Goal: Task Accomplishment & Management: Manage account settings

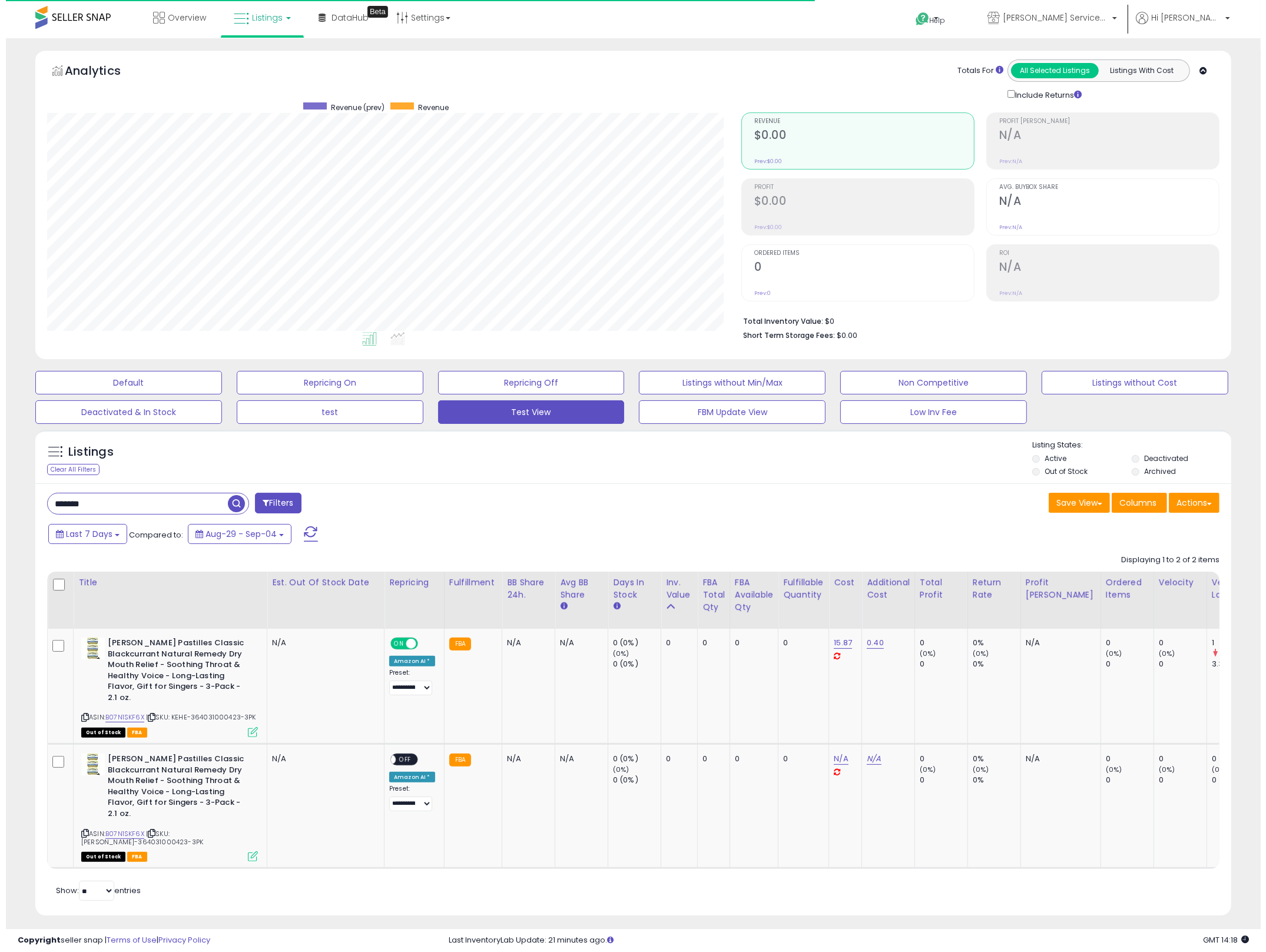
scroll to position [242, 695]
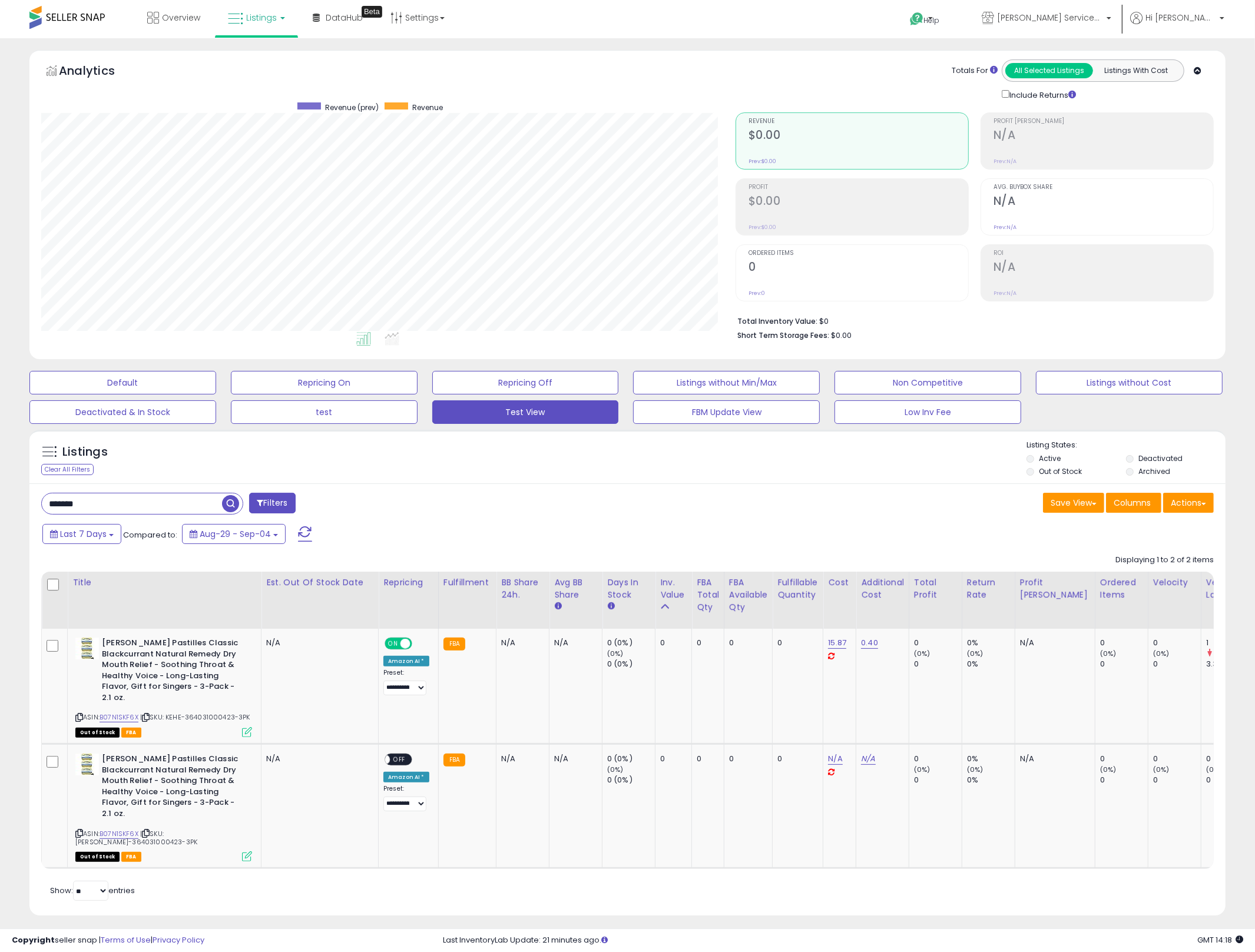
click at [111, 506] on input "*******" at bounding box center [132, 503] width 180 height 21
click at [111, 506] on input "*******" at bounding box center [190, 503] width 296 height 21
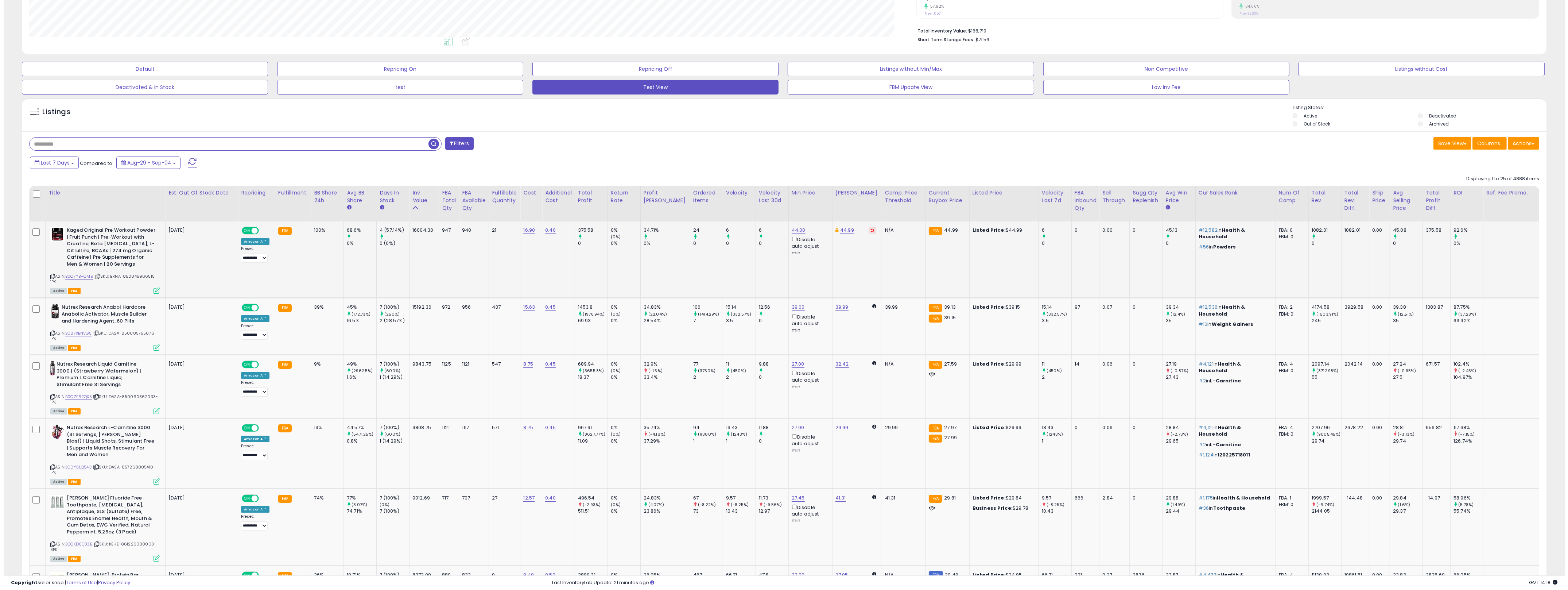
scroll to position [0, 0]
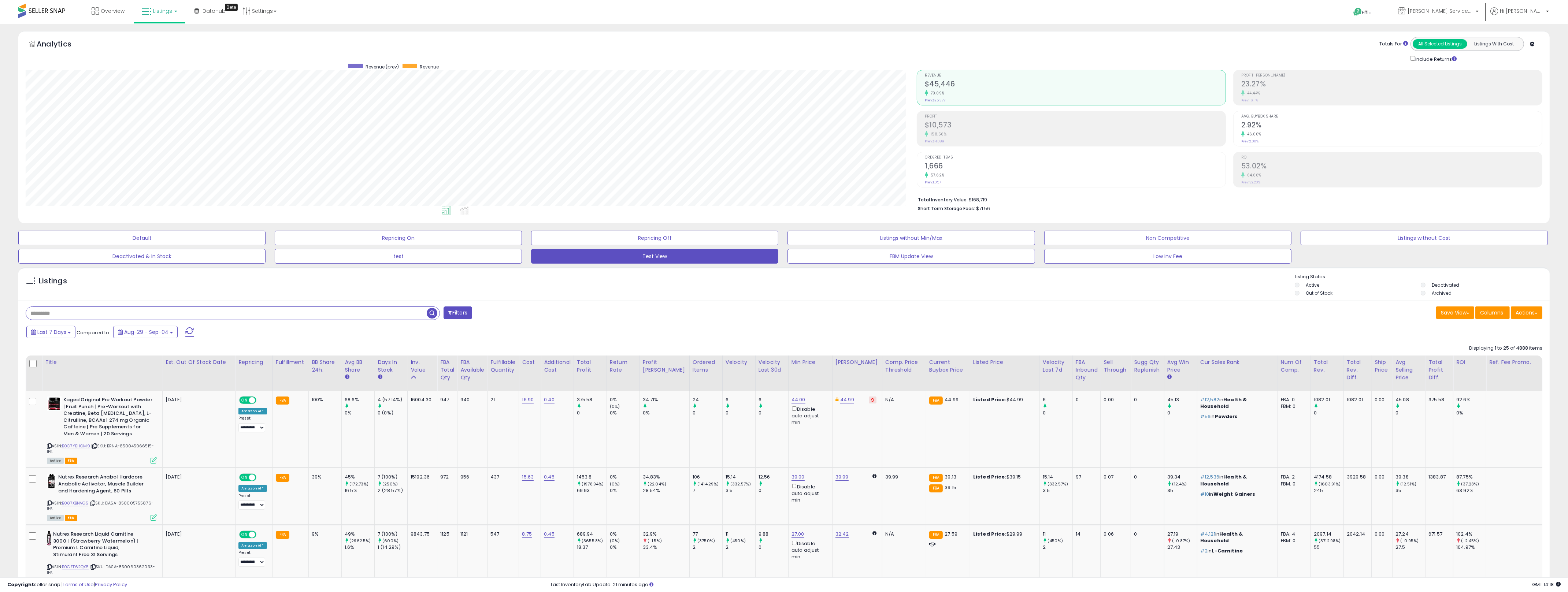
click at [787, 131] on div "158.56%" at bounding box center [1075, 134] width 301 height 7
click at [787, 130] on h2 "$10,573" at bounding box center [1075, 126] width 301 height 10
click at [787, 84] on h2 "$45,446" at bounding box center [1075, 85] width 301 height 10
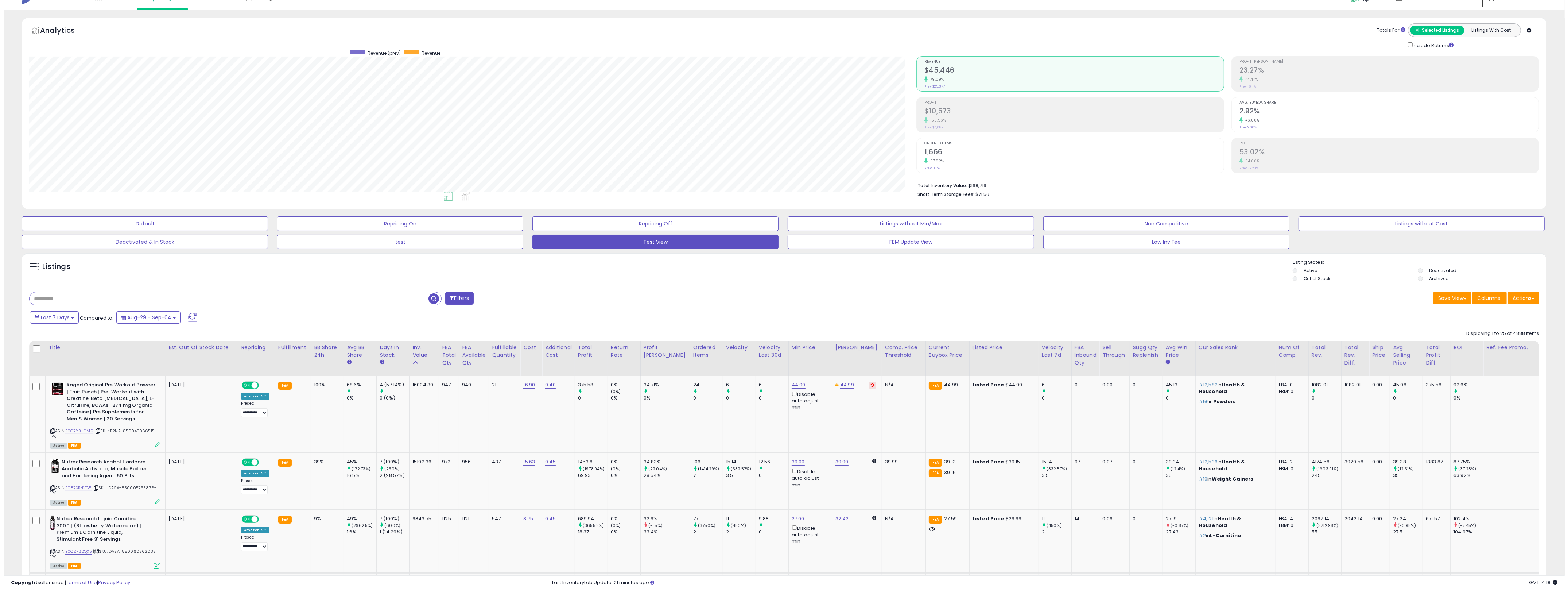
scroll to position [0, 0]
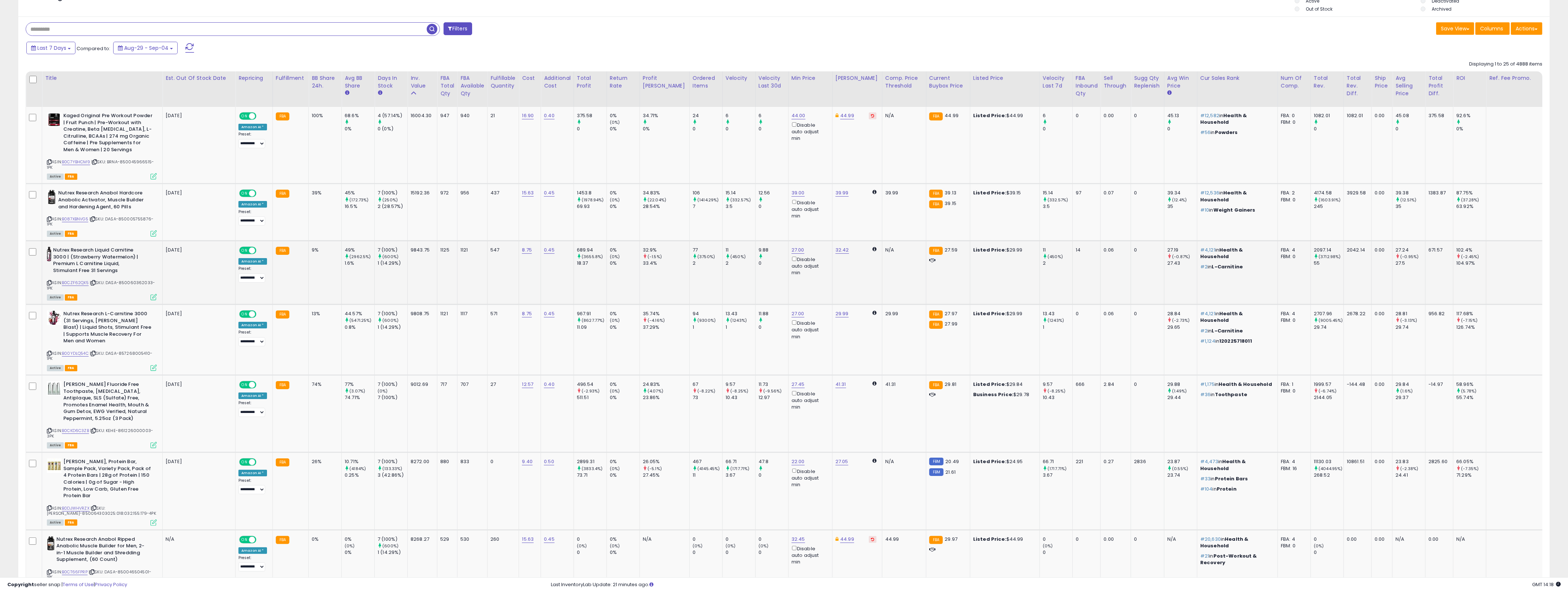
click at [787, 295] on td "27.00 Disable auto adjust min" at bounding box center [810, 272] width 44 height 64
click at [155, 296] on icon at bounding box center [153, 297] width 6 height 6
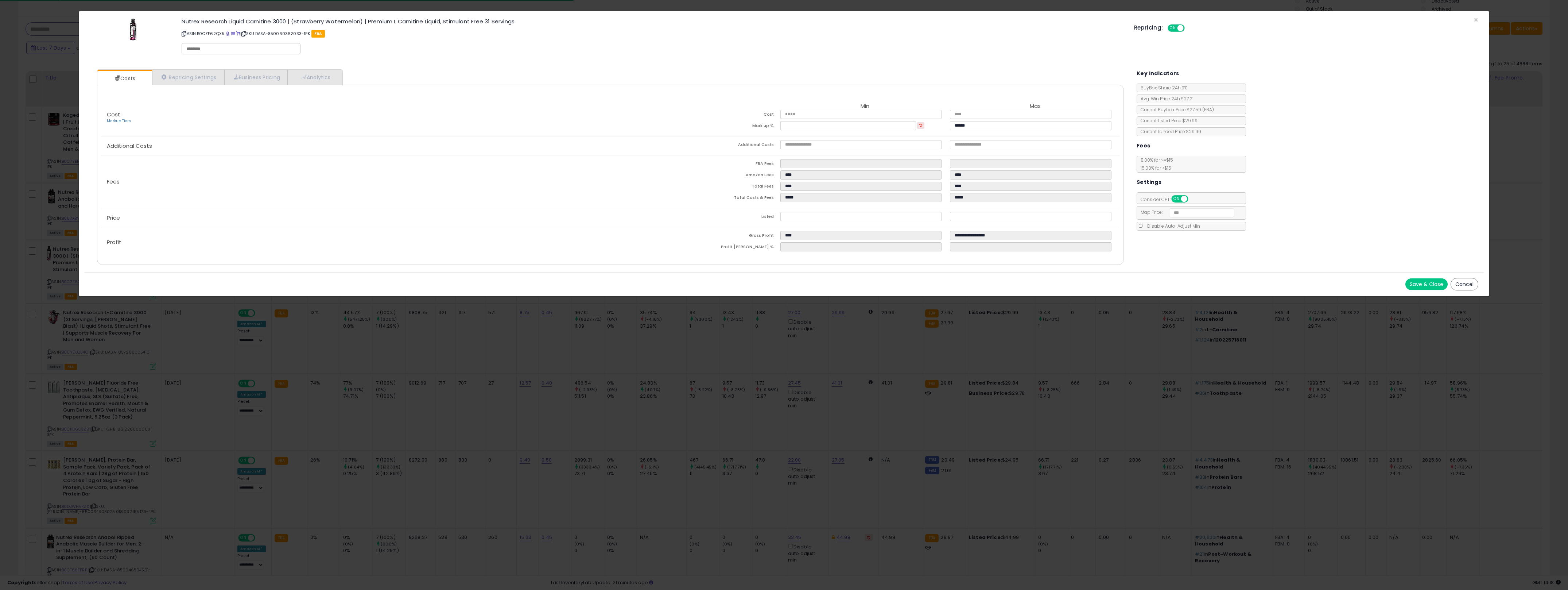
click at [783, 345] on div "× Close Nutrex Research Liquid Carnitine 3000 | (Strawberry Watermelon) | Premi…" at bounding box center [784, 295] width 1568 height 590
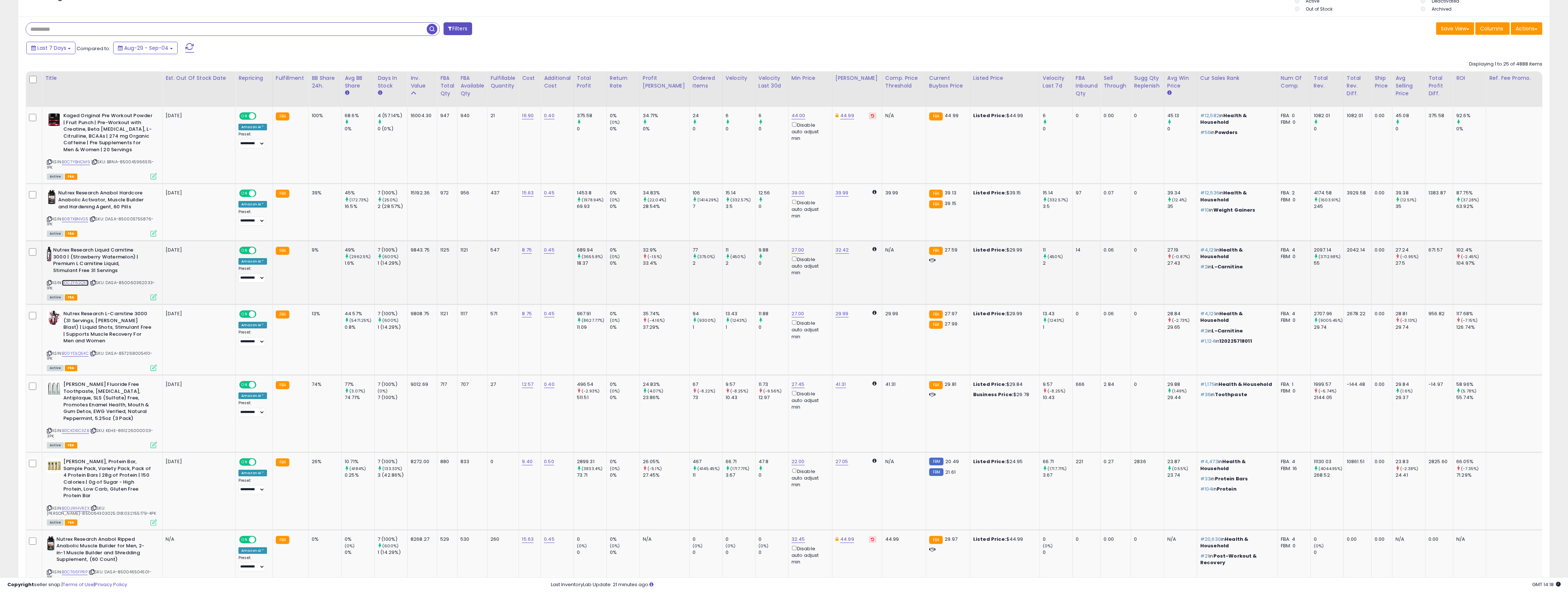
click at [72, 283] on link "B0CZF62QX5" at bounding box center [75, 283] width 27 height 6
click at [131, 265] on b "Nutrex Research Liquid Carnitine 3000 | (Strawberry Watermelon) | Premium L Car…" at bounding box center [98, 261] width 89 height 29
drag, startPoint x: 131, startPoint y: 265, endPoint x: 118, endPoint y: 269, distance: 13.6
click at [128, 266] on b "Nutrex Research Liquid Carnitine 3000 | (Strawberry Watermelon) | Premium L Car…" at bounding box center [98, 261] width 89 height 29
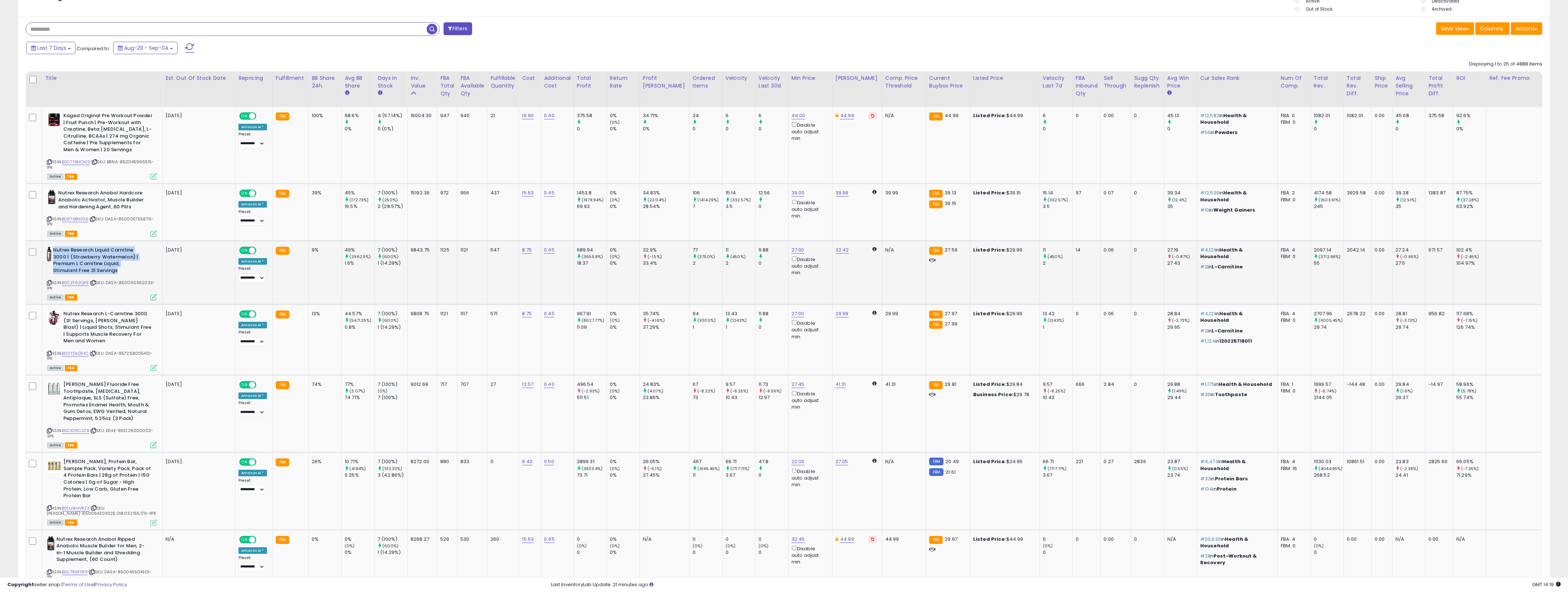
click at [118, 269] on b "Nutrex Research Liquid Carnitine 3000 | (Strawberry Watermelon) | Premium L Car…" at bounding box center [98, 261] width 89 height 29
drag, startPoint x: 125, startPoint y: 329, endPoint x: 144, endPoint y: 342, distance: 23.0
click at [124, 329] on b "Nutrex Research L-Carnitine 3000 (31 Servings, [PERSON_NAME] Blast) | Liquid Sh…" at bounding box center [108, 328] width 89 height 36
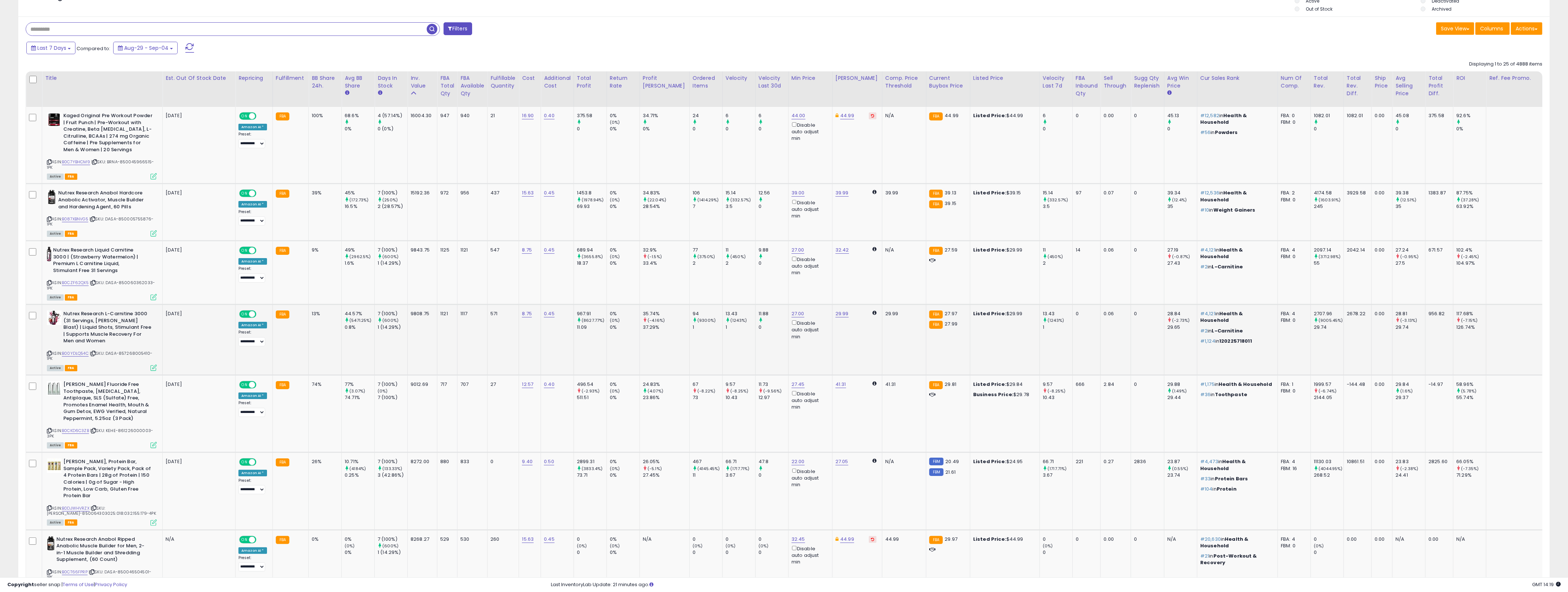
click at [153, 368] on icon at bounding box center [153, 368] width 6 height 6
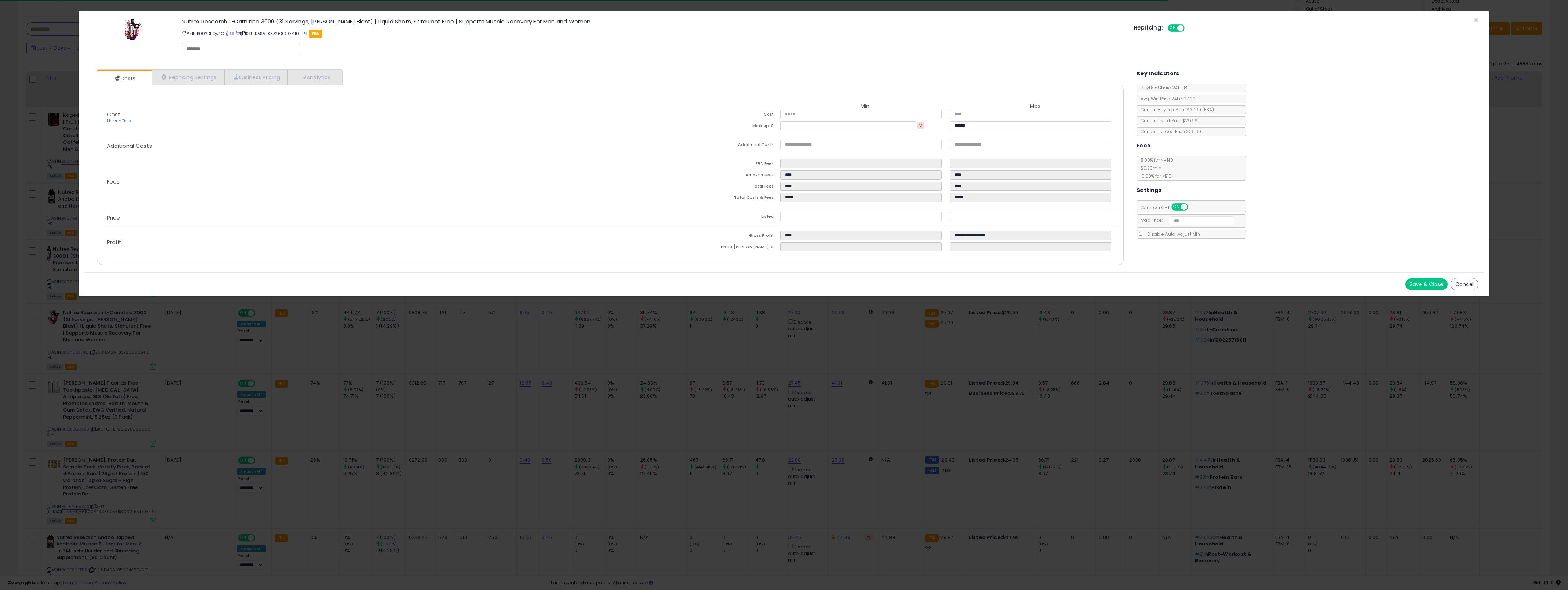
click at [410, 382] on div "× Close Nutrex Research L-Carnitine 3000 (31 Servings, [PERSON_NAME] Blast) | L…" at bounding box center [784, 295] width 1568 height 590
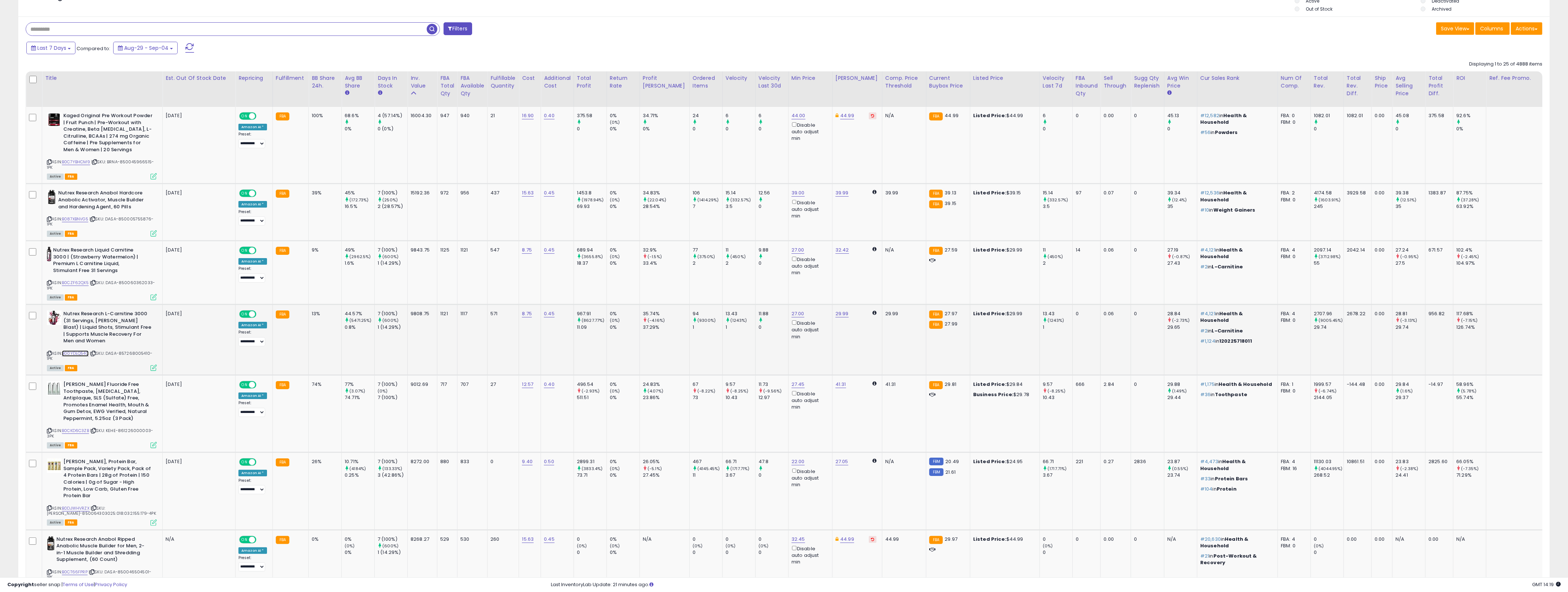
click at [80, 353] on link "B00YDLQ54C" at bounding box center [75, 353] width 27 height 6
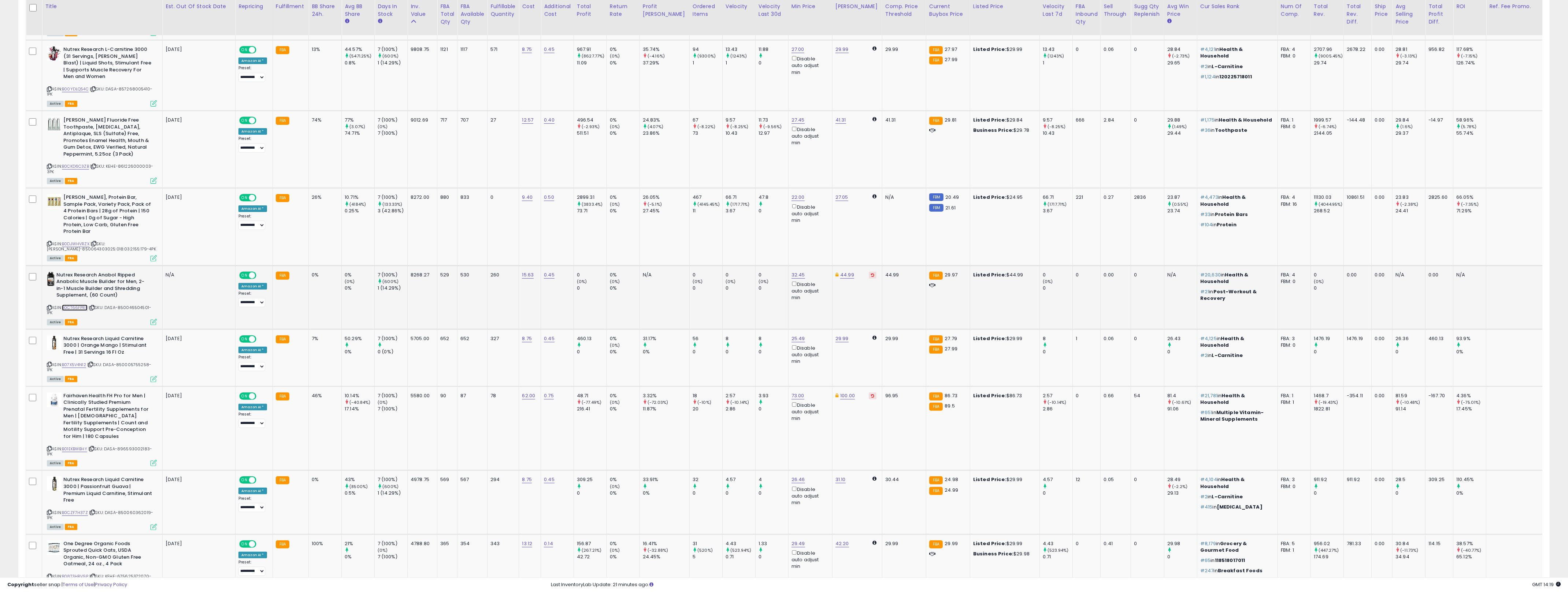
click at [77, 304] on link "B0CT66FPRP" at bounding box center [75, 307] width 26 height 6
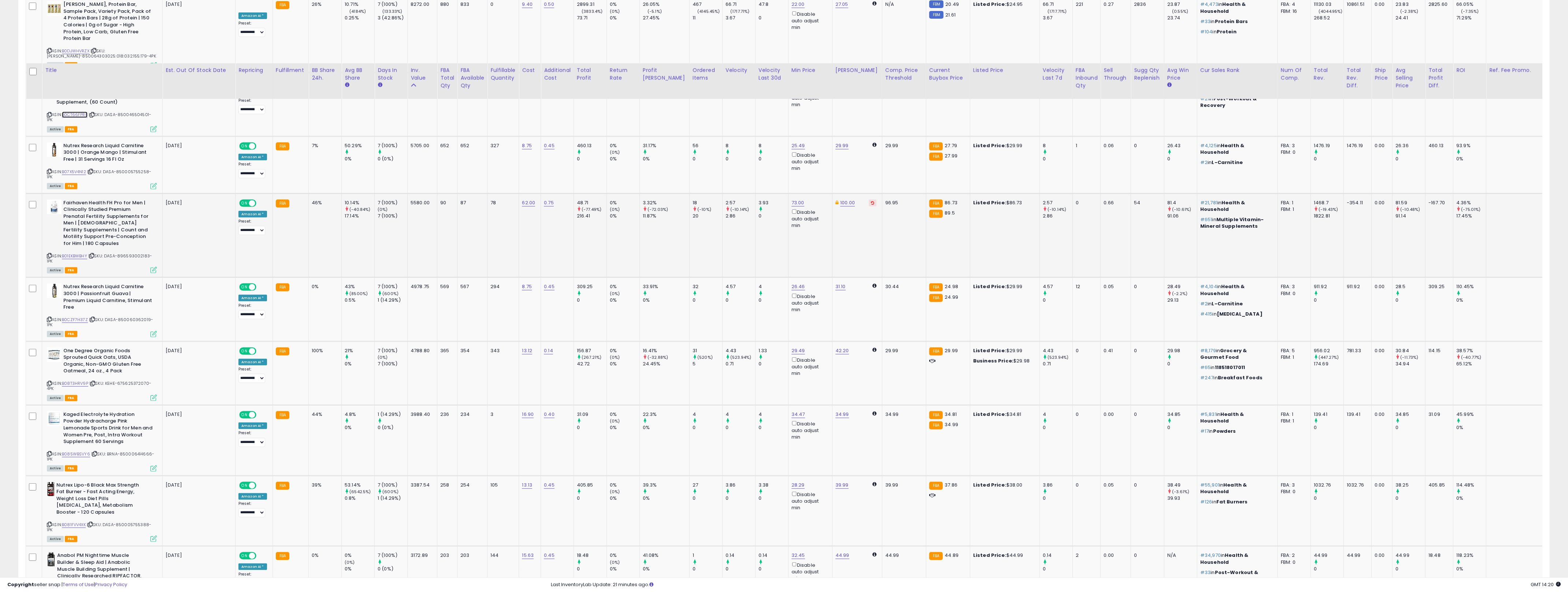
scroll to position [893, 0]
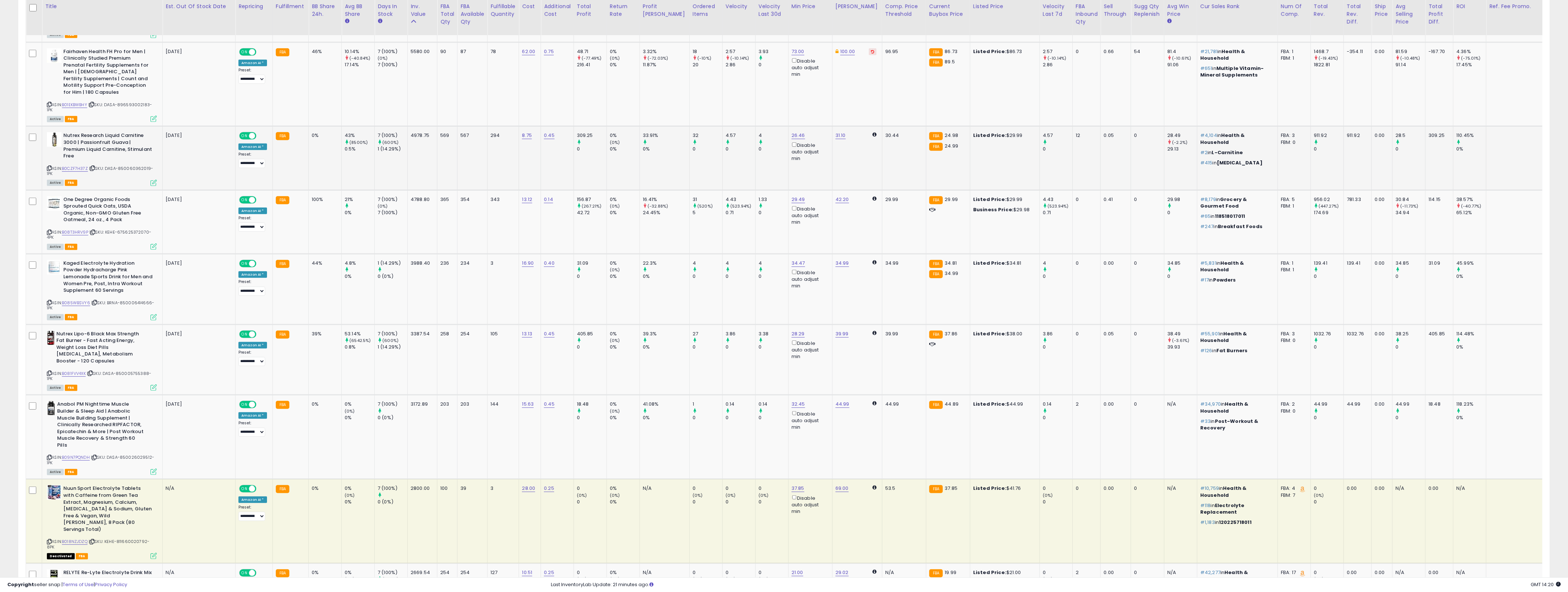
click at [133, 132] on b "Nutrex Research Liquid Carnitine 3000 | Passionfruit Guava | Premium Liquid Car…" at bounding box center [108, 146] width 89 height 29
drag, startPoint x: 133, startPoint y: 126, endPoint x: 95, endPoint y: 142, distance: 41.2
click at [96, 142] on b "Nutrex Research Liquid Carnitine 3000 | Passionfruit Guava | Premium Liquid Car…" at bounding box center [108, 146] width 89 height 29
click at [95, 142] on b "Nutrex Research Liquid Carnitine 3000 | Passionfruit Guava | Premium Liquid Car…" at bounding box center [108, 146] width 89 height 29
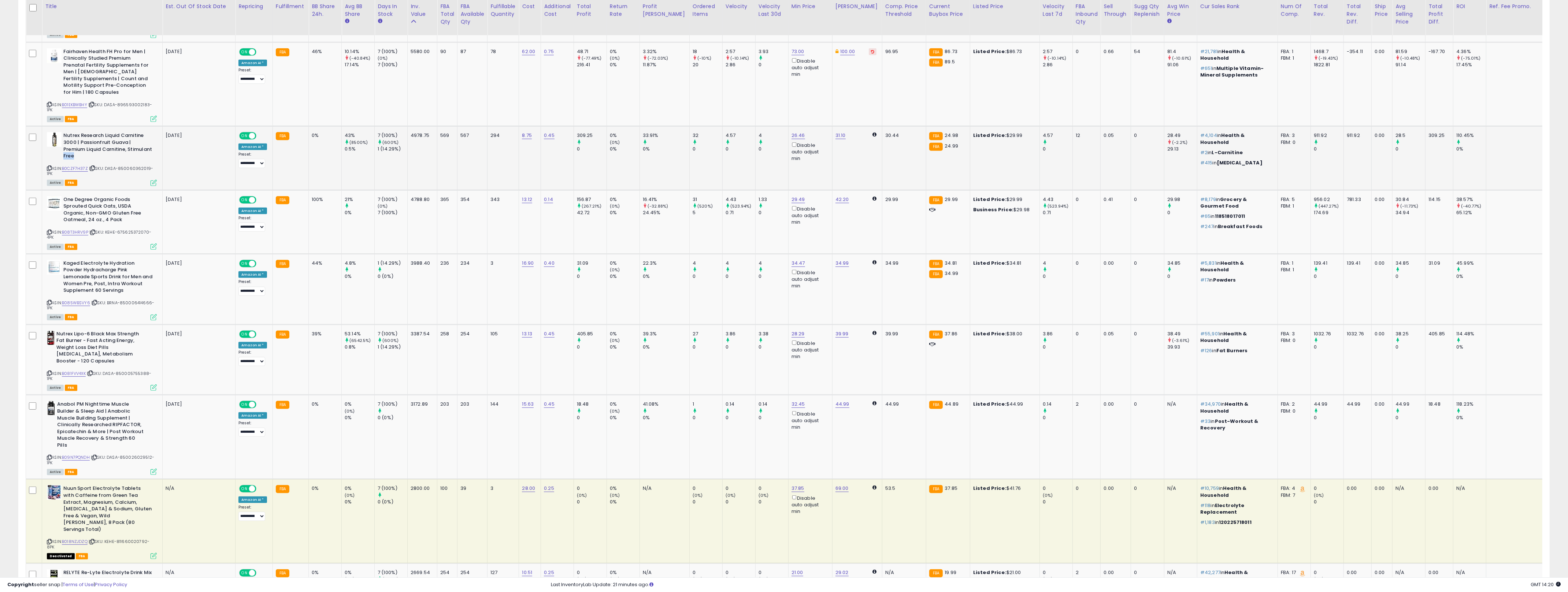
click at [95, 142] on b "Nutrex Research Liquid Carnitine 3000 | Passionfruit Guava | Premium Liquid Car…" at bounding box center [108, 146] width 89 height 29
drag, startPoint x: 95, startPoint y: 142, endPoint x: 68, endPoint y: 125, distance: 31.9
click at [68, 132] on b "Nutrex Research Liquid Carnitine 3000 | Passionfruit Guava | Premium Liquid Car…" at bounding box center [108, 146] width 89 height 29
click at [75, 166] on link "B0CZF7H37Z" at bounding box center [75, 169] width 26 height 6
click at [110, 196] on b "One Degree Organic Foods Sprouted Quick Oats, USDA Organic, Non-GMO Gluten Free…" at bounding box center [108, 210] width 89 height 29
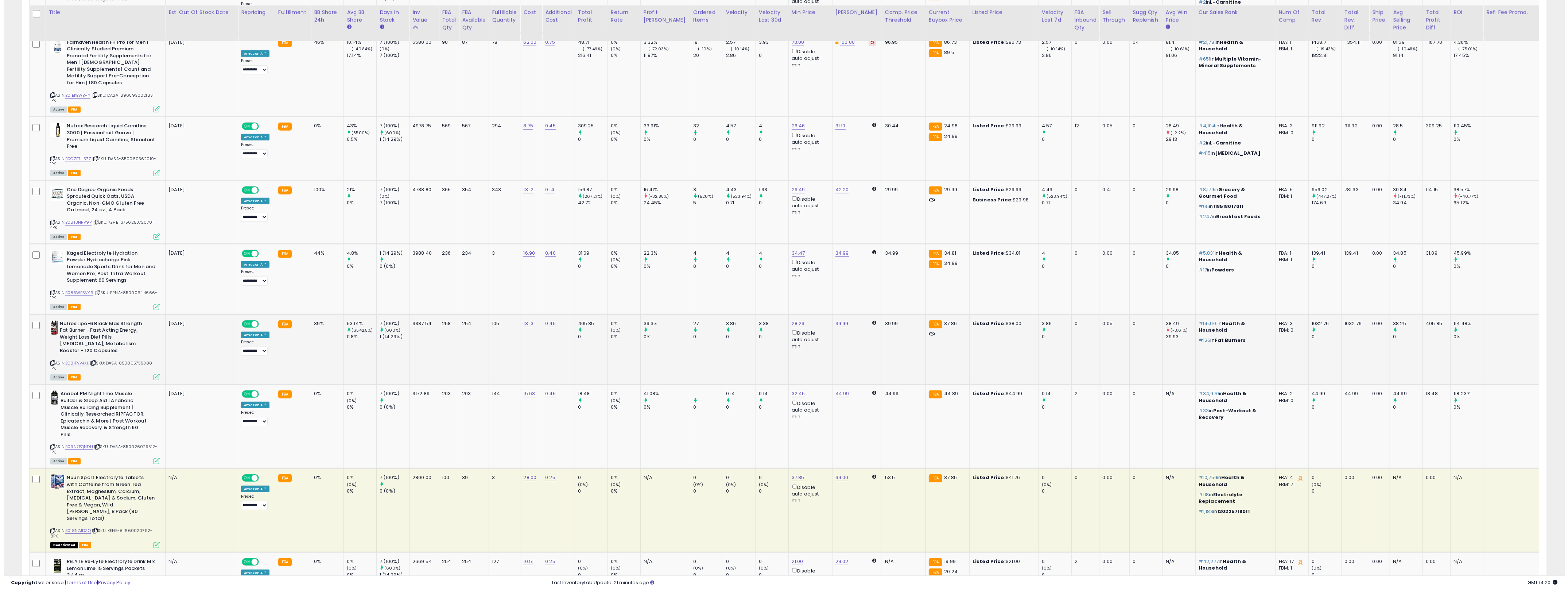
scroll to position [905, 0]
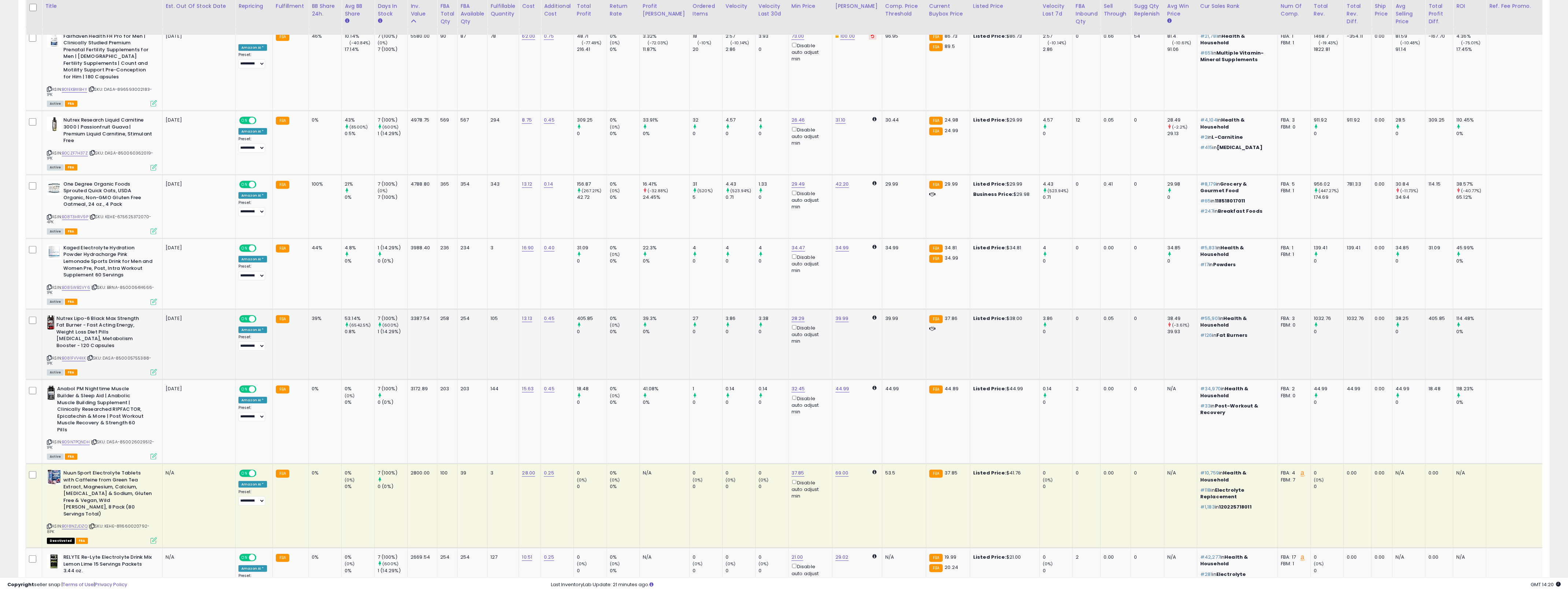
click at [151, 369] on icon at bounding box center [153, 372] width 6 height 6
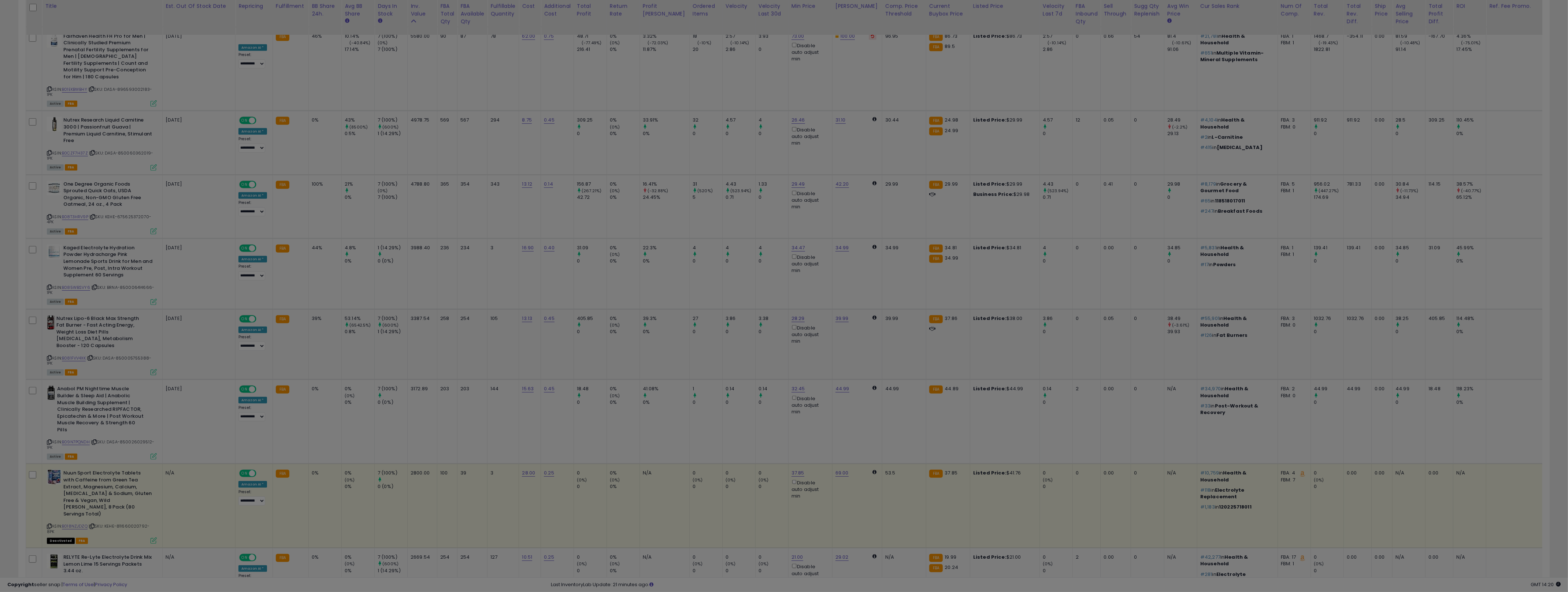
scroll to position [150, 896]
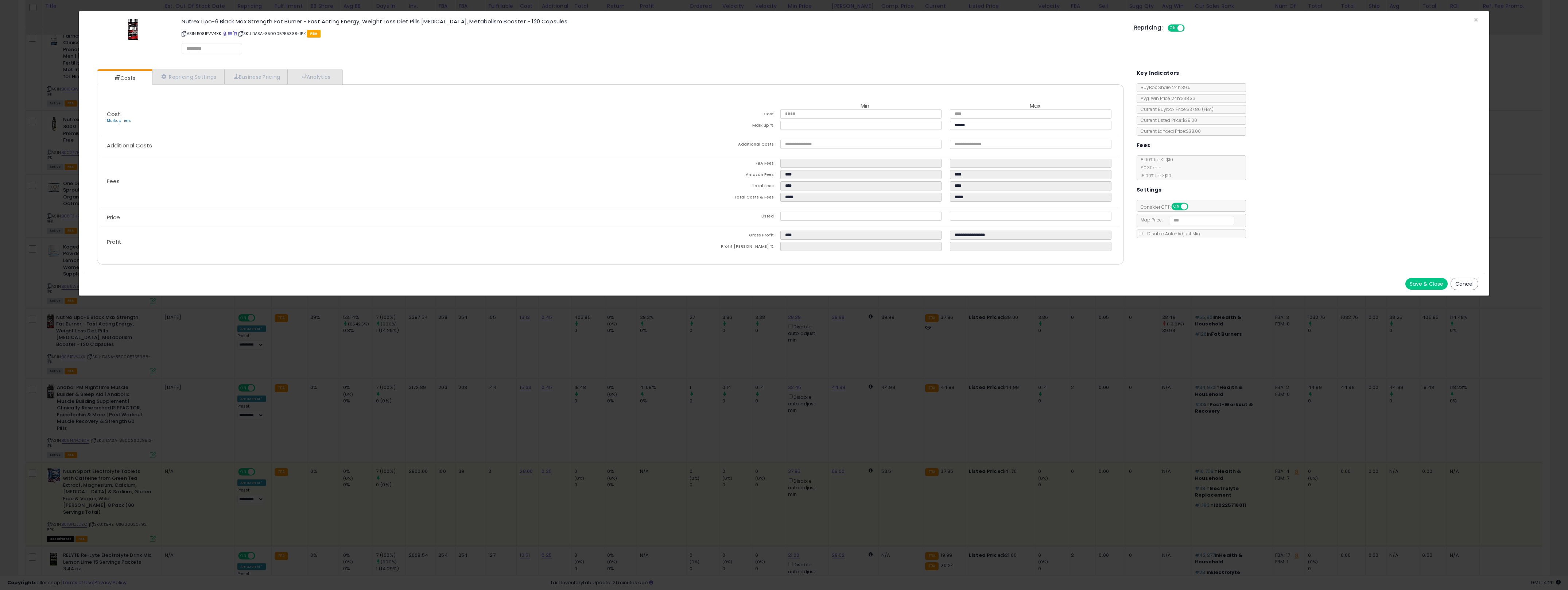
click at [363, 379] on div "× Close Nutrex Lipo-6 Black Max Strength Fat Burner - Fast Acting Energy, Weigh…" at bounding box center [784, 295] width 1568 height 590
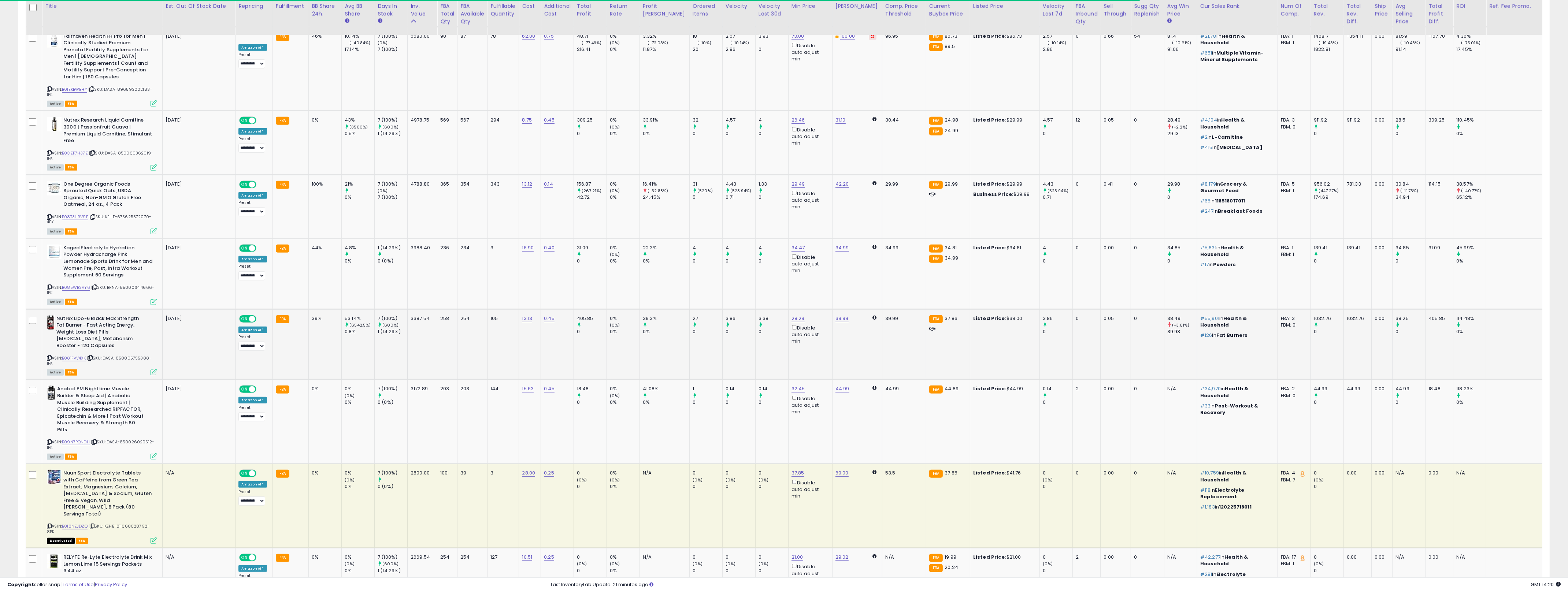
scroll to position [365845, 365324]
click at [70, 355] on link "B081FVV4XK" at bounding box center [73, 358] width 24 height 6
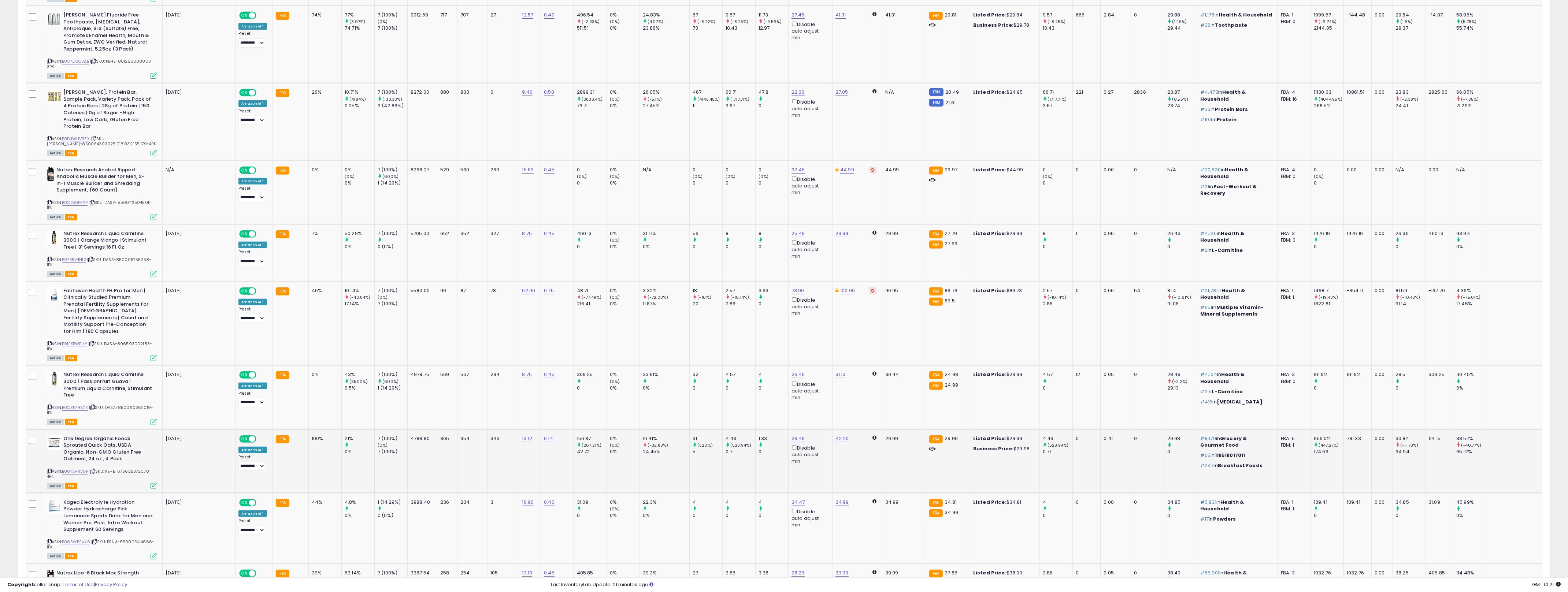
scroll to position [458, 0]
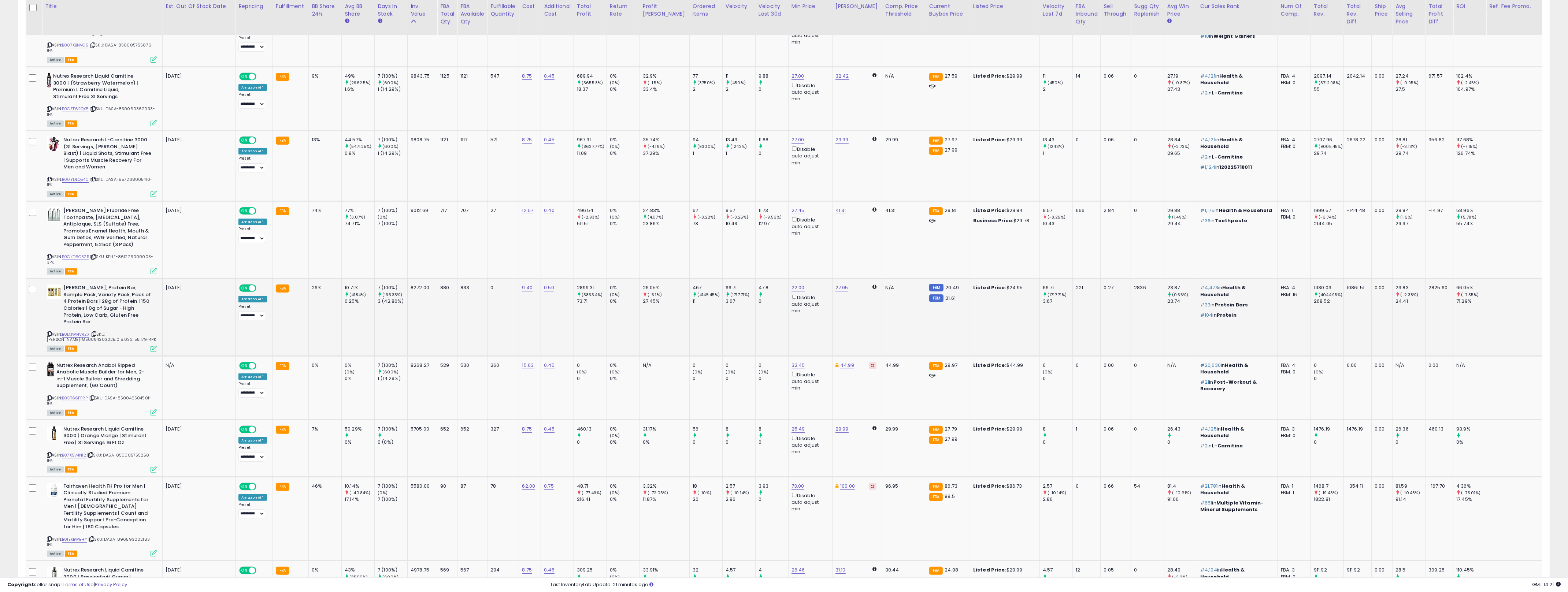
click at [465, 312] on td "833" at bounding box center [472, 317] width 30 height 77
drag, startPoint x: 487, startPoint y: 305, endPoint x: 303, endPoint y: 296, distance: 184.2
click at [303, 296] on tr "[PERSON_NAME], Protein Bar, Sample Pack, Variety Pack, Pack of 4 Protein Bars |…" at bounding box center [824, 317] width 1596 height 77
click at [315, 290] on div "26%" at bounding box center [324, 287] width 24 height 7
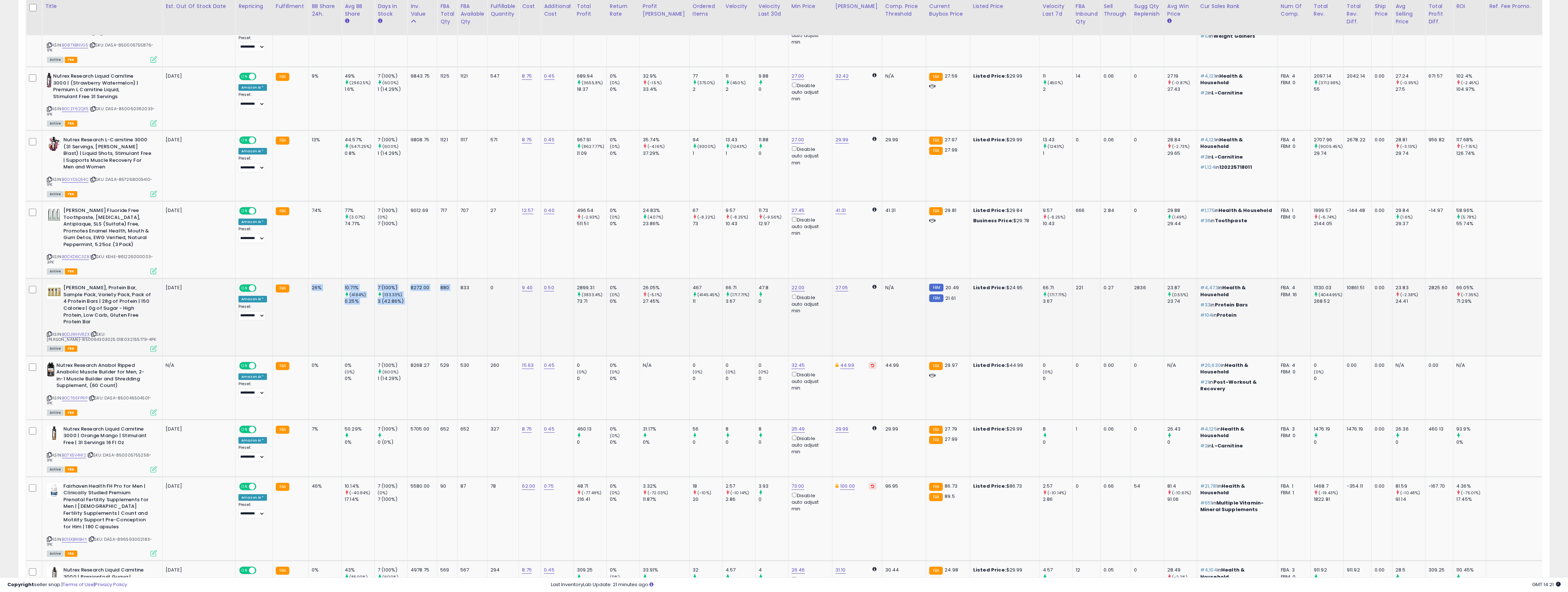
drag, startPoint x: 315, startPoint y: 290, endPoint x: 441, endPoint y: 305, distance: 126.9
click at [441, 305] on tr "[PERSON_NAME], Protein Bar, Sample Pack, Variety Pack, Pack of 4 Protein Bars |…" at bounding box center [824, 317] width 1596 height 77
click at [466, 302] on td "833" at bounding box center [472, 317] width 30 height 77
drag, startPoint x: 466, startPoint y: 302, endPoint x: 457, endPoint y: 302, distance: 9.0
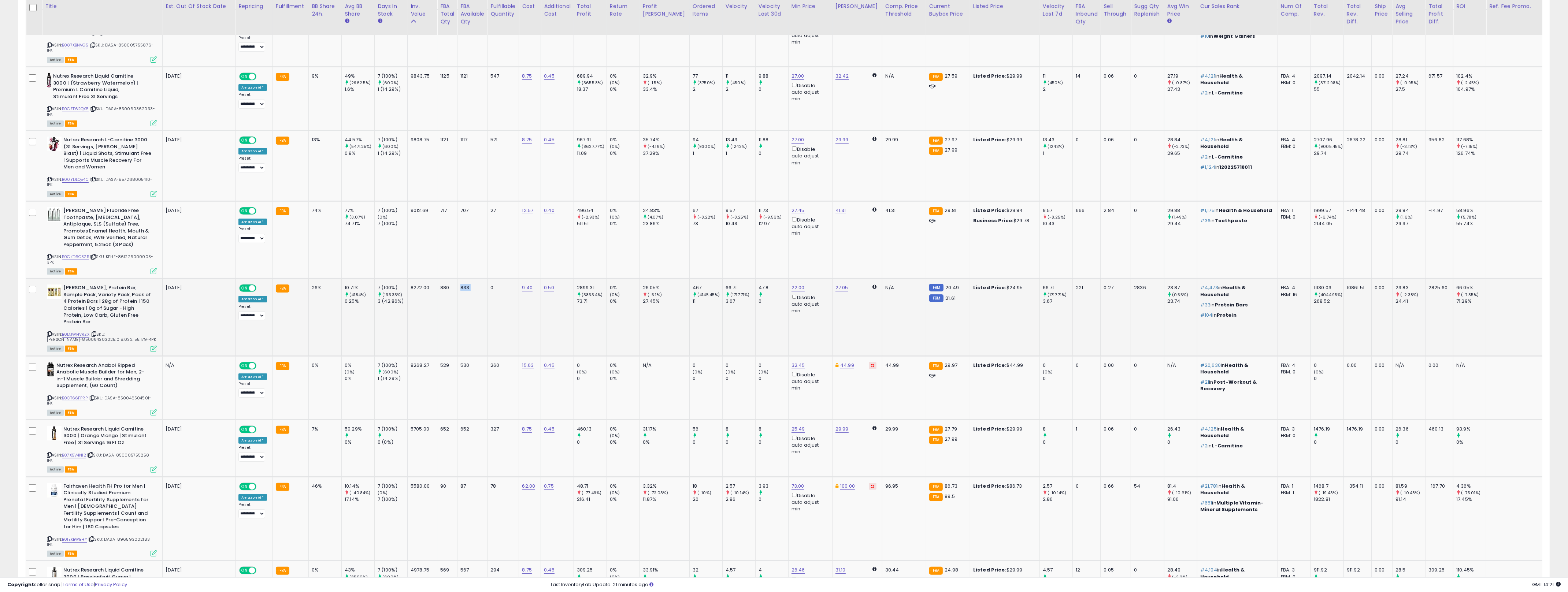
click at [457, 302] on td "833" at bounding box center [472, 317] width 30 height 77
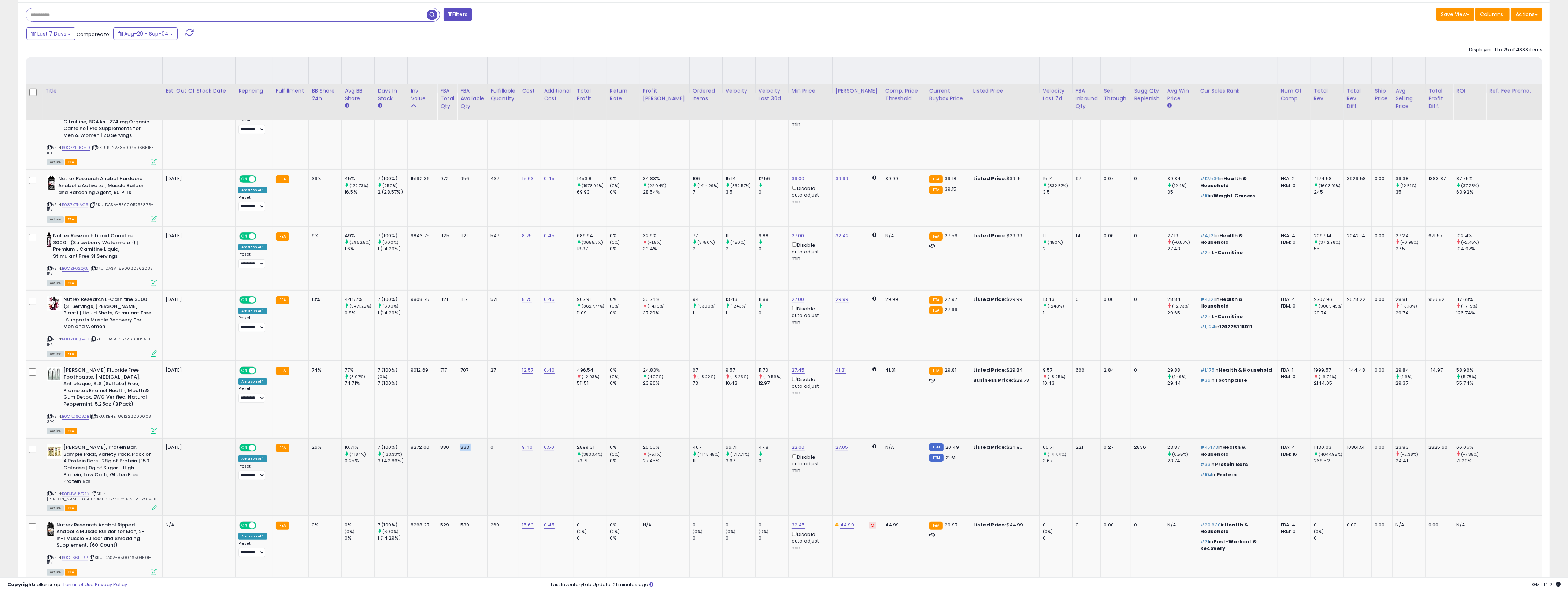
scroll to position [298, 0]
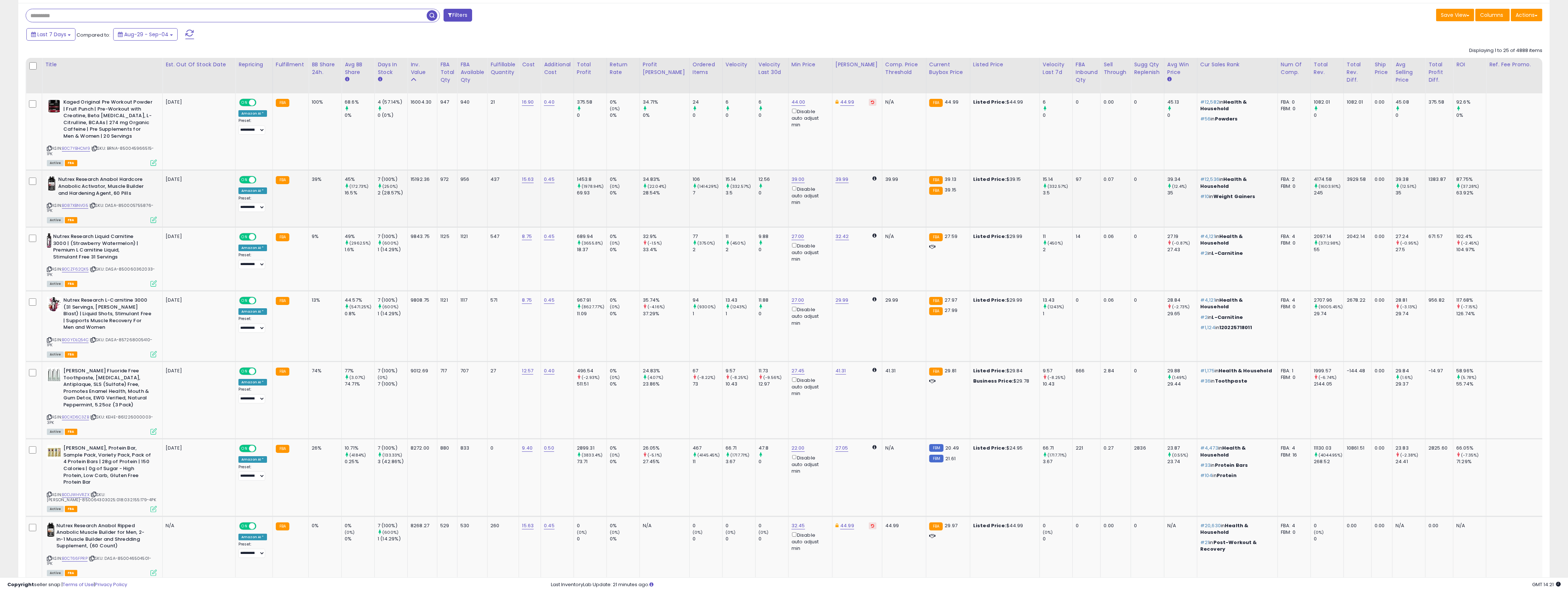
click at [128, 189] on b "Nutrex Research Anabol Hardcore Anabolic Activator, Muscle Builder and Hardenin…" at bounding box center [103, 187] width 89 height 23
drag, startPoint x: 748, startPoint y: 136, endPoint x: 313, endPoint y: 101, distance: 436.4
click at [312, 103] on tr "Kaged Original Pre Workout Powder | Fruit Punch | Pre-Workout with Creatine, Be…" at bounding box center [824, 132] width 1596 height 77
click at [313, 101] on div "100%" at bounding box center [324, 102] width 24 height 7
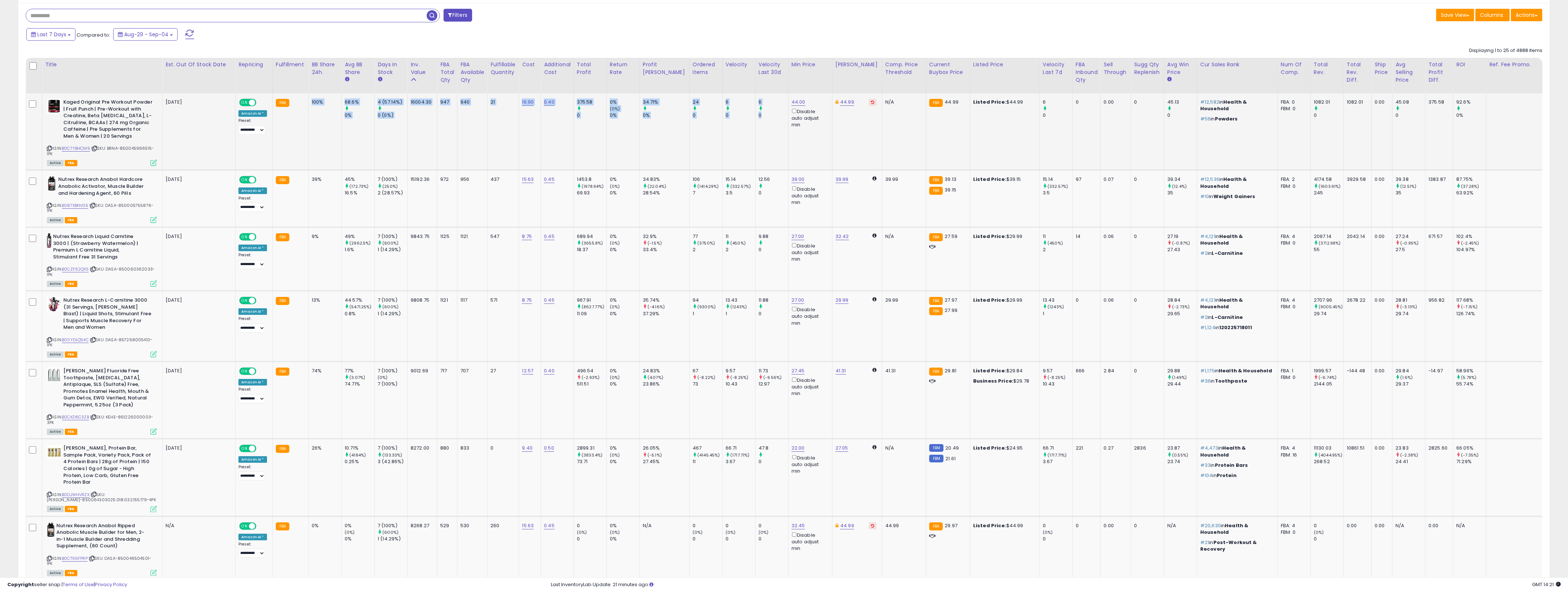
drag, startPoint x: 313, startPoint y: 101, endPoint x: 766, endPoint y: 130, distance: 453.9
click at [766, 130] on tr "Kaged Original Pre Workout Powder | Fruit Punch | Pre-Workout with Creatine, Be…" at bounding box center [824, 132] width 1596 height 77
click at [755, 123] on td "6 0" at bounding box center [771, 132] width 33 height 77
drag, startPoint x: 748, startPoint y: 123, endPoint x: 312, endPoint y: 104, distance: 436.4
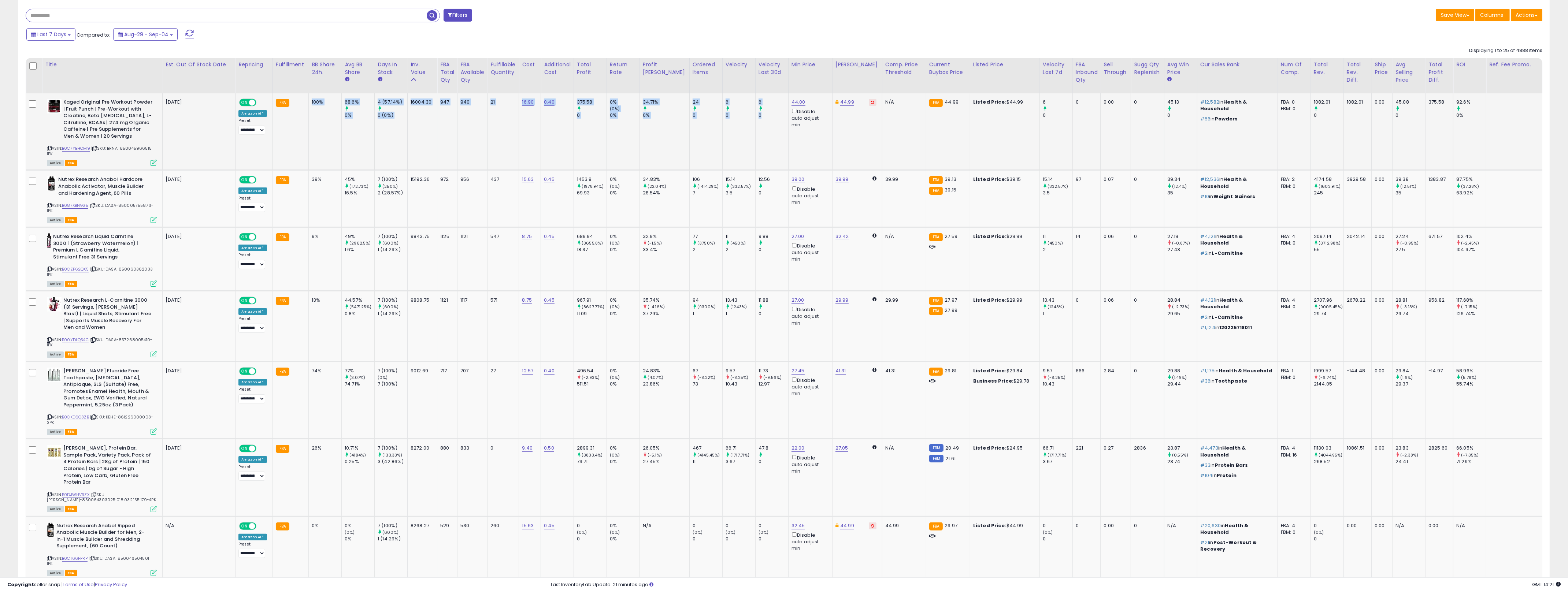
click at [312, 104] on tr "Kaged Original Pre Workout Powder | Fruit Punch | Pre-Workout with Creatine, Be…" at bounding box center [824, 132] width 1596 height 77
click at [312, 104] on div "100%" at bounding box center [324, 102] width 24 height 7
drag, startPoint x: 312, startPoint y: 104, endPoint x: 751, endPoint y: 129, distance: 439.7
click at [751, 129] on tr "Kaged Original Pre Workout Powder | Fruit Punch | Pre-Workout with Creatine, Be…" at bounding box center [824, 132] width 1596 height 77
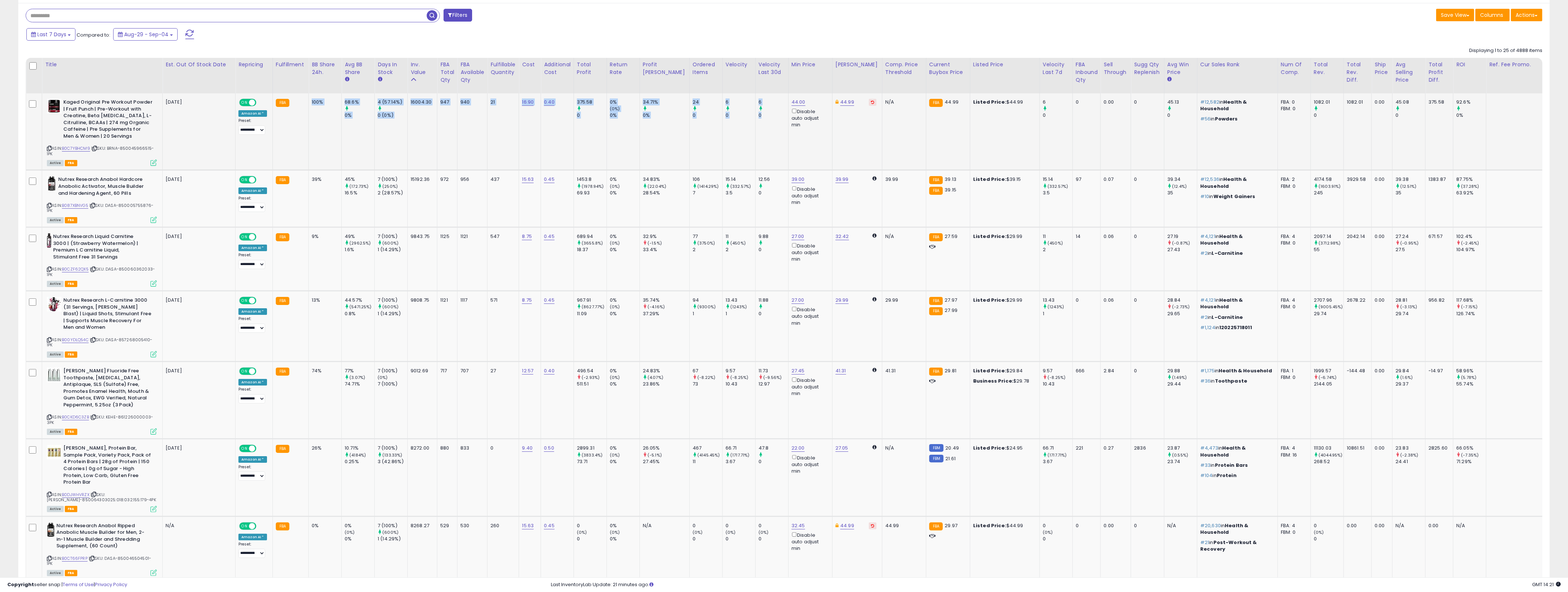
click at [755, 129] on td "6 0" at bounding box center [771, 132] width 33 height 77
drag, startPoint x: 751, startPoint y: 129, endPoint x: 309, endPoint y: 126, distance: 442.0
click at [309, 126] on tr "Kaged Original Pre Workout Powder | Fruit Punch | Pre-Workout with Creatine, Be…" at bounding box center [824, 132] width 1596 height 77
click at [309, 126] on td "100%" at bounding box center [325, 132] width 33 height 77
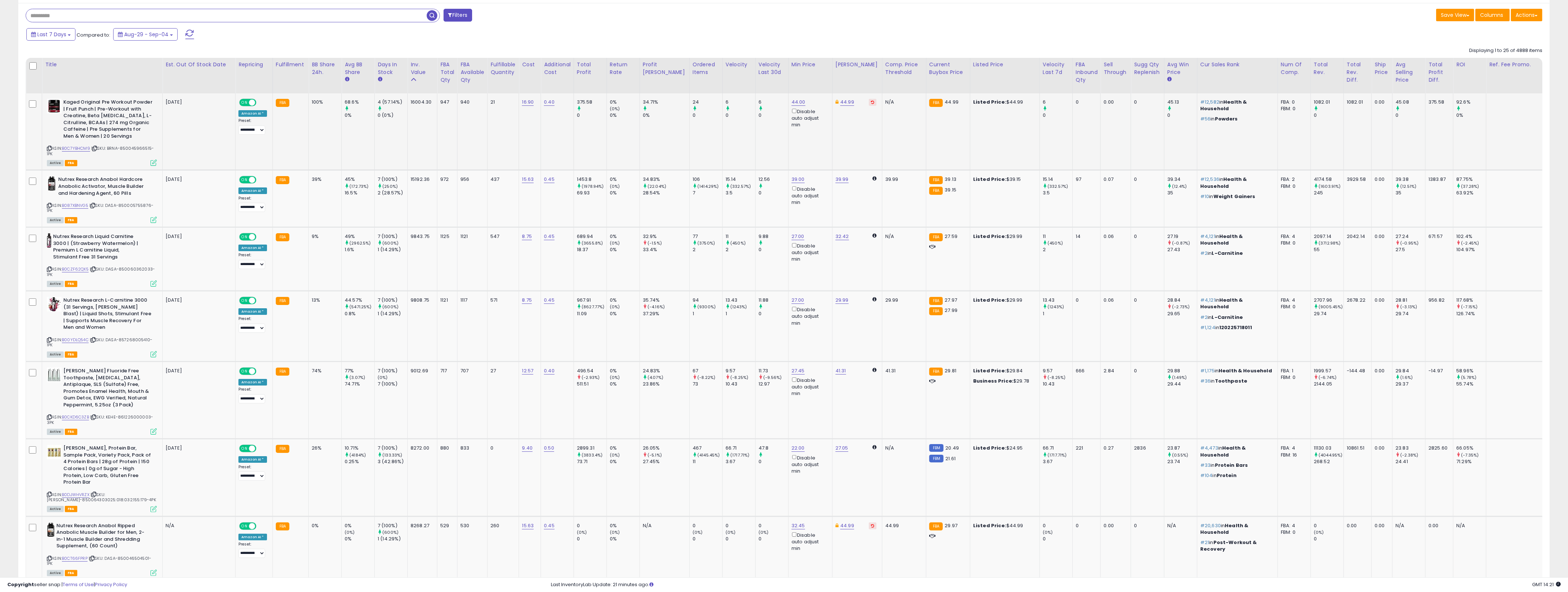
click at [309, 126] on td "100%" at bounding box center [325, 132] width 33 height 77
drag, startPoint x: 309, startPoint y: 126, endPoint x: 743, endPoint y: 126, distance: 434.0
click at [743, 126] on tr "Kaged Original Pre Workout Powder | Fruit Punch | Pre-Workout with Creatine, Be…" at bounding box center [824, 132] width 1596 height 77
click at [755, 126] on td "6 0" at bounding box center [771, 132] width 33 height 77
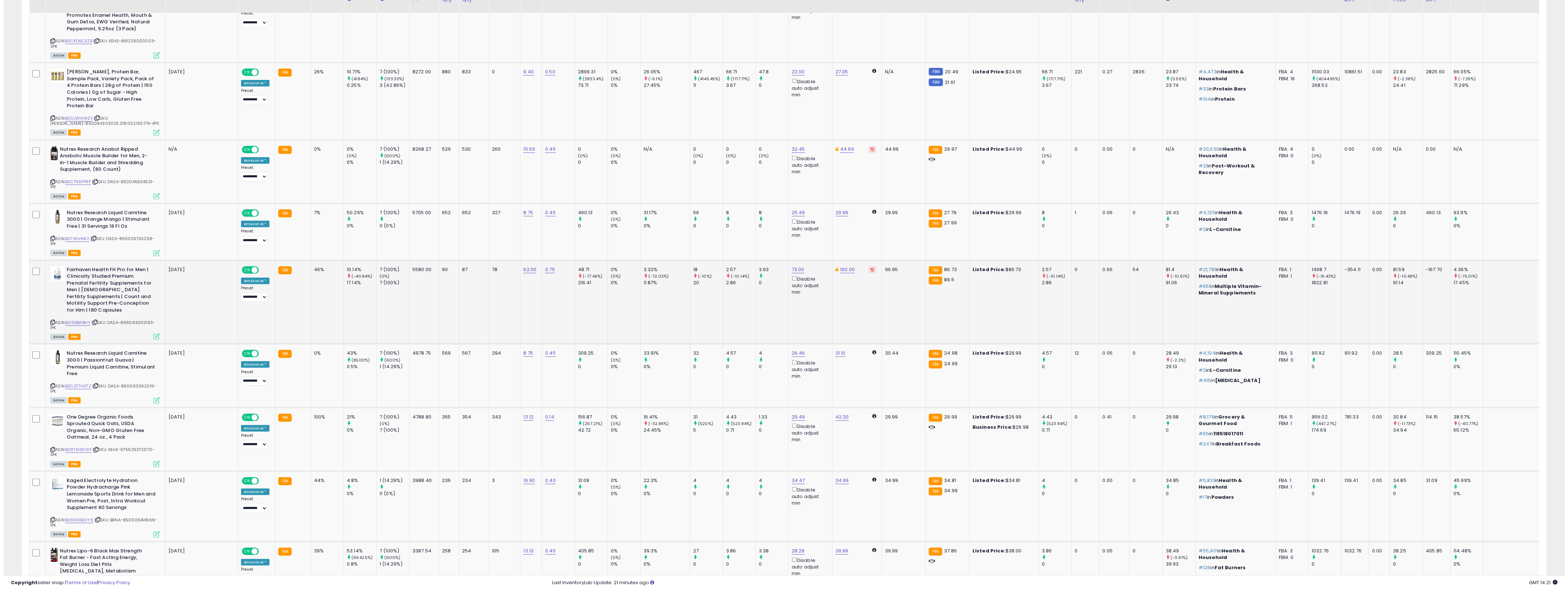
scroll to position [800, 0]
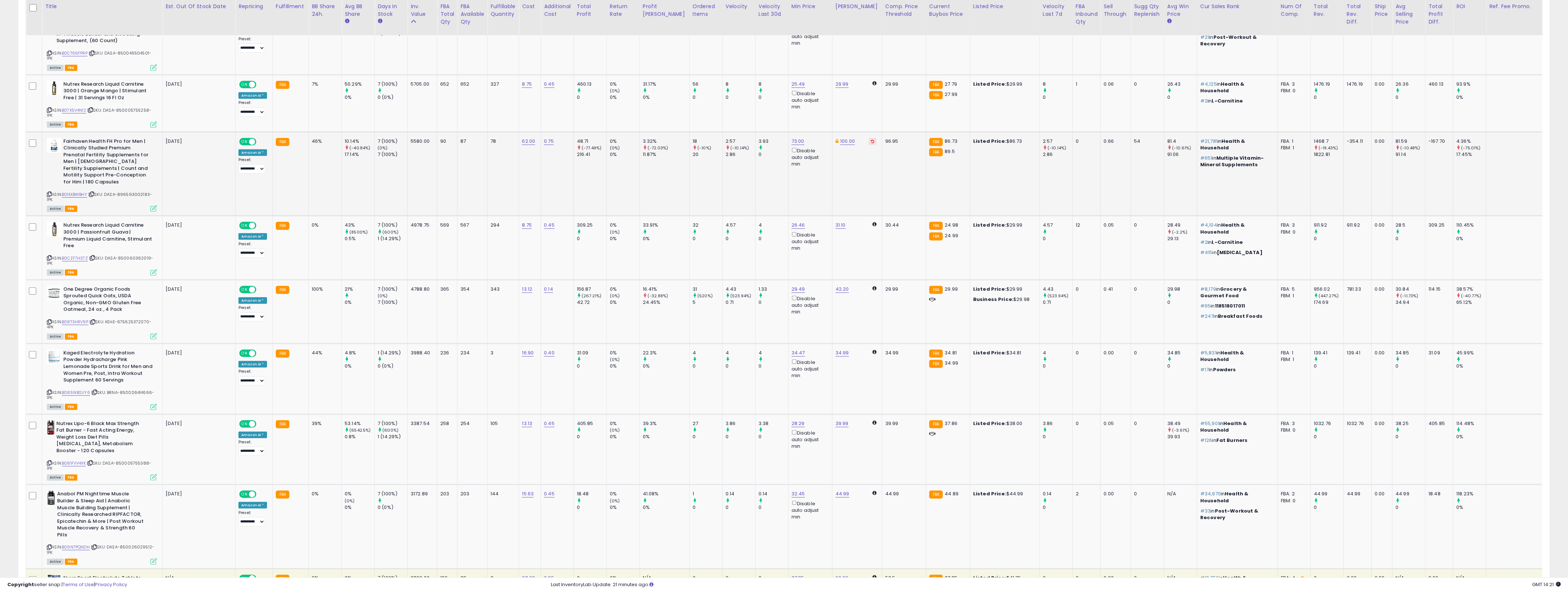
click at [152, 205] on icon at bounding box center [153, 208] width 6 height 6
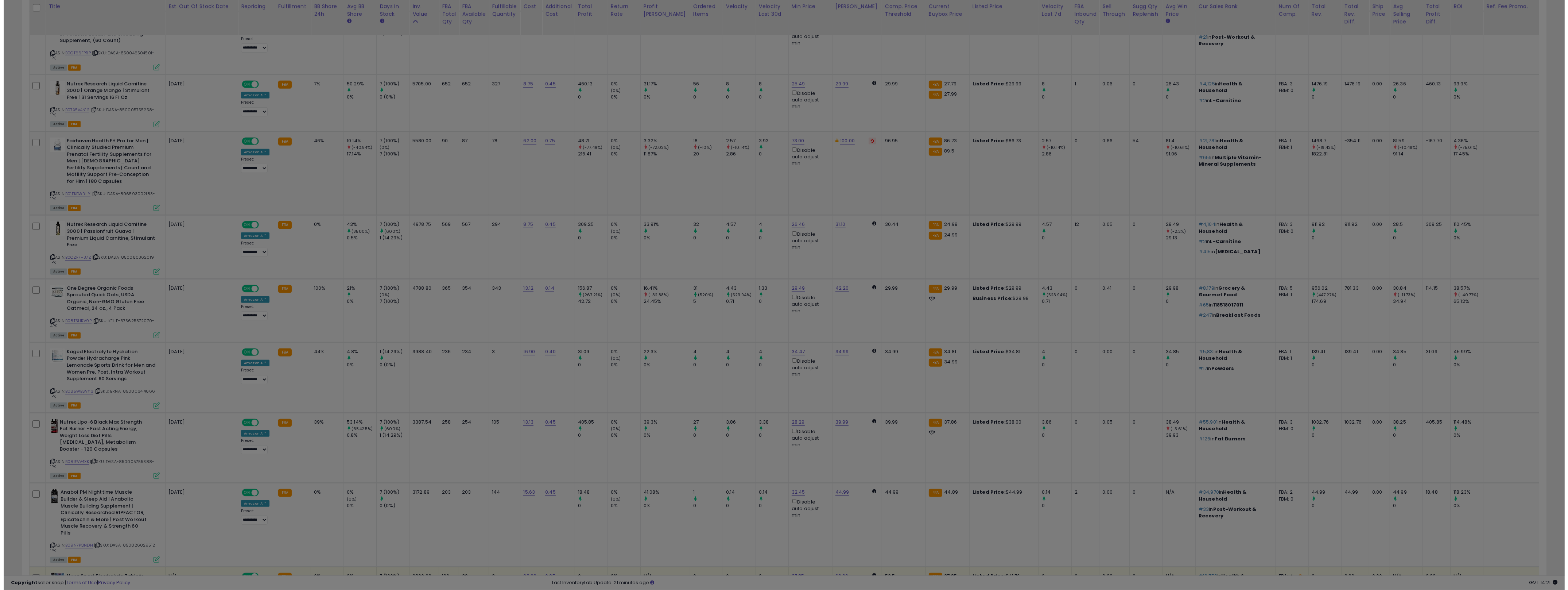
scroll to position [150, 892]
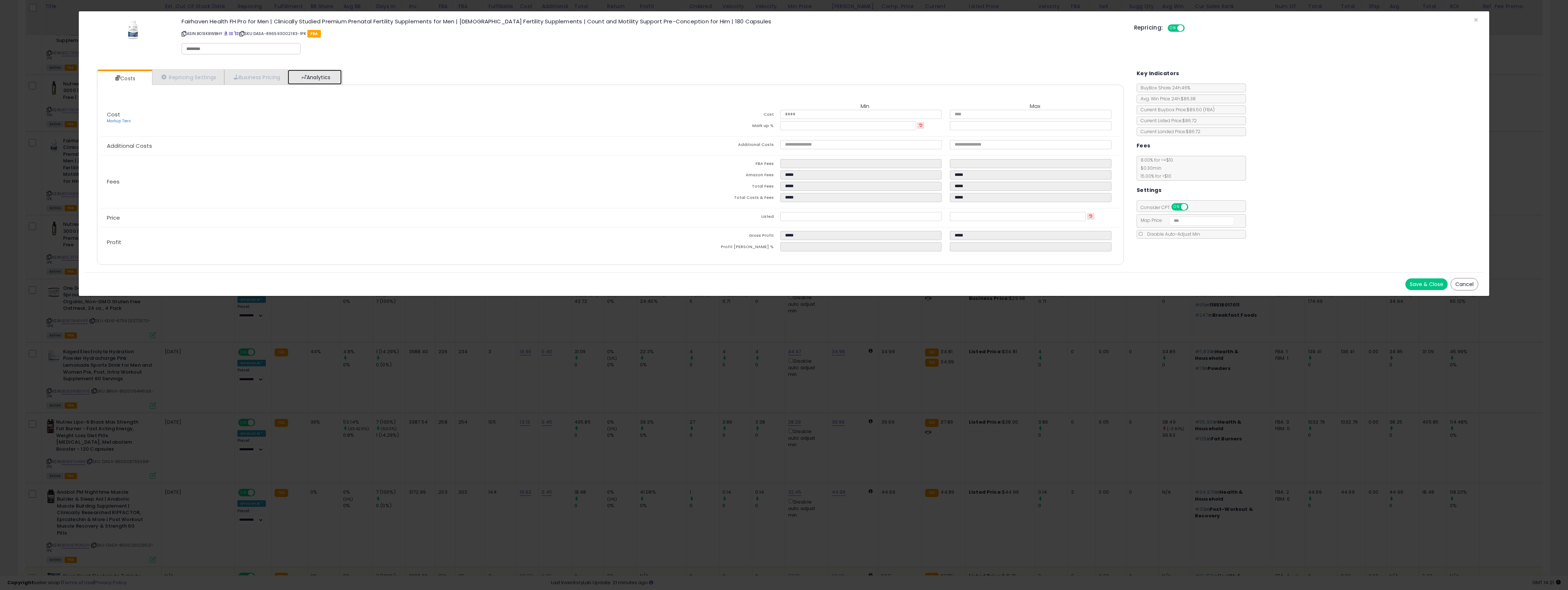
click at [331, 79] on link "Analytics" at bounding box center [315, 77] width 54 height 15
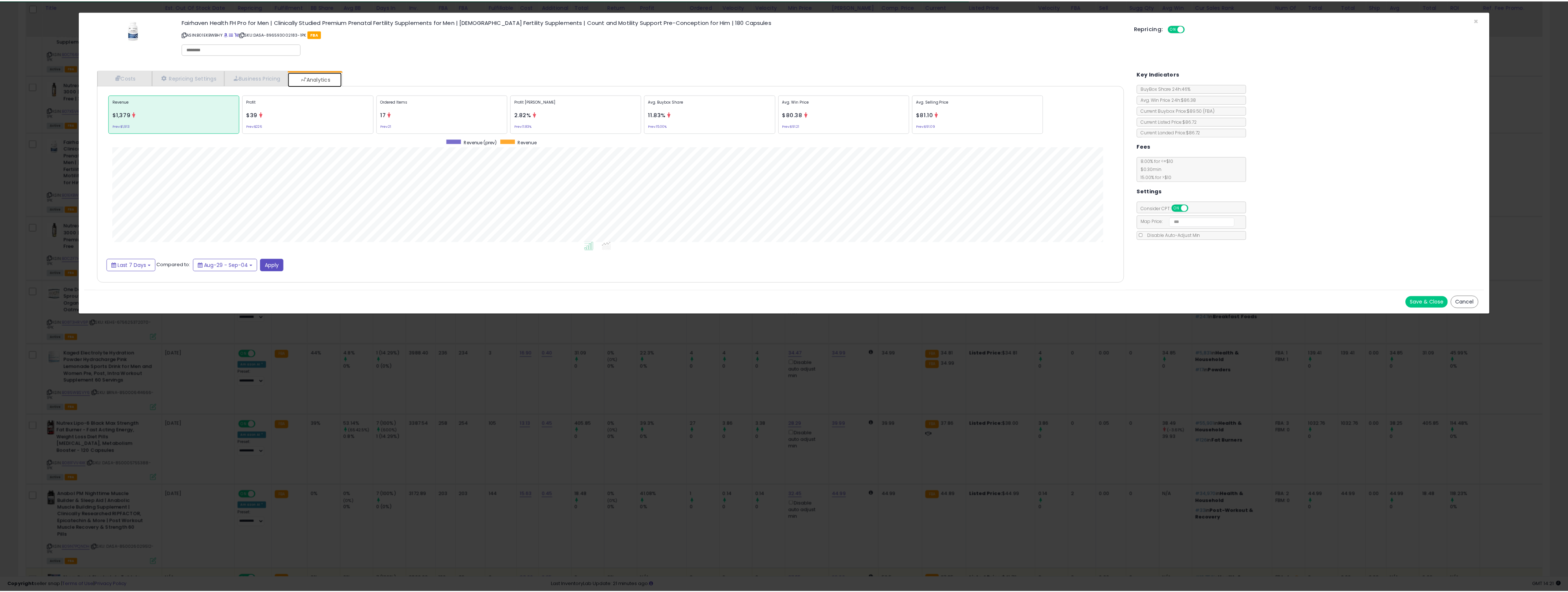
scroll to position [225, 1045]
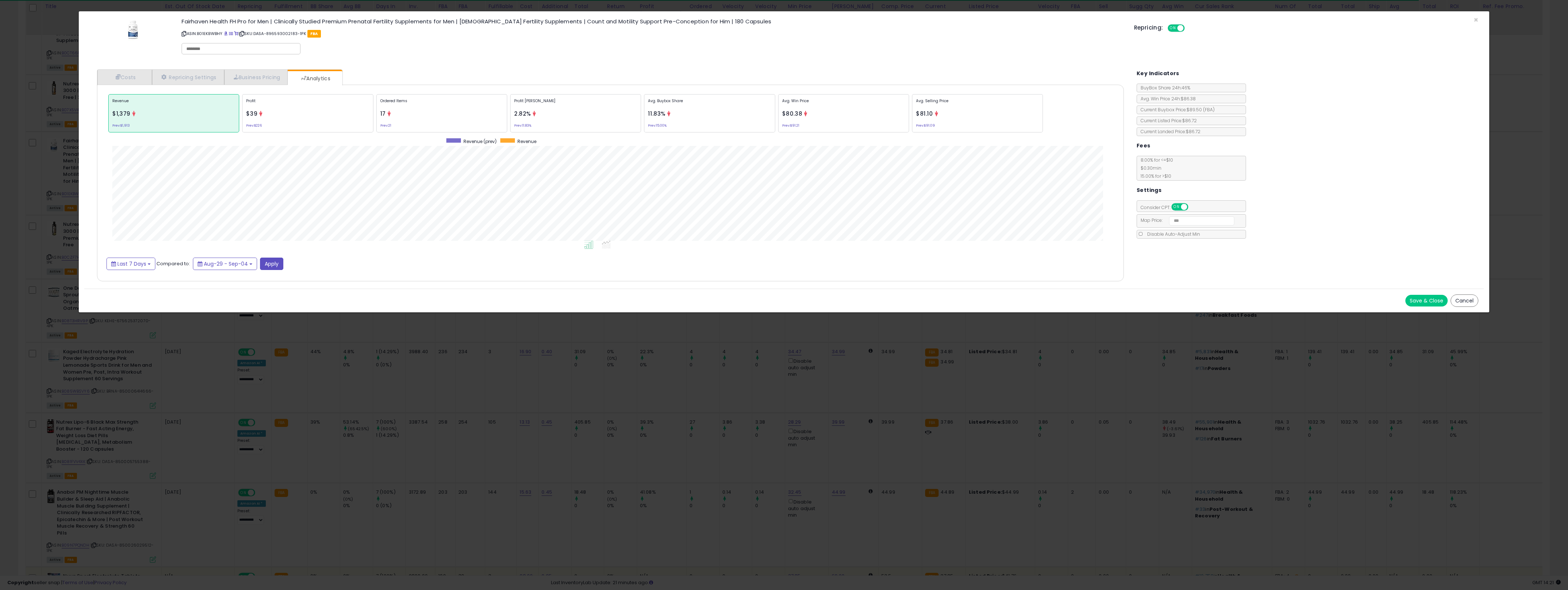
click at [580, 414] on div "× Close Fairhaven Health FH Pro for Men | Clinically Studied Premium Prenatal F…" at bounding box center [784, 295] width 1568 height 590
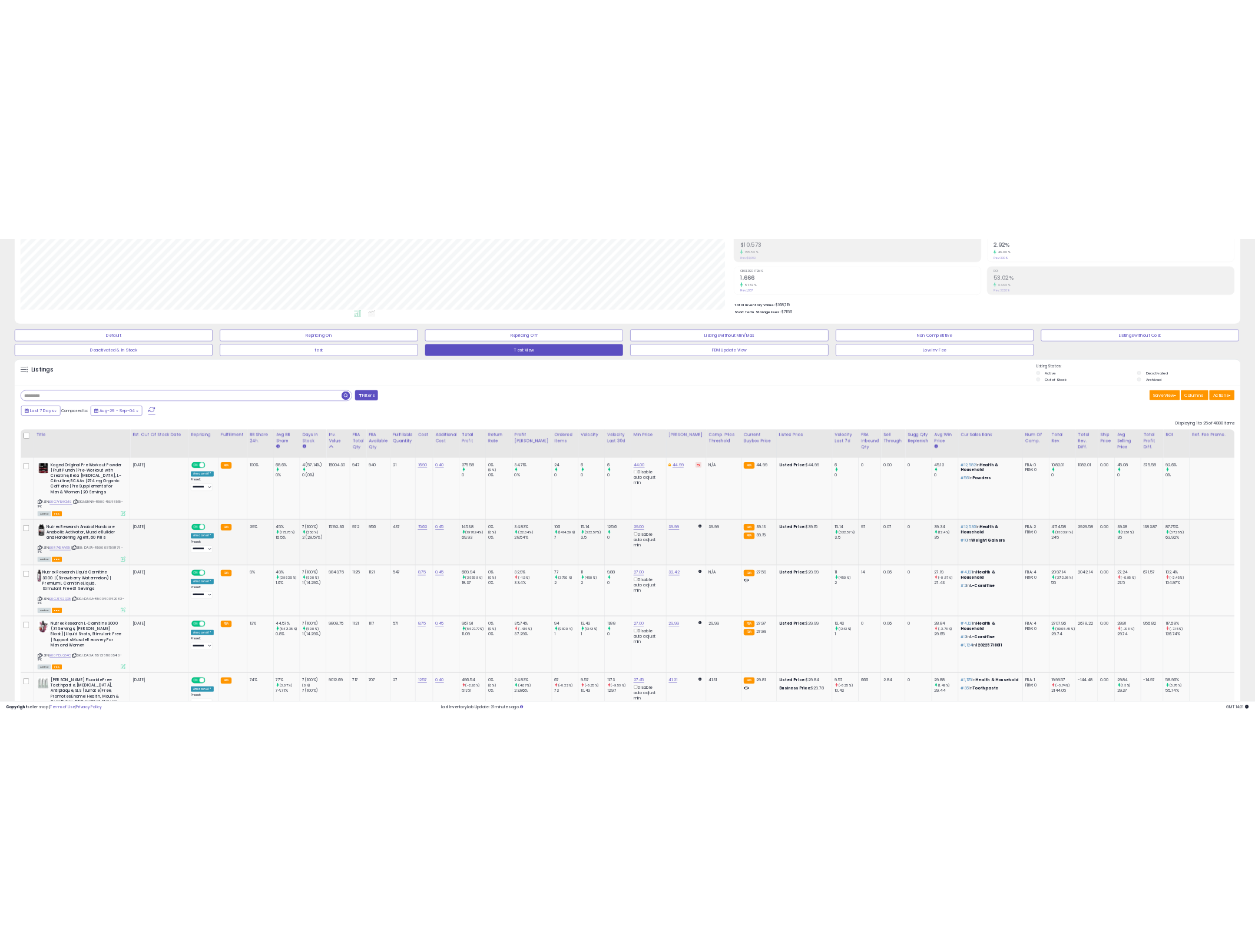
scroll to position [0, 0]
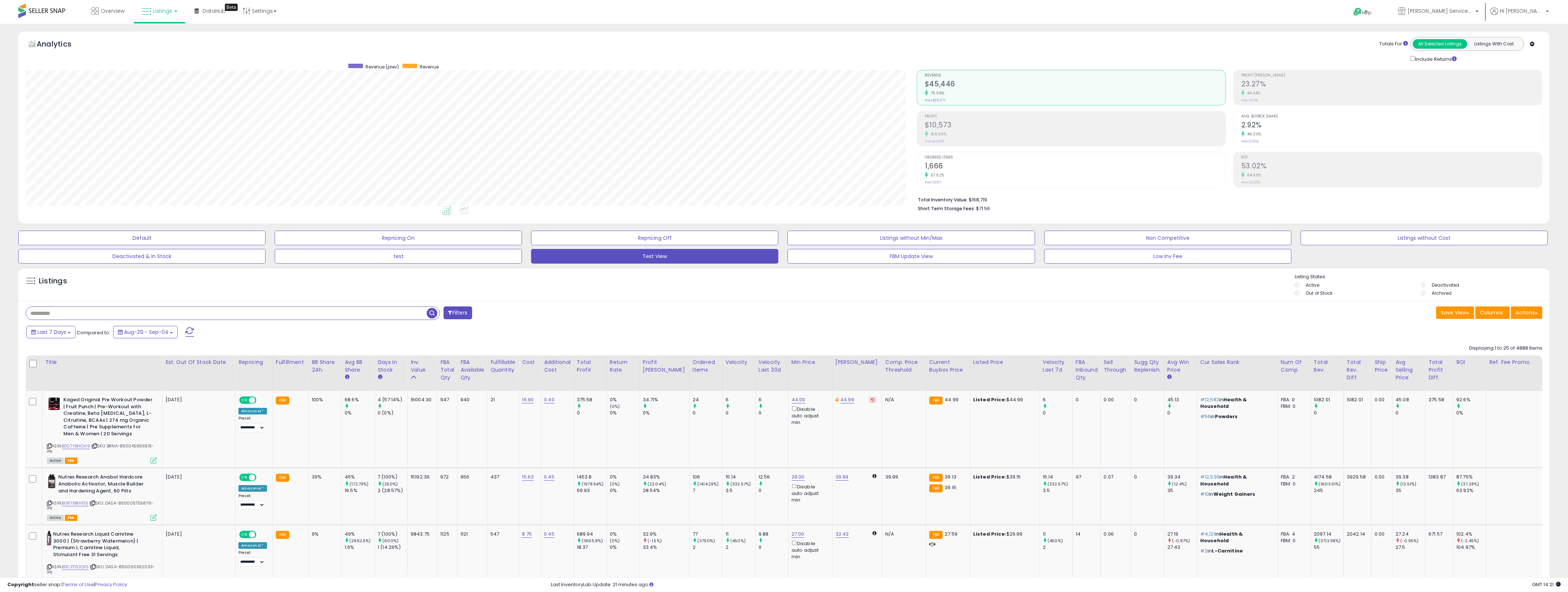
click at [787, 296] on div "Listings" at bounding box center [784, 286] width 1531 height 25
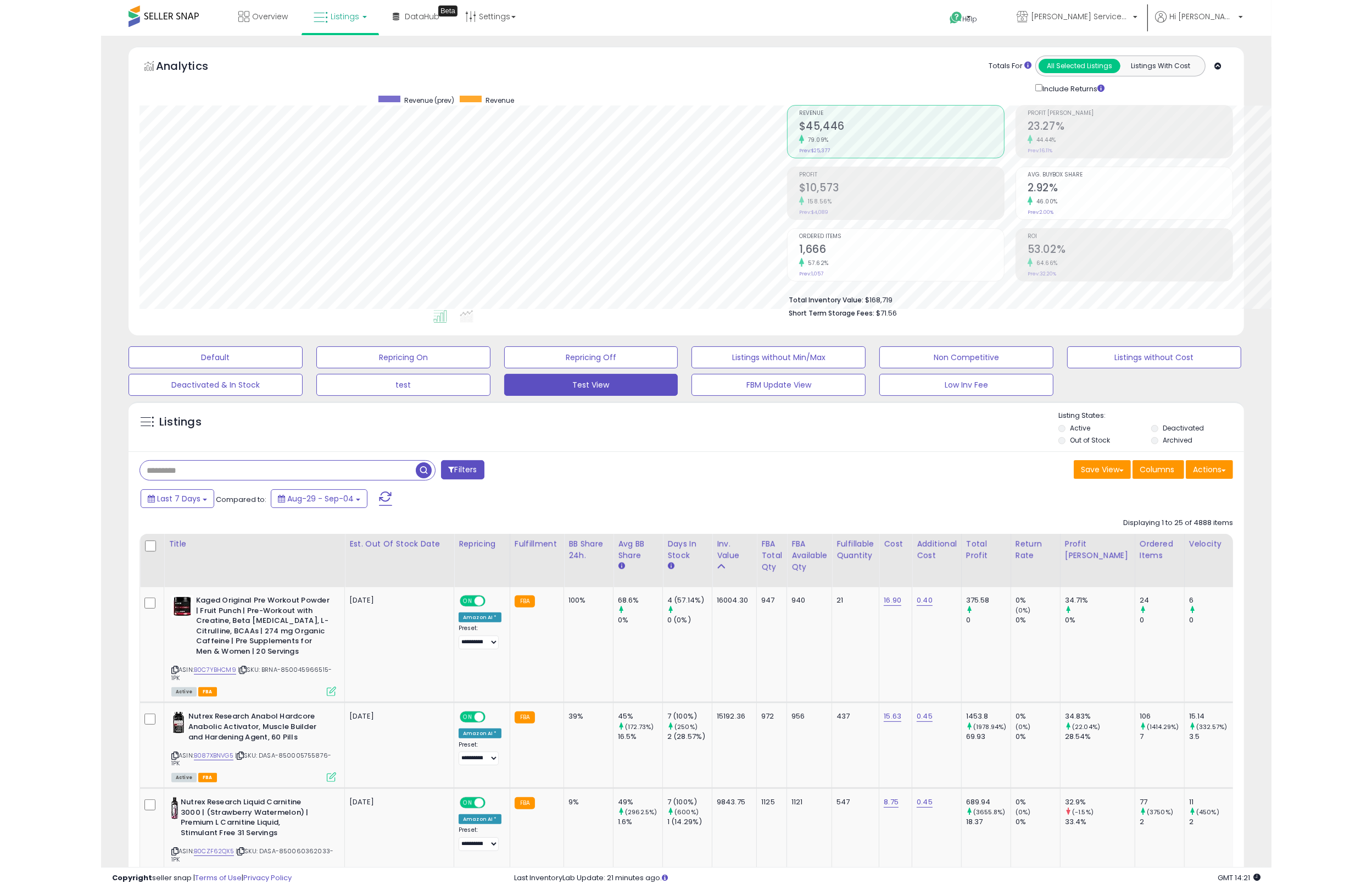
scroll to position [549385, 548766]
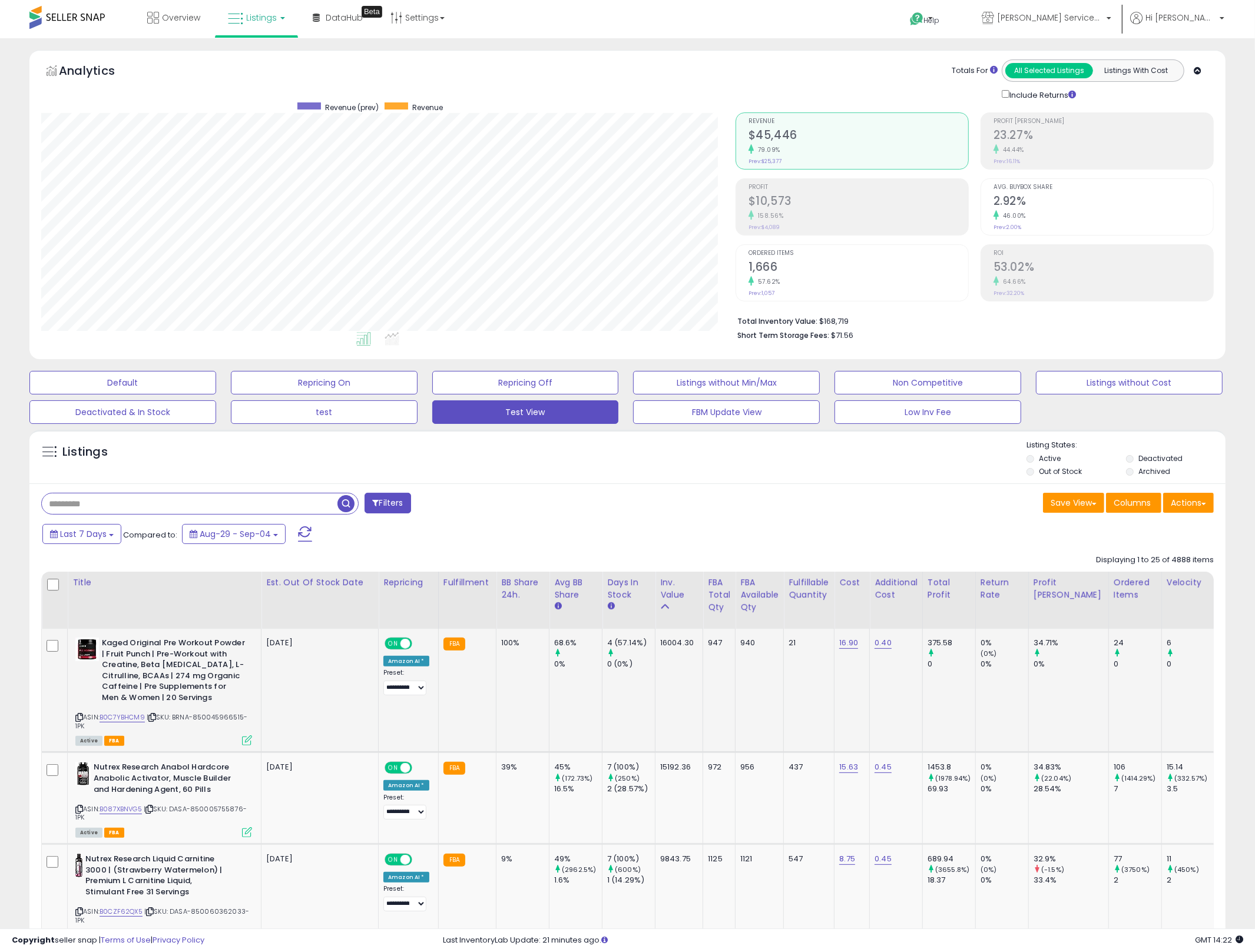
click at [211, 718] on span "| SKU: BRNA-850045966515-1PK" at bounding box center [161, 721] width 172 height 18
click at [79, 715] on icon at bounding box center [80, 717] width 8 height 7
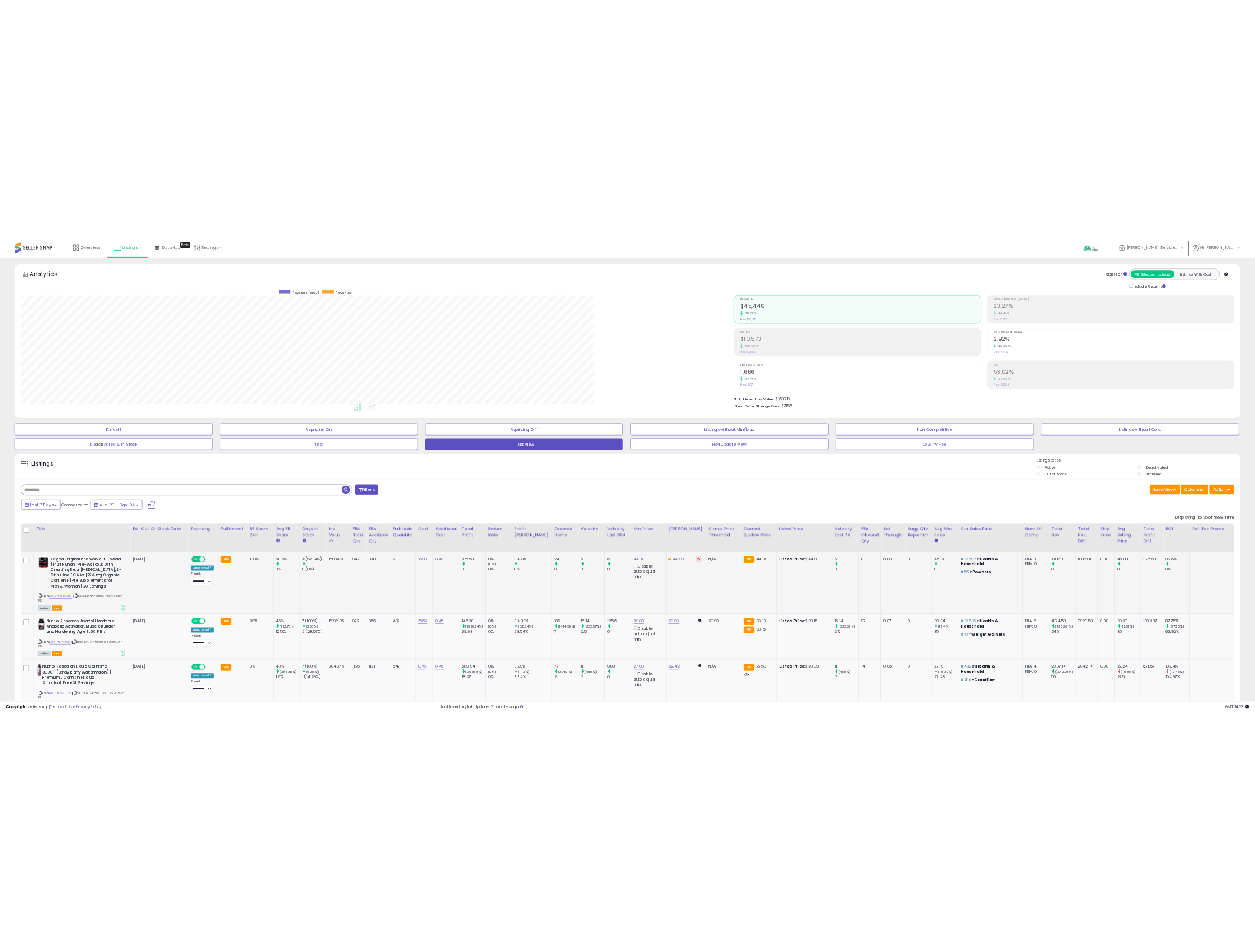
scroll to position [242, 1432]
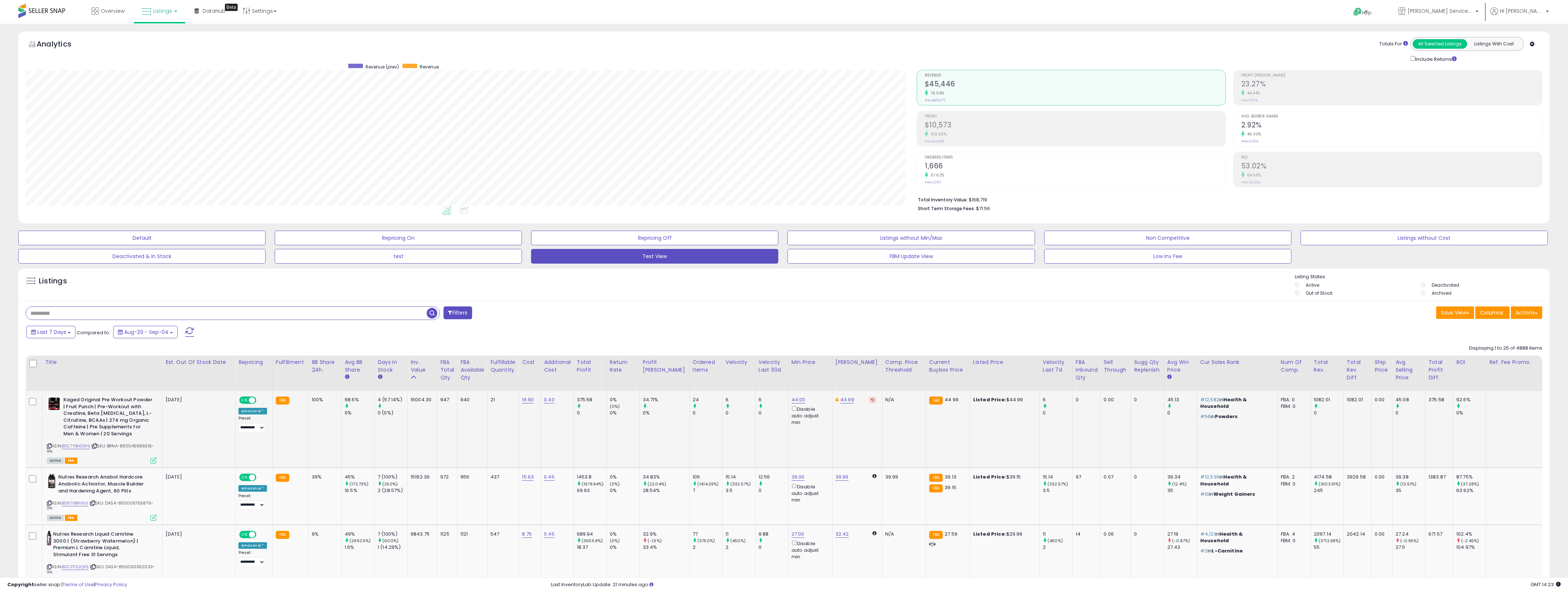
click at [664, 436] on td "34.71% 0%" at bounding box center [664, 429] width 50 height 77
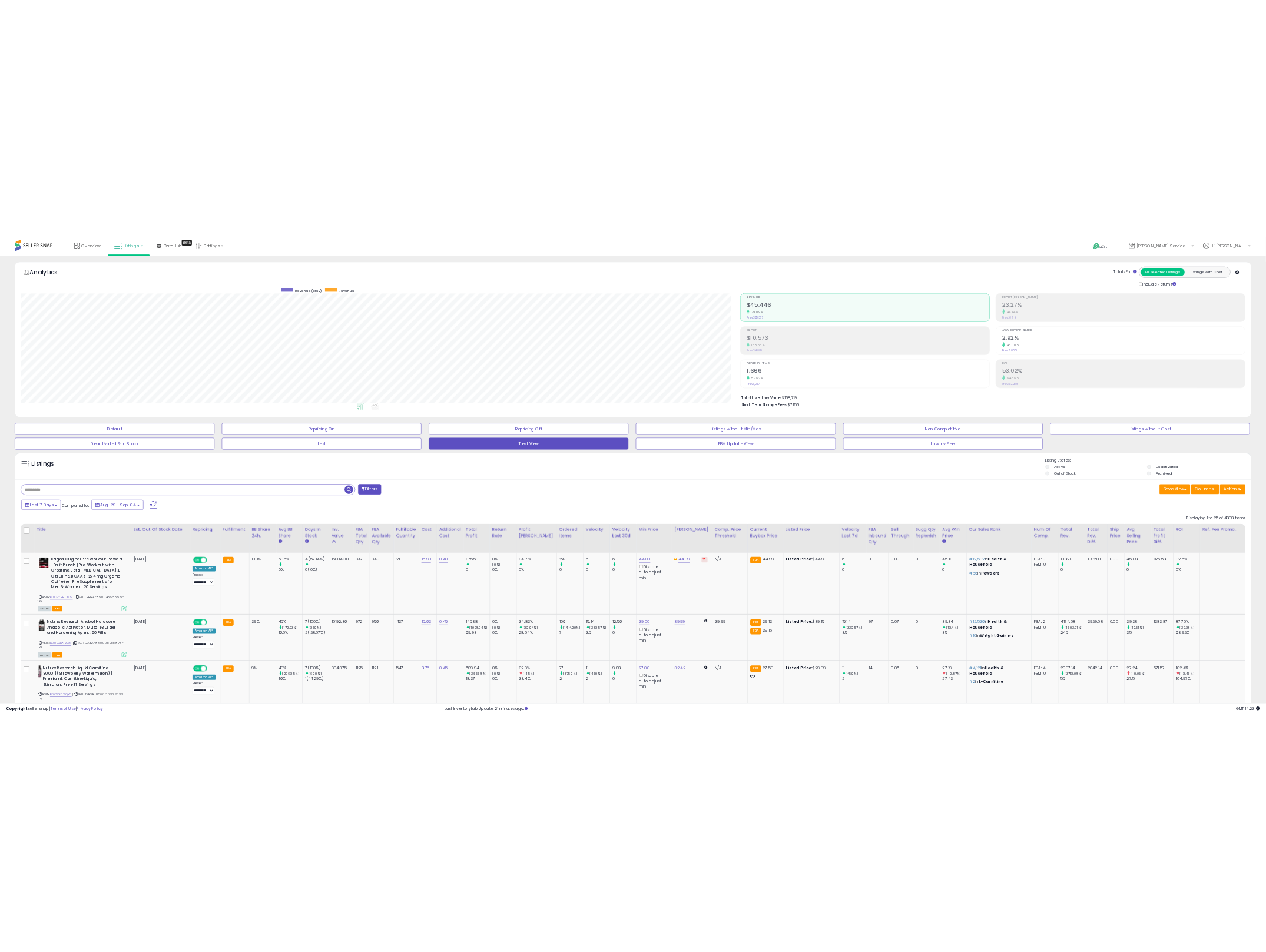
scroll to position [588318, 588143]
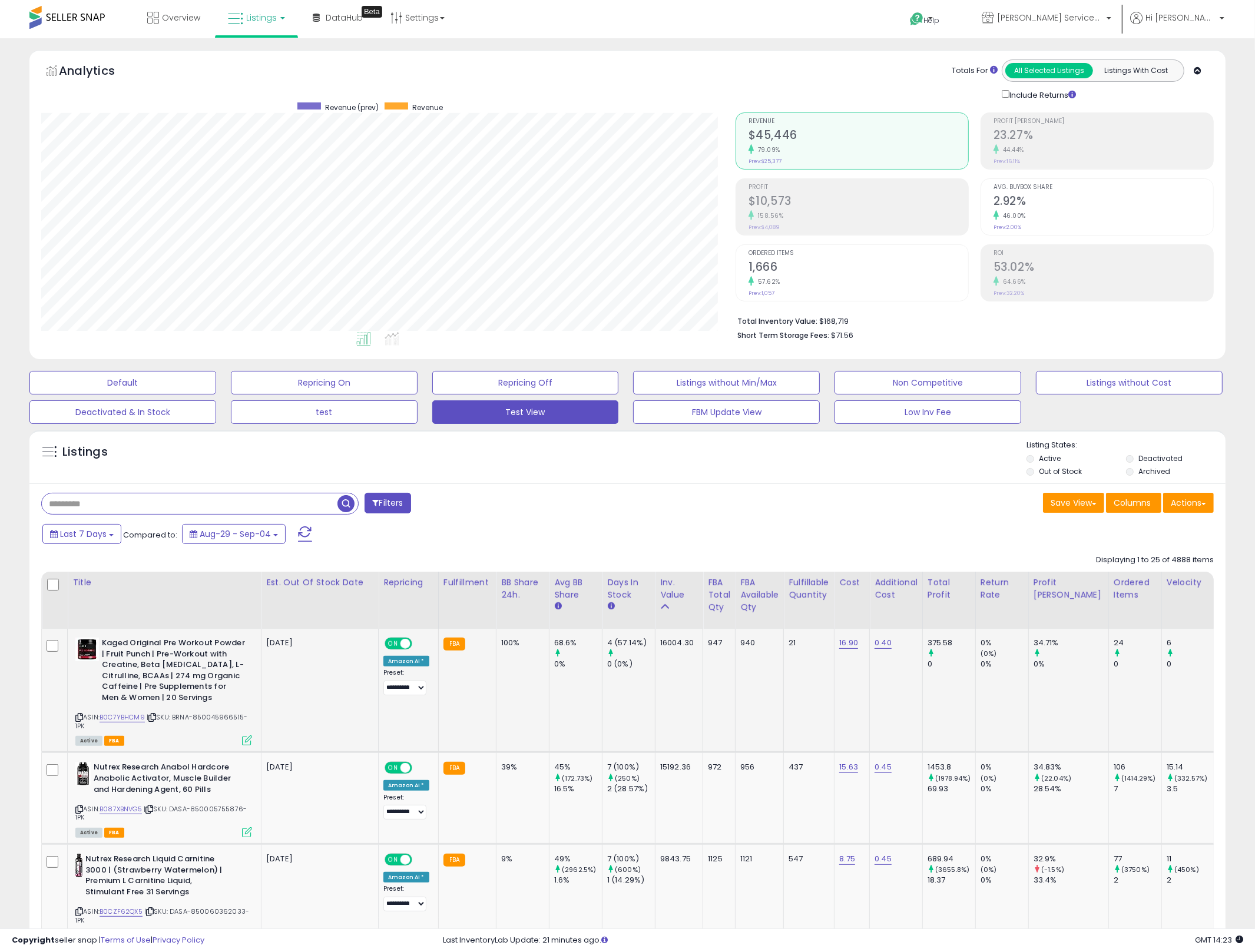
click at [250, 740] on icon at bounding box center [247, 740] width 10 height 10
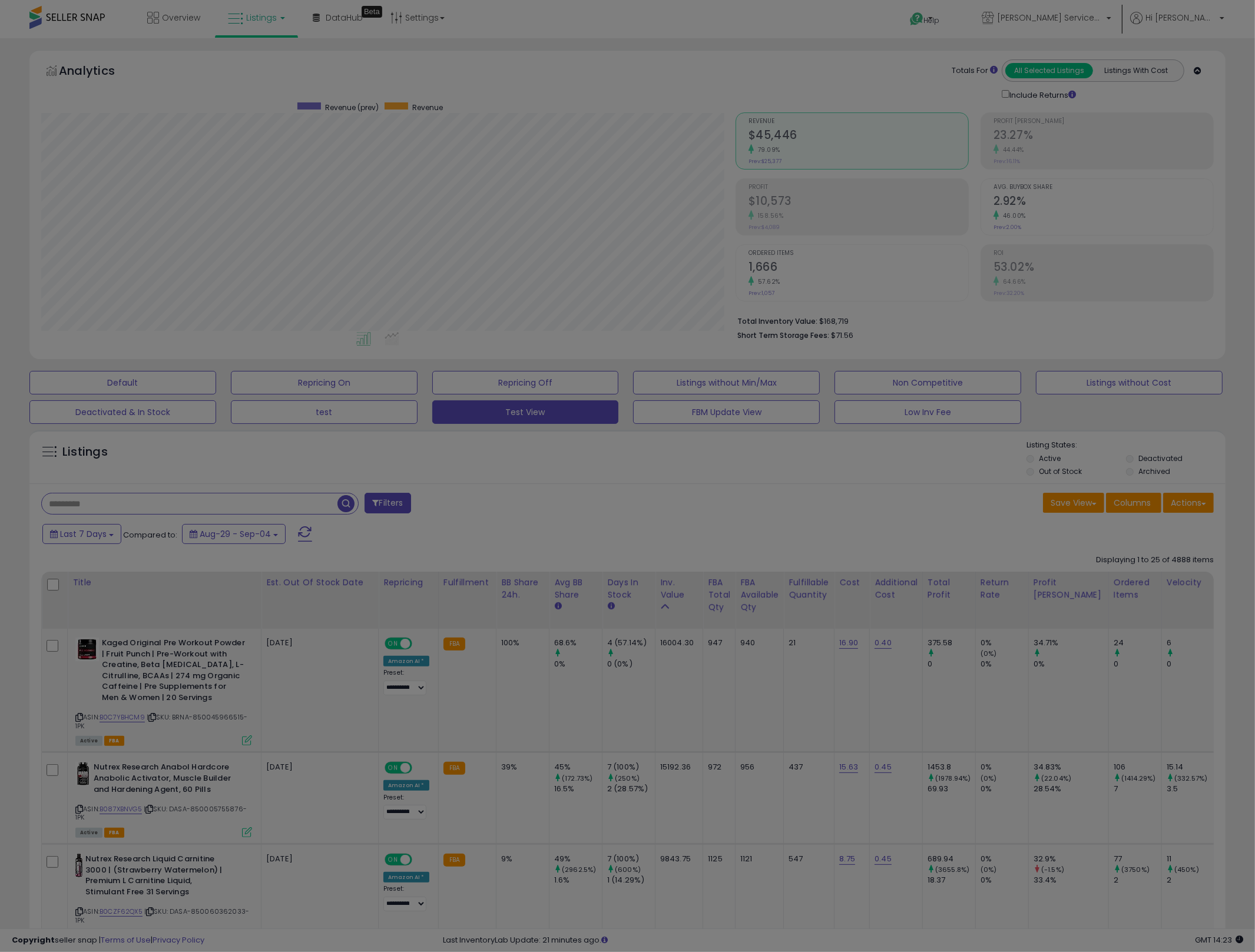
scroll to position [242, 701]
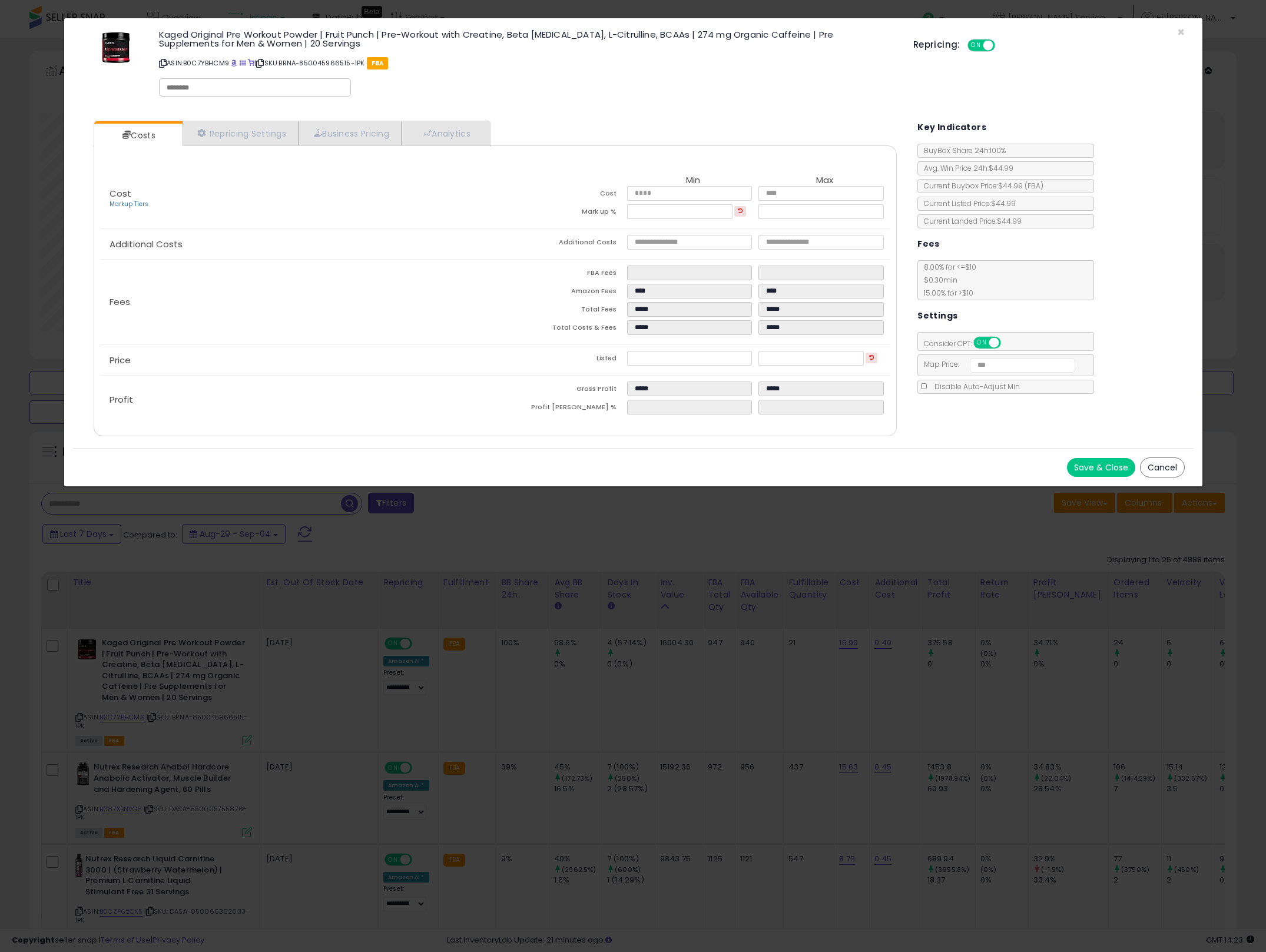
click at [800, 663] on div "× Close Kaged Original Pre Workout Powder | Fruit Punch | Pre-Workout with Crea…" at bounding box center [633, 476] width 1266 height 952
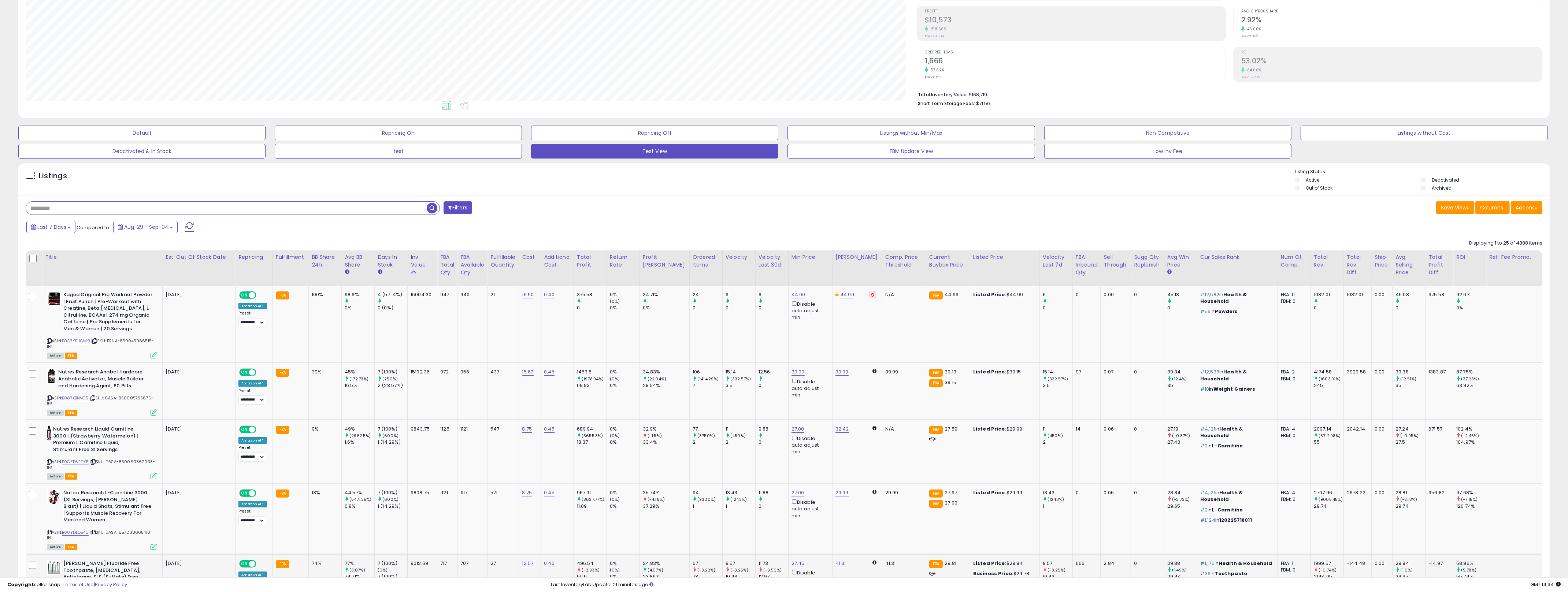
scroll to position [4, 0]
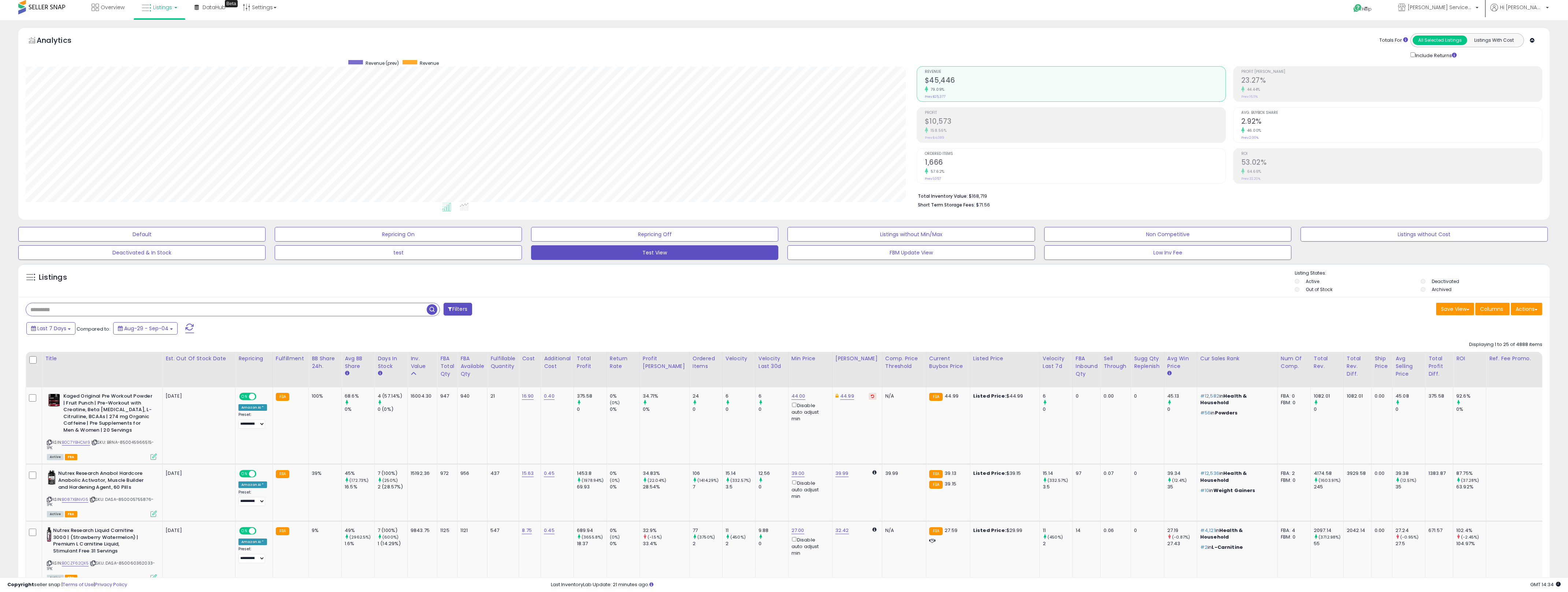
click at [787, 330] on div "Last 7 Days Compared to: Aug-29 - Sep-04" at bounding box center [593, 329] width 1138 height 16
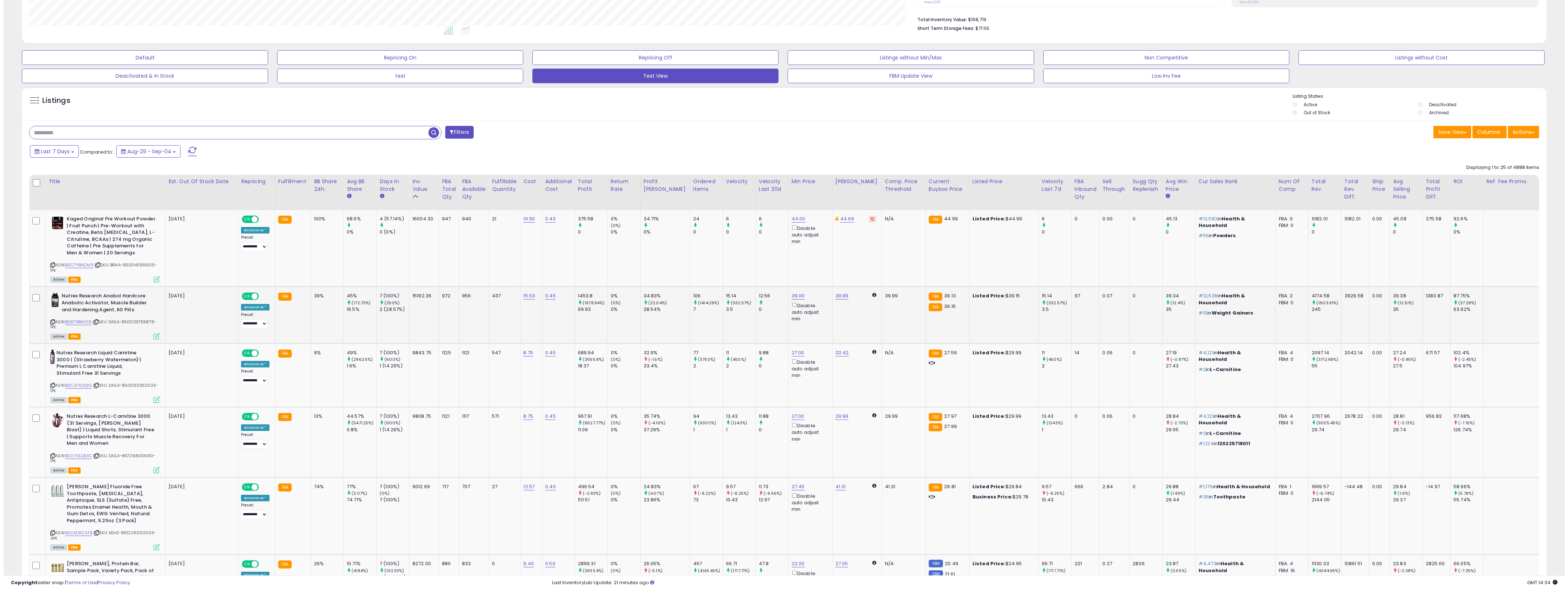
scroll to position [185, 0]
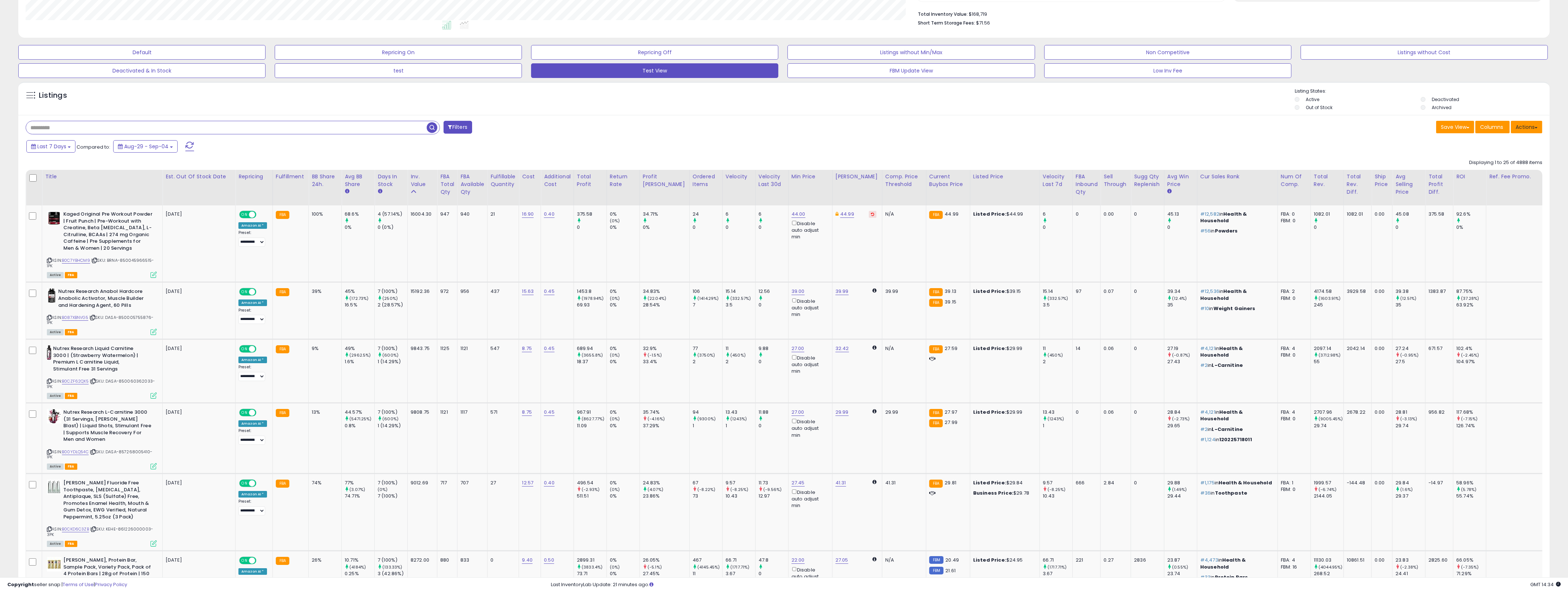
click at [787, 127] on button "Actions" at bounding box center [1526, 127] width 32 height 12
click at [787, 150] on div "Last 7 Days Compared to: Aug-29 - Sep-04" at bounding box center [782, 147] width 1528 height 16
click at [443, 133] on div "Filters" at bounding box center [402, 128] width 764 height 15
click at [456, 130] on button "Filters" at bounding box center [457, 127] width 29 height 13
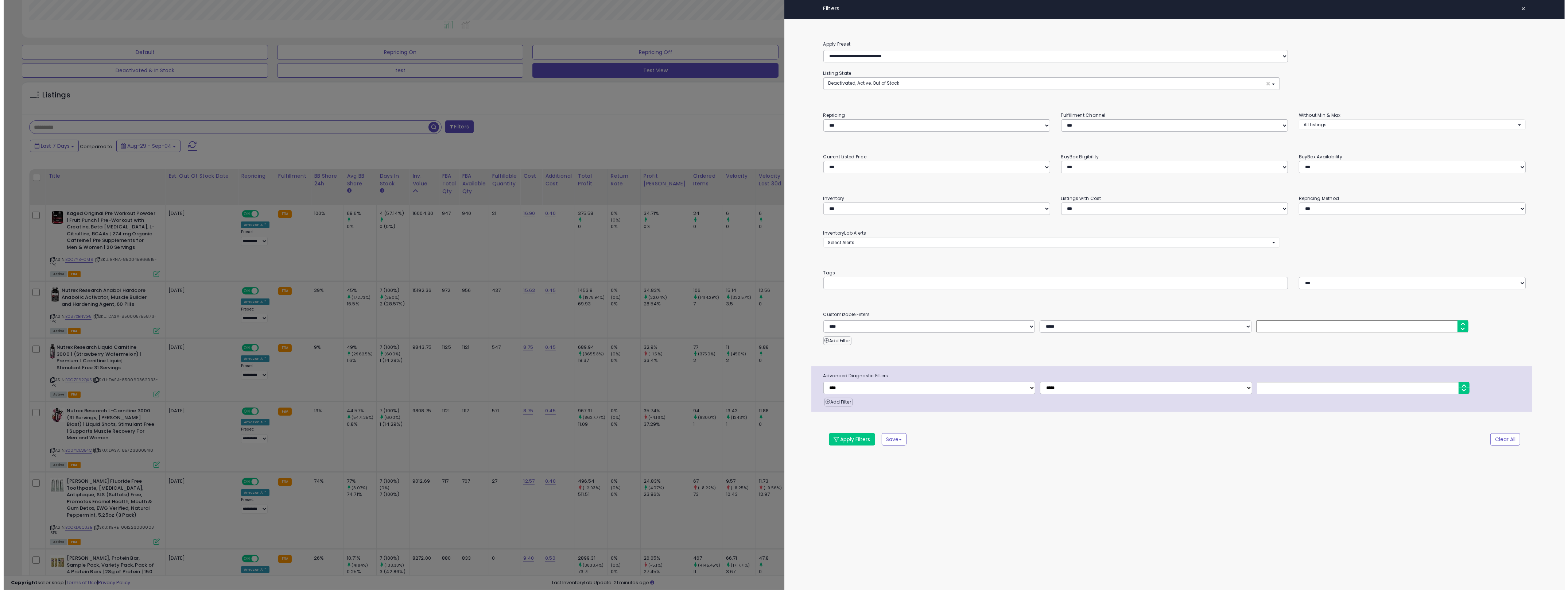
scroll to position [150, 892]
click at [783, 204] on select "**********" at bounding box center [937, 209] width 228 height 12
select select "********"
click at [783, 203] on select "**********" at bounding box center [937, 209] width 228 height 12
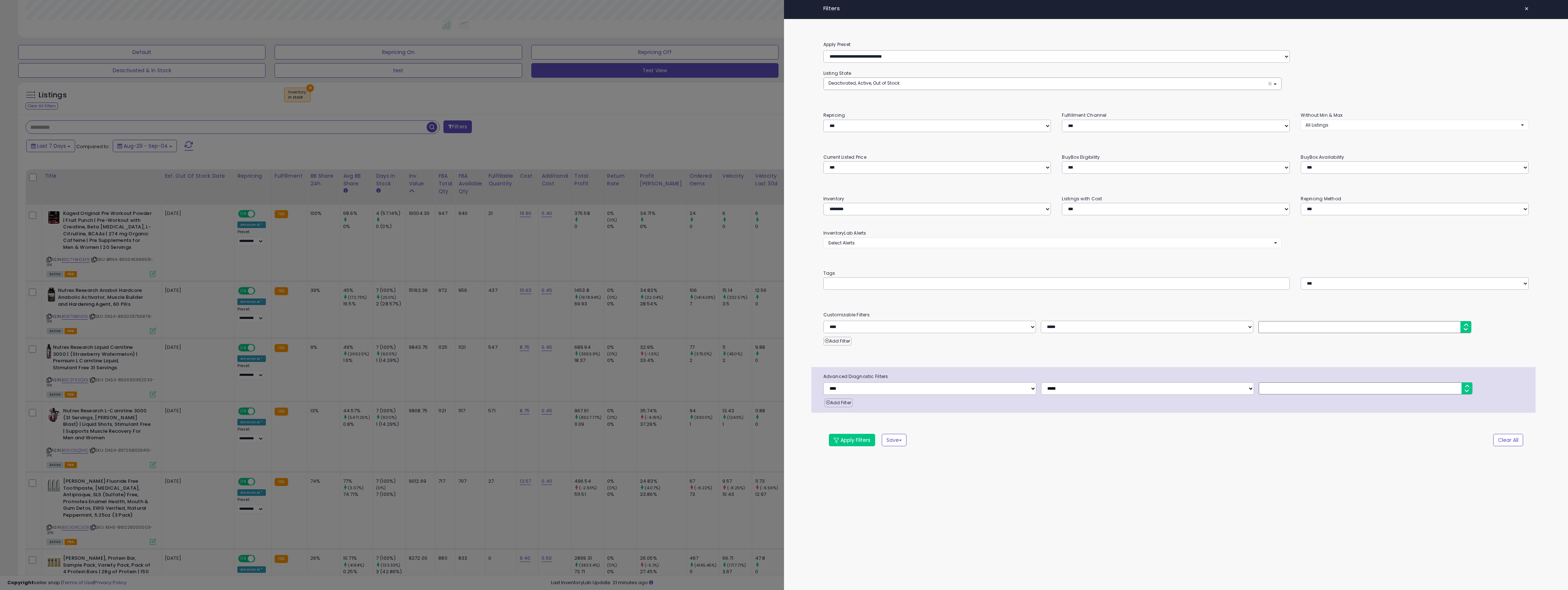
click at [783, 179] on div "**********" at bounding box center [1176, 253] width 784 height 427
click at [783, 163] on select "**********" at bounding box center [1175, 167] width 228 height 12
click at [783, 388] on select "**********" at bounding box center [930, 388] width 213 height 12
click at [783, 343] on div "Add Filter" at bounding box center [1176, 339] width 716 height 12
click at [783, 329] on select "**********" at bounding box center [929, 327] width 212 height 12
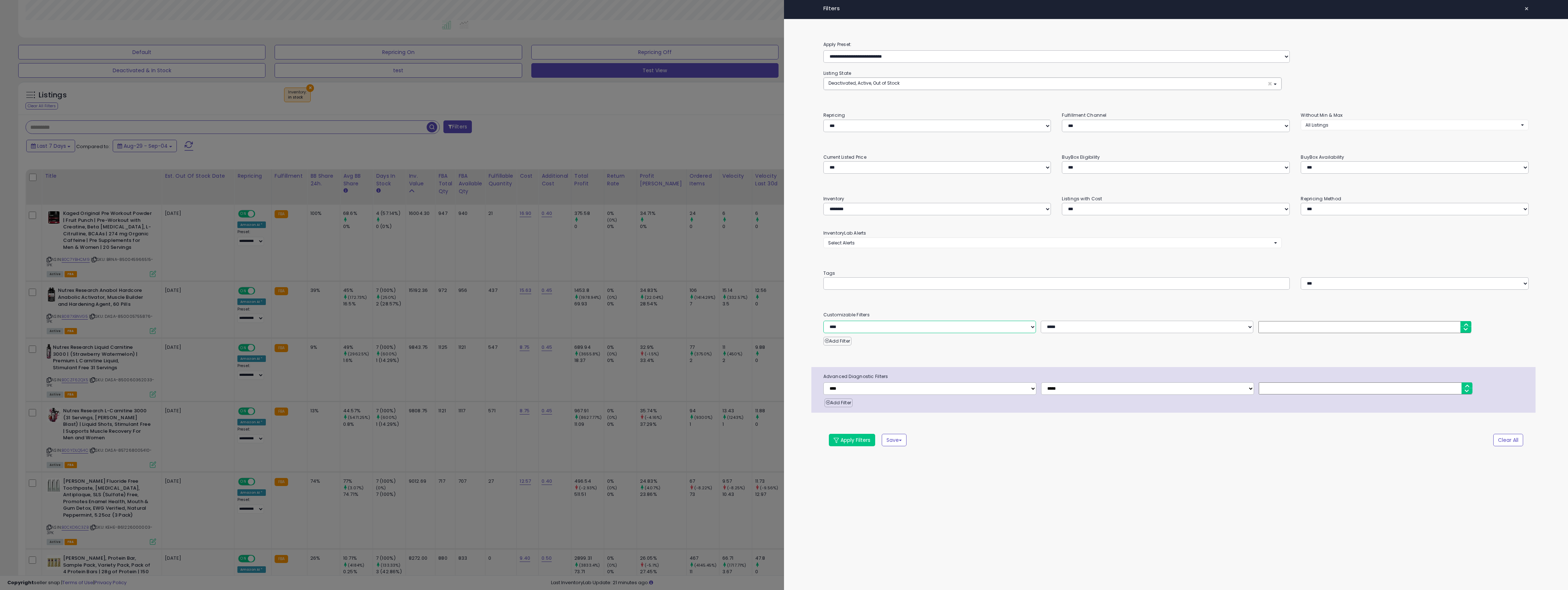
select select "**********"
click at [783, 321] on select "**********" at bounding box center [929, 327] width 212 height 12
click at [783, 486] on div "**********" at bounding box center [1176, 295] width 784 height 590
click at [783, 442] on button "Apply Filters" at bounding box center [852, 440] width 46 height 12
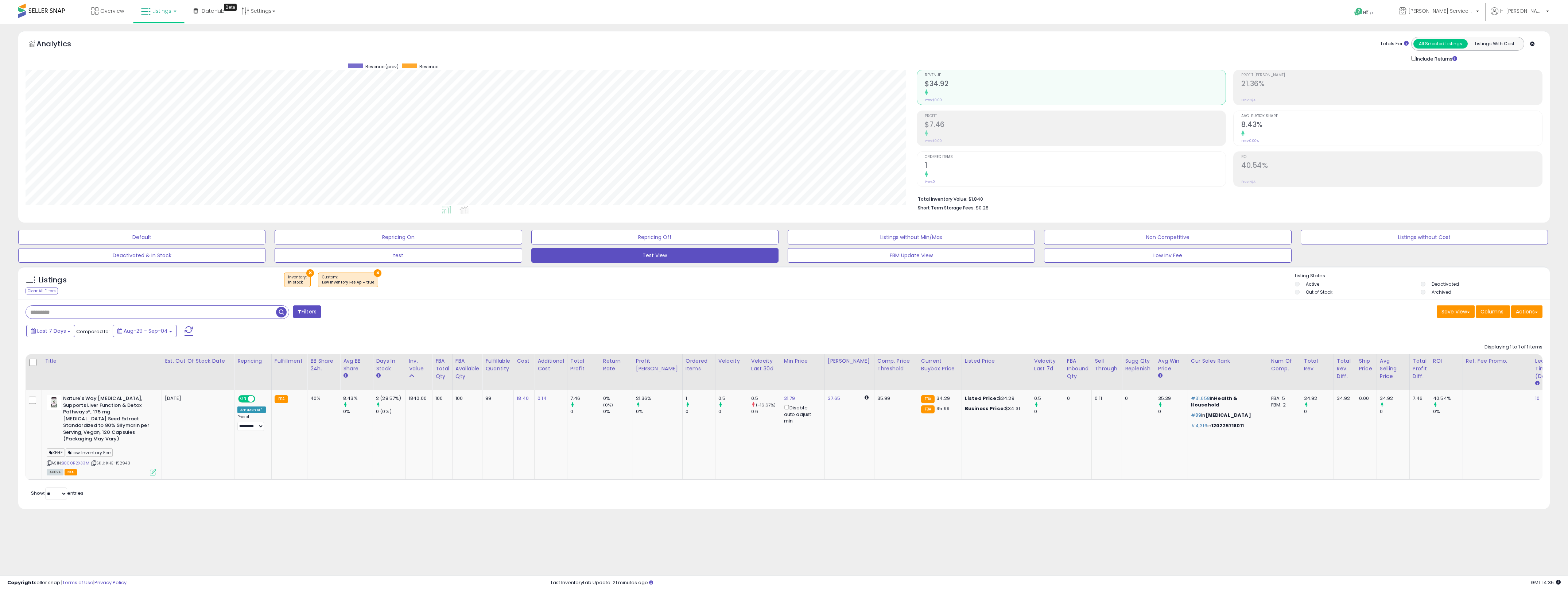
click at [374, 273] on button "×" at bounding box center [377, 273] width 8 height 8
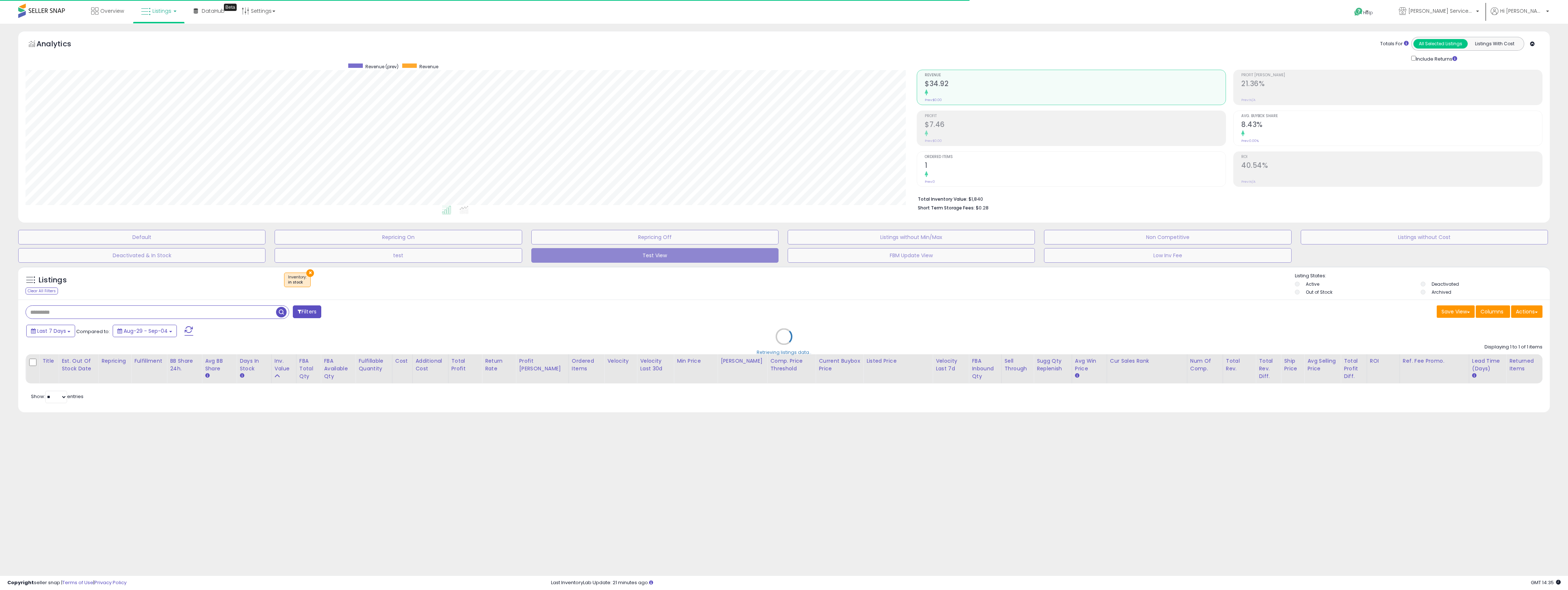
click at [366, 308] on div "Retrieving listings data.." at bounding box center [784, 342] width 1542 height 159
select select "*"
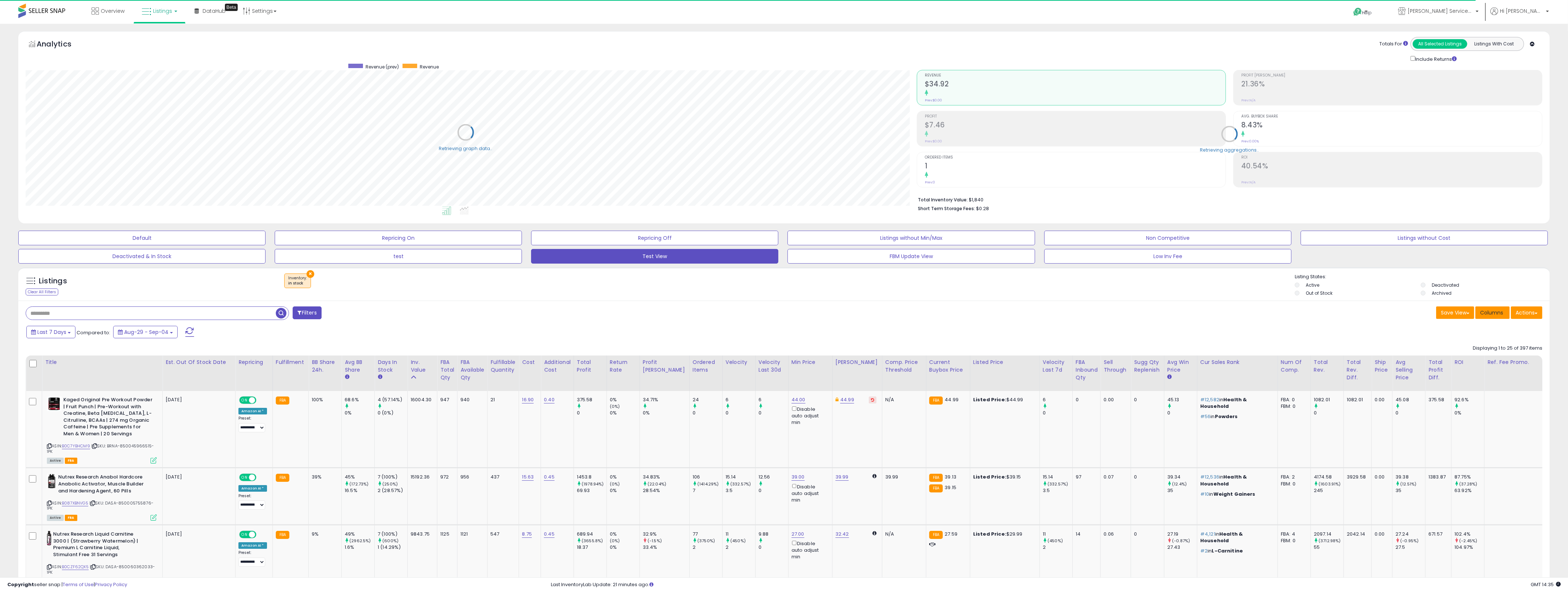
scroll to position [150, 891]
click at [787, 315] on span "Columns" at bounding box center [1492, 313] width 23 height 7
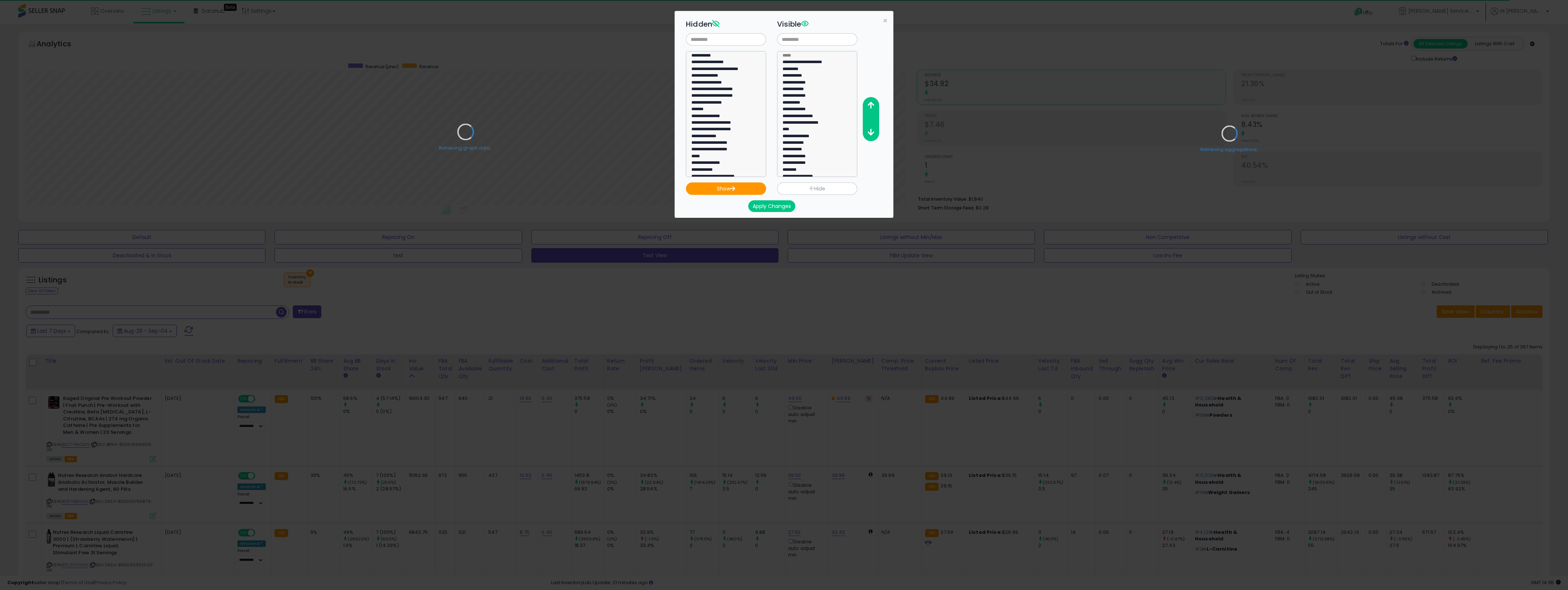
click at [783, 318] on div "**********" at bounding box center [784, 295] width 1568 height 590
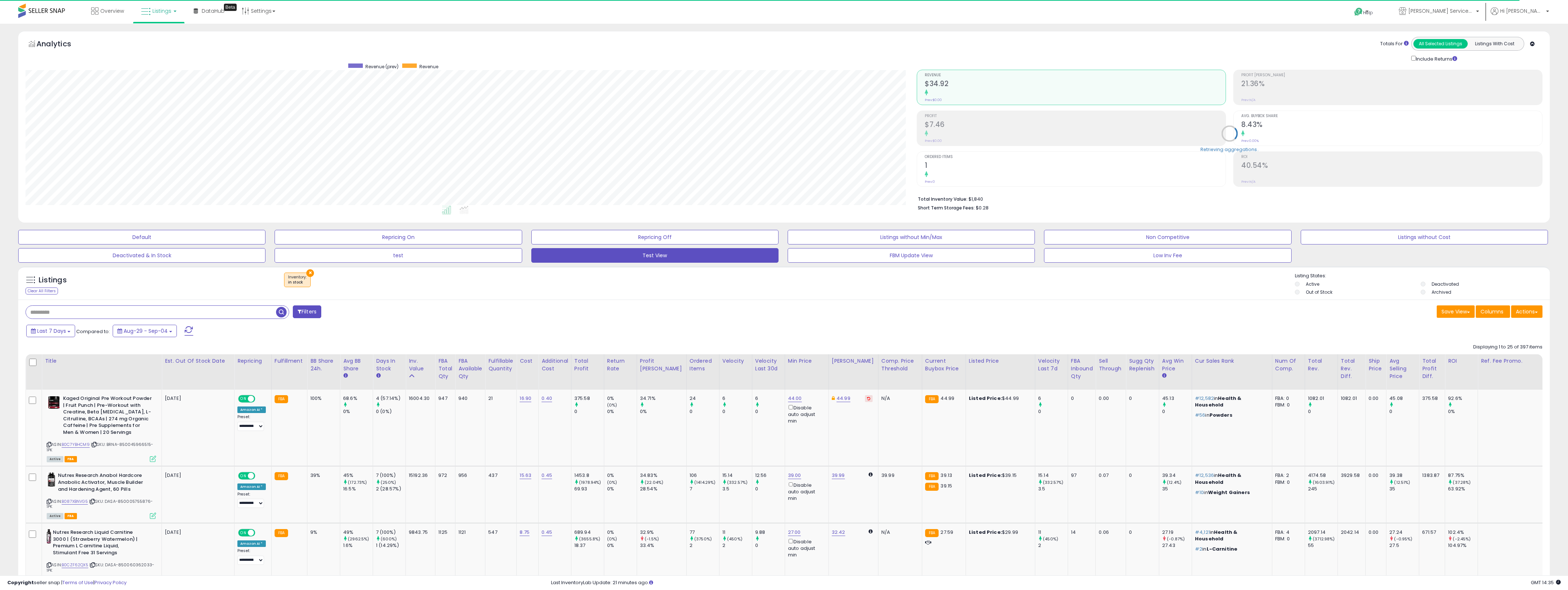
scroll to position [150, 887]
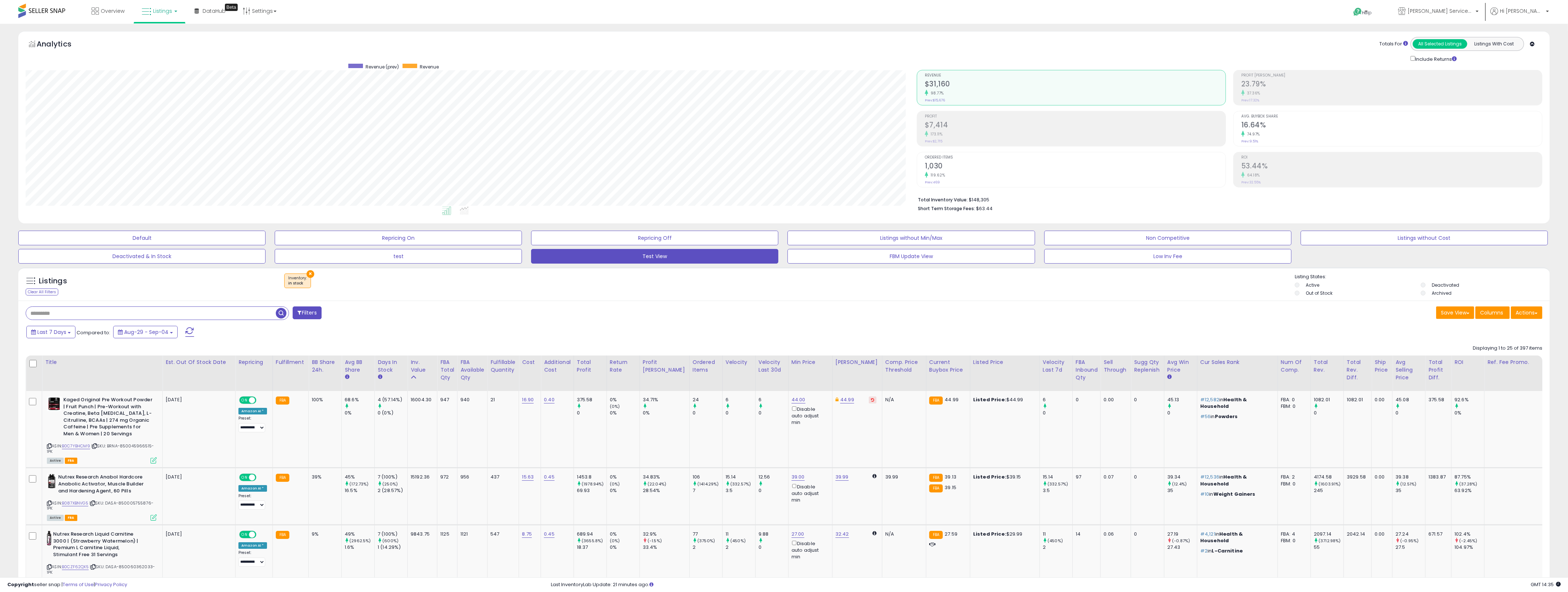
click at [311, 313] on button "Filters" at bounding box center [307, 312] width 29 height 13
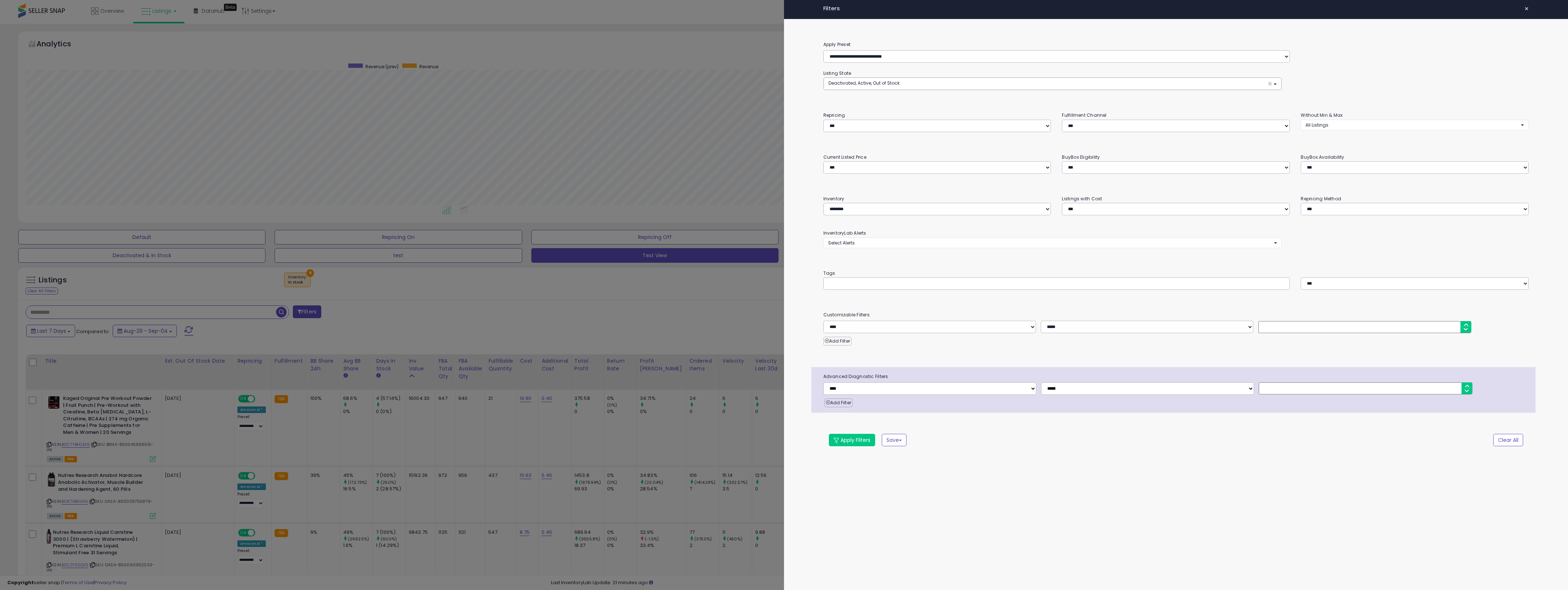
click at [783, 489] on div "**********" at bounding box center [1176, 295] width 784 height 590
click at [783, 323] on select "**********" at bounding box center [929, 327] width 212 height 12
select select "**********"
click at [783, 321] on select "**********" at bounding box center [929, 327] width 212 height 12
select select
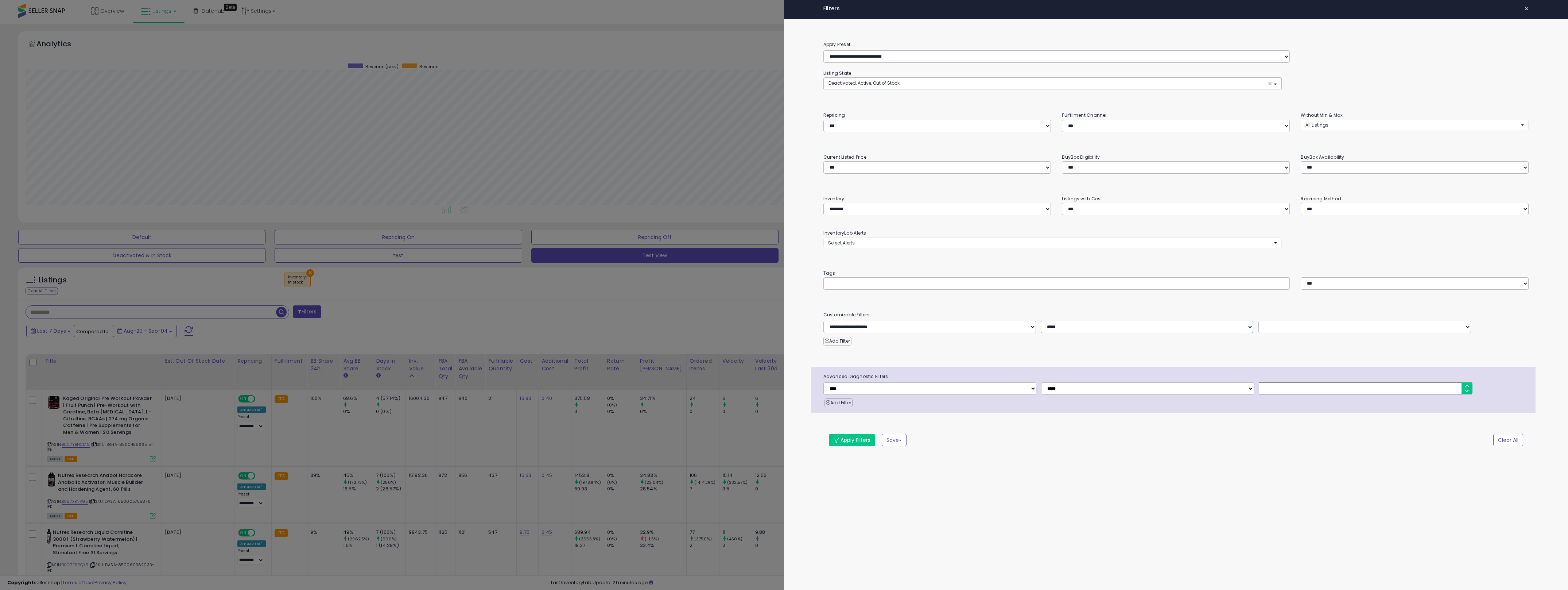
click at [783, 329] on select "**********" at bounding box center [1147, 327] width 212 height 12
select select "**"
click at [783, 321] on select "**********" at bounding box center [1147, 327] width 212 height 12
click at [783, 329] on select "**********" at bounding box center [1364, 327] width 212 height 12
select select "**********"
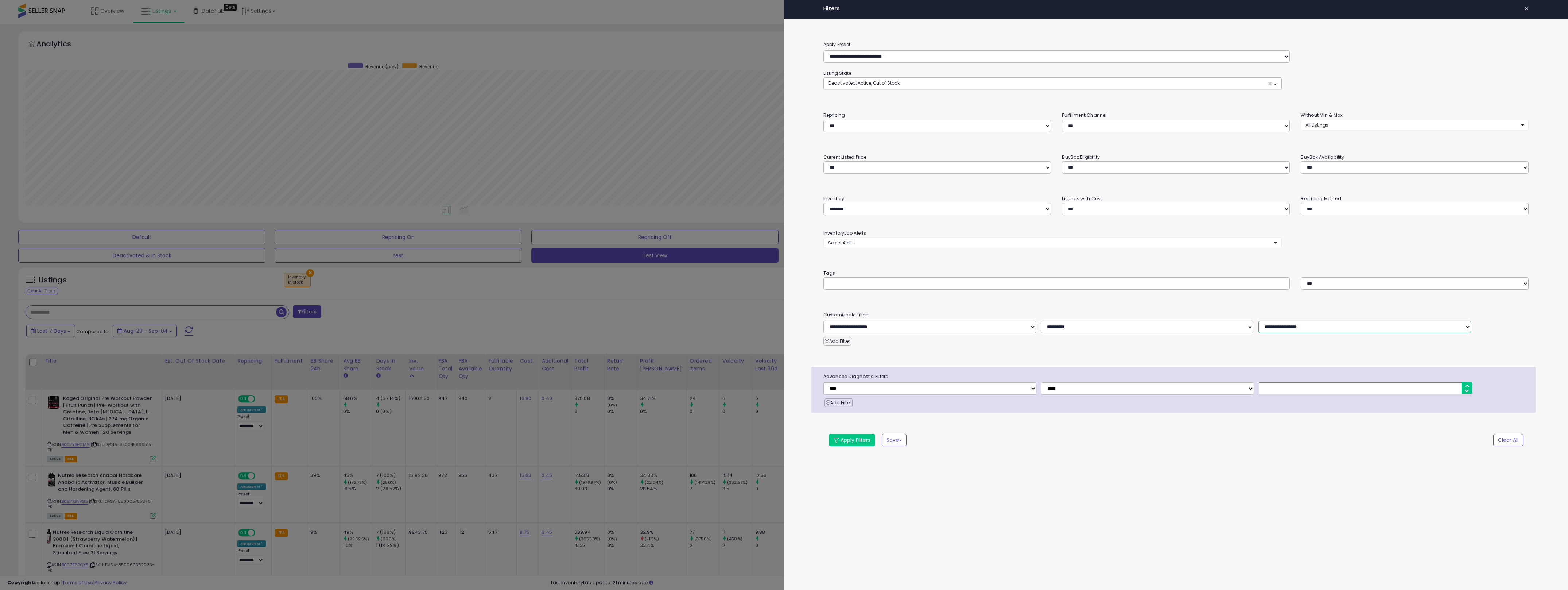
click at [783, 321] on select "**********" at bounding box center [1364, 327] width 212 height 12
drag, startPoint x: 1205, startPoint y: 461, endPoint x: 1184, endPoint y: 468, distance: 22.1
click at [783, 462] on div "**********" at bounding box center [1176, 253] width 784 height 427
click at [783, 446] on button "Apply Filters" at bounding box center [852, 440] width 46 height 12
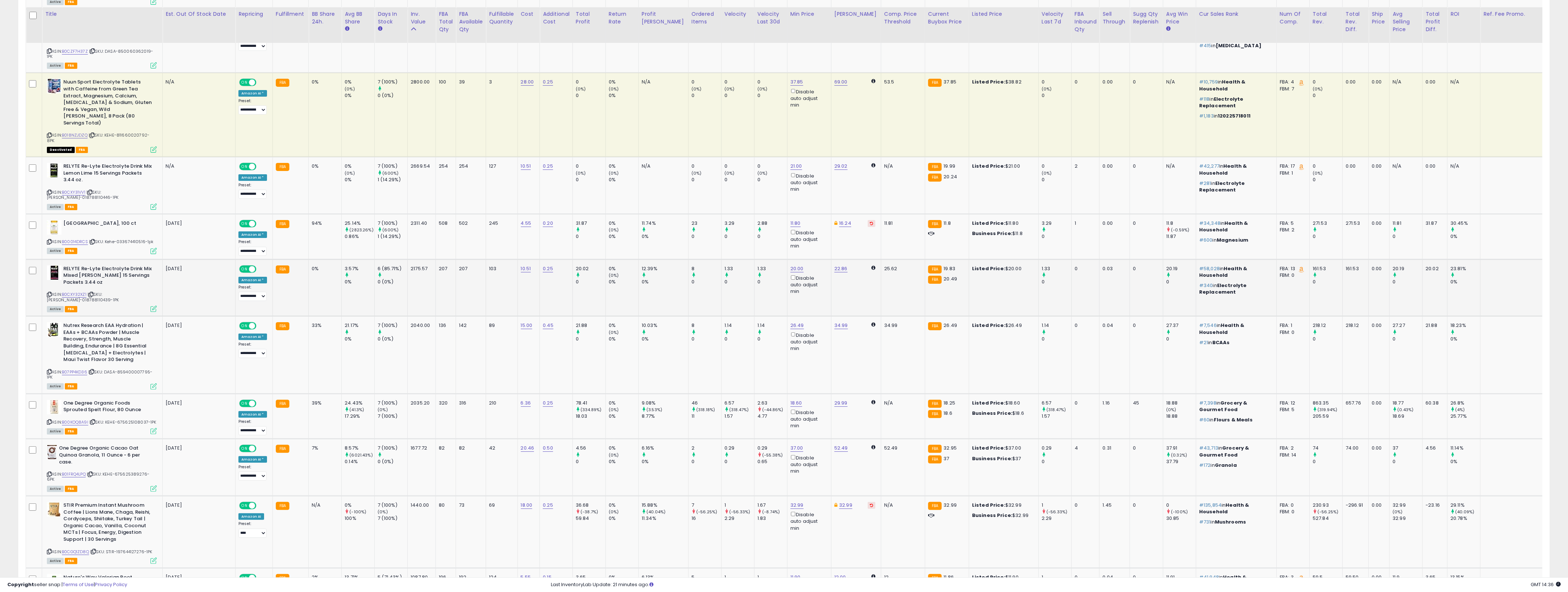
scroll to position [453, 0]
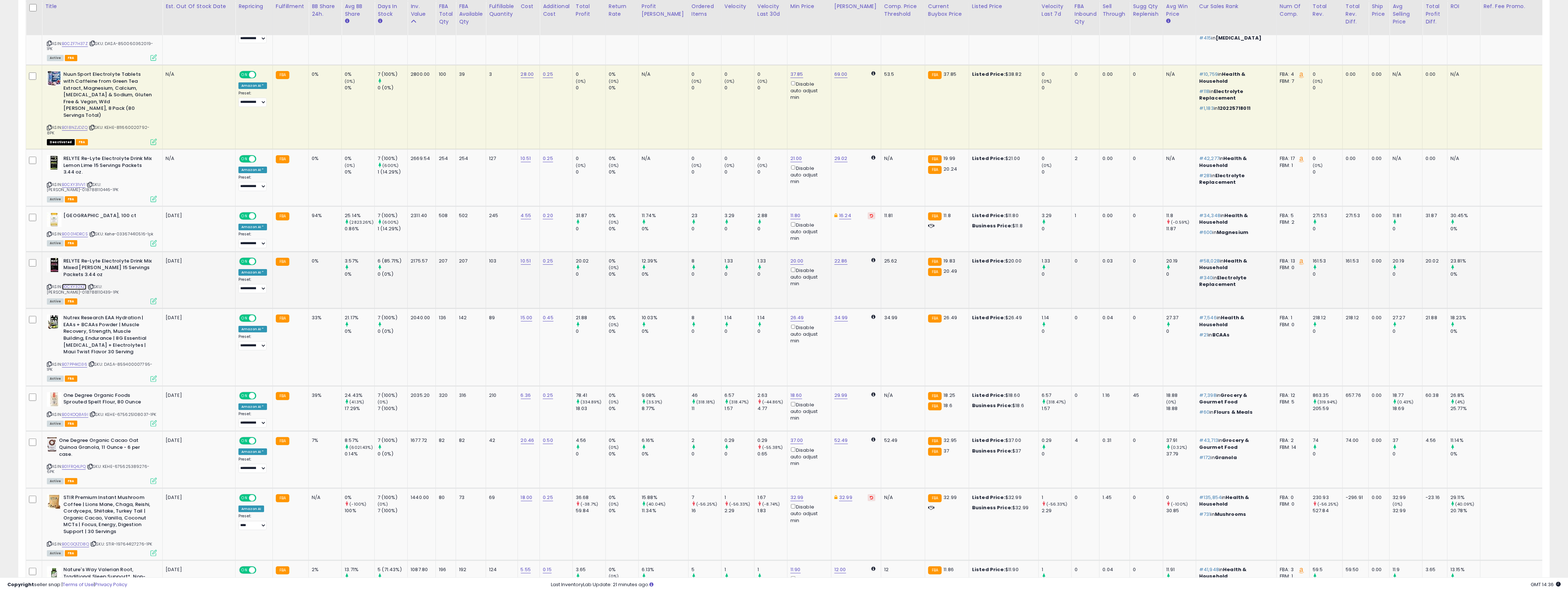
click at [75, 283] on link "B0CXY32XZ1" at bounding box center [74, 287] width 24 height 6
click at [533, 152] on td "10.51" at bounding box center [528, 177] width 23 height 57
copy tr "10.51"
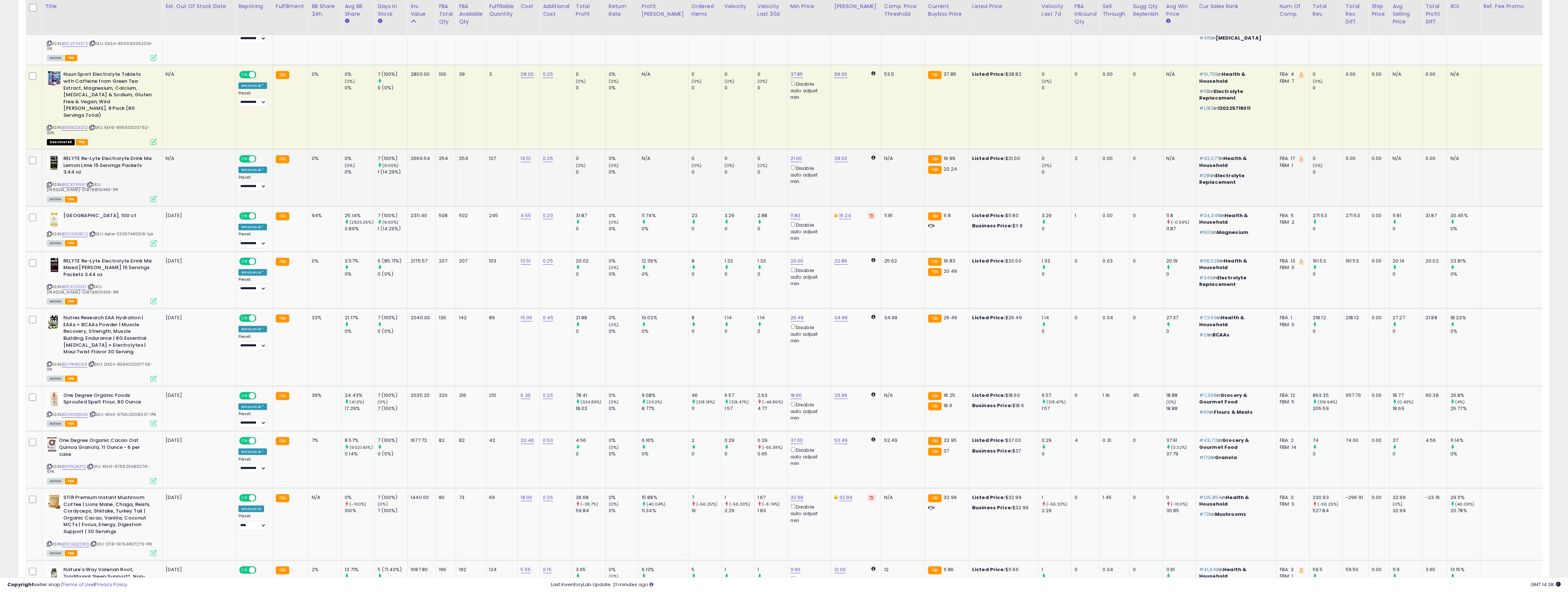
click at [350, 169] on div "0%" at bounding box center [359, 172] width 30 height 7
drag, startPoint x: 350, startPoint y: 154, endPoint x: 304, endPoint y: 137, distance: 49.0
click at [304, 149] on tr "RELYTE Re-Lyte Electrolyte Drink Mix Lemon Lime 15 Servings Packets 3.44 oz. AS…" at bounding box center [821, 177] width 1590 height 57
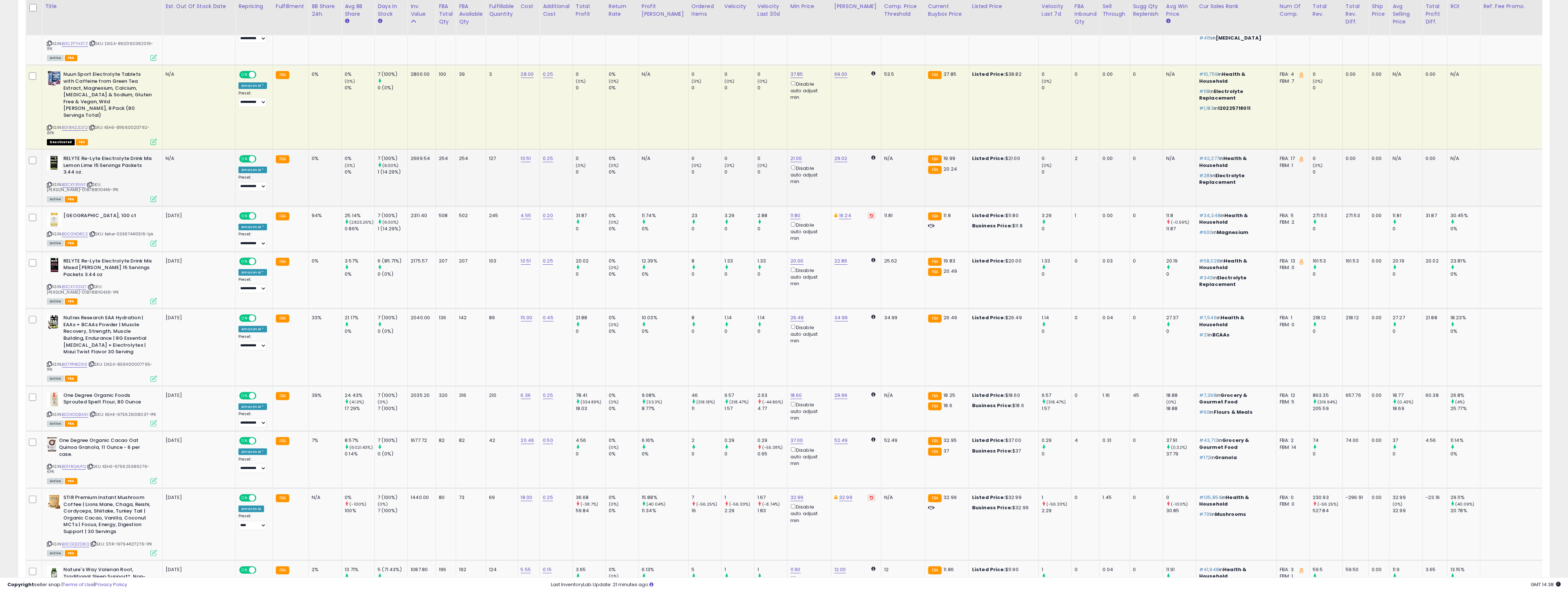
click at [304, 149] on td "FBA" at bounding box center [290, 177] width 36 height 57
drag, startPoint x: 304, startPoint y: 137, endPoint x: 790, endPoint y: 163, distance: 486.7
click at [787, 163] on tr "RELYTE Re-Lyte Electrolyte Drink Mix Lemon Lime 15 Servings Packets 3.44 oz. AS…" at bounding box center [821, 177] width 1590 height 57
click at [787, 172] on td "21.00 Disable auto adjust min" at bounding box center [809, 177] width 44 height 57
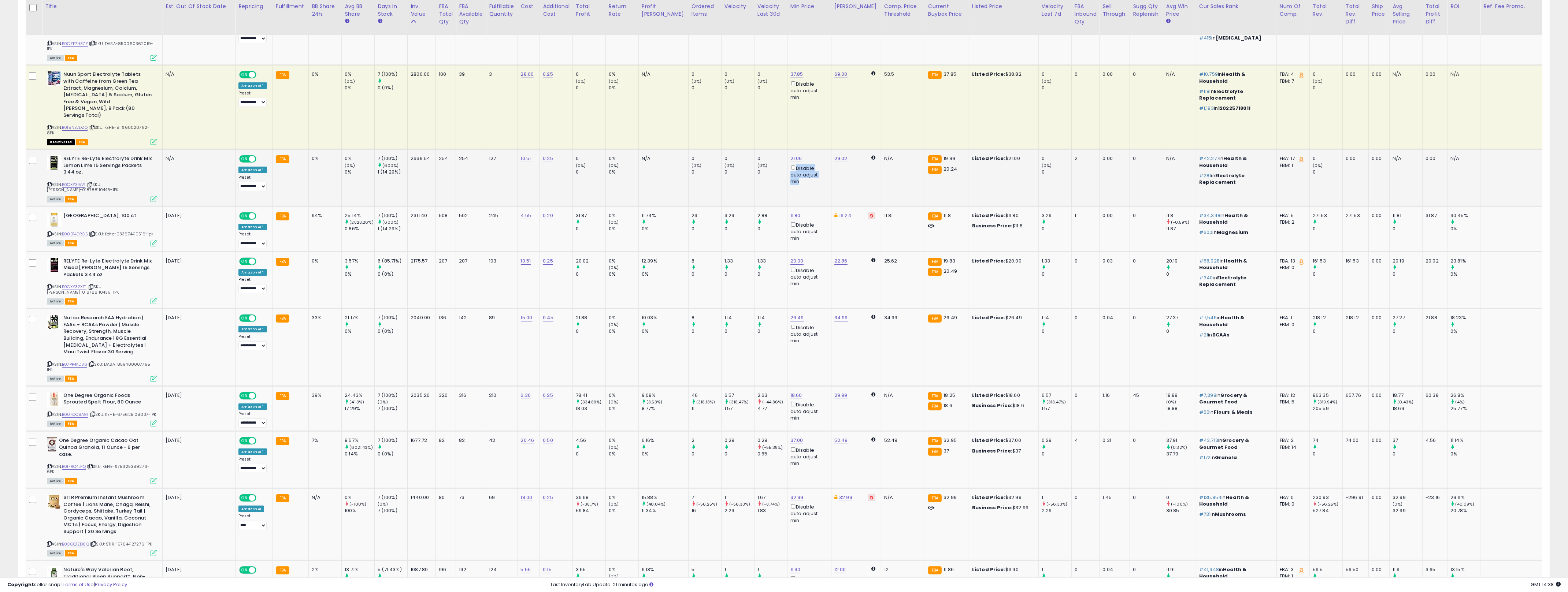
click at [787, 172] on td "21.00 Disable auto adjust min" at bounding box center [809, 177] width 44 height 57
click at [428, 309] on td "2040.00" at bounding box center [422, 347] width 28 height 77
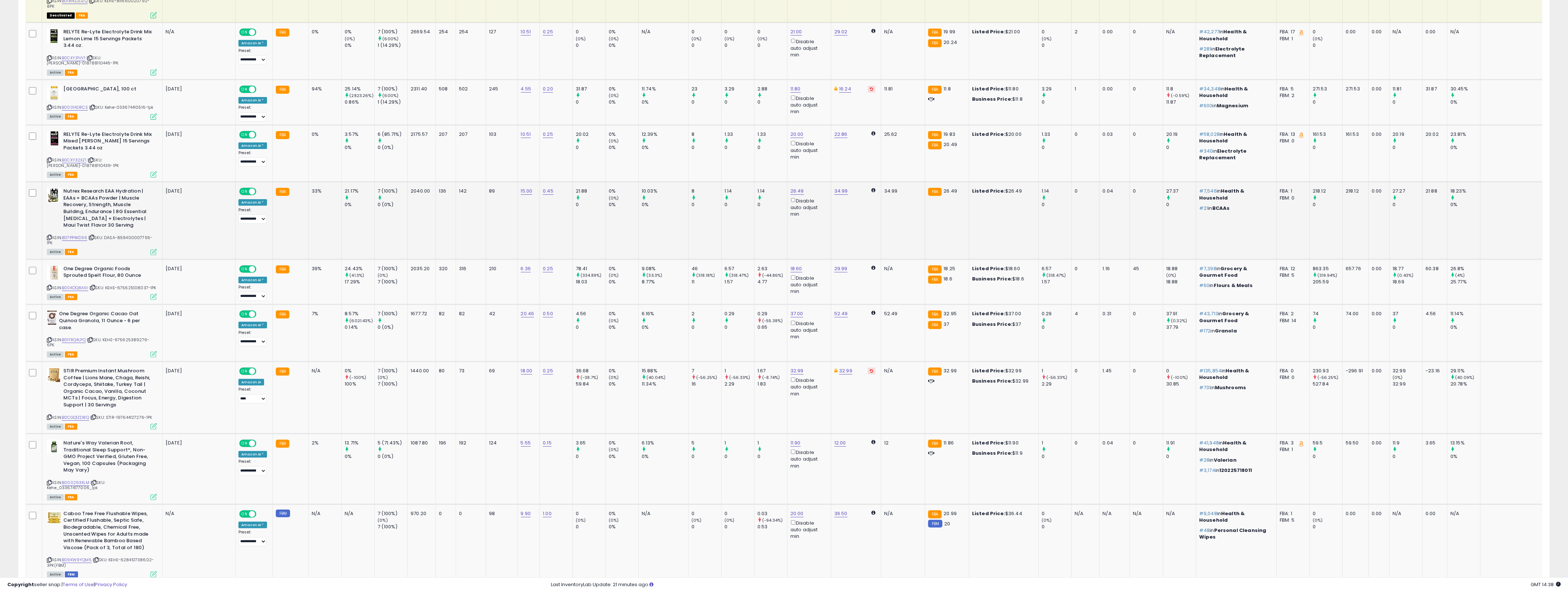
scroll to position [640, 0]
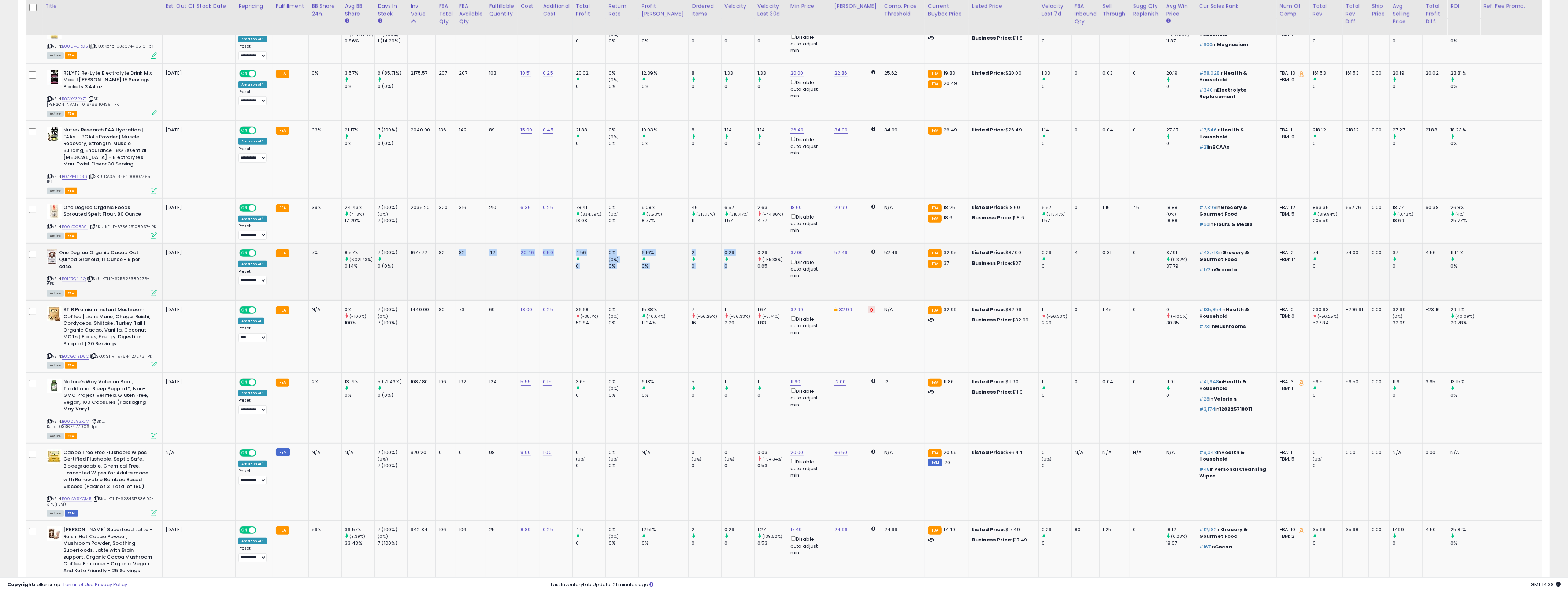
drag, startPoint x: 724, startPoint y: 258, endPoint x: 469, endPoint y: 247, distance: 255.2
click at [455, 243] on tr "One Degree Organic Cacao Oat Quinoa Granola, 11 Ounce - 6 per case. ASIN: B01FR…" at bounding box center [821, 271] width 1590 height 57
click at [470, 247] on td "82" at bounding box center [471, 271] width 30 height 57
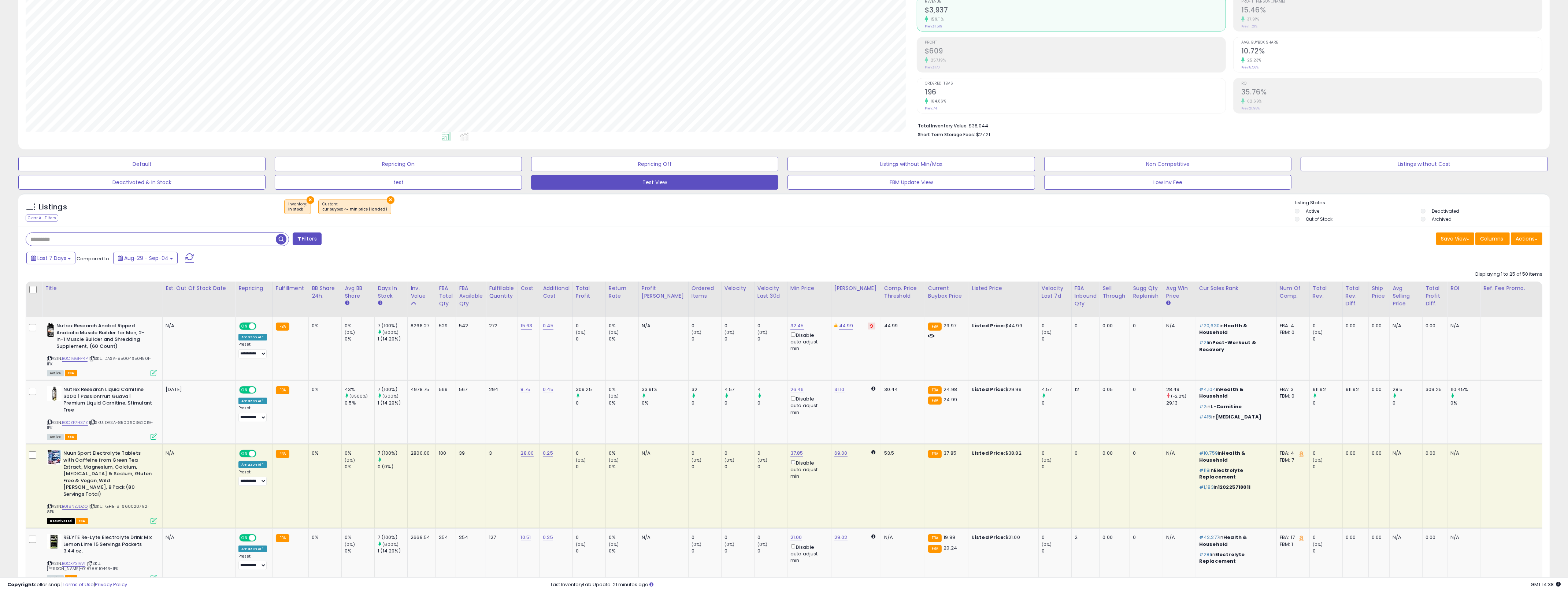
scroll to position [0, 0]
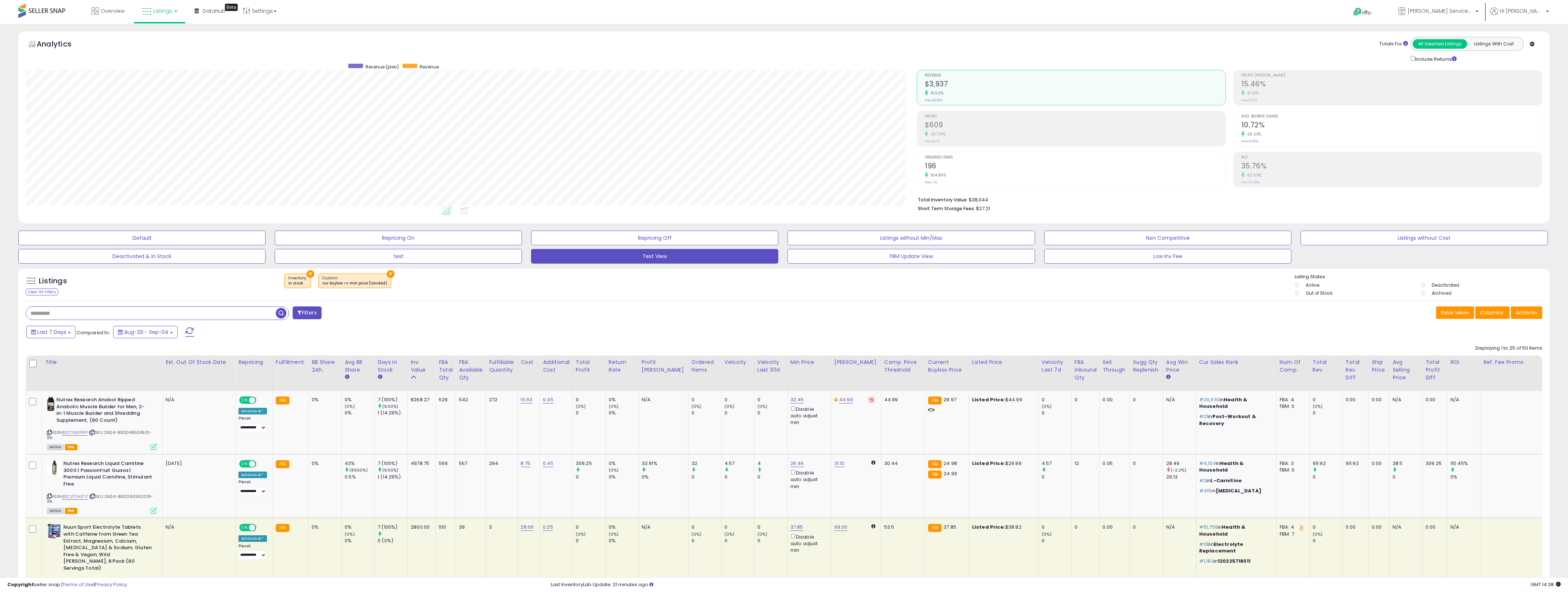
click at [472, 310] on div "Filters" at bounding box center [402, 313] width 764 height 15
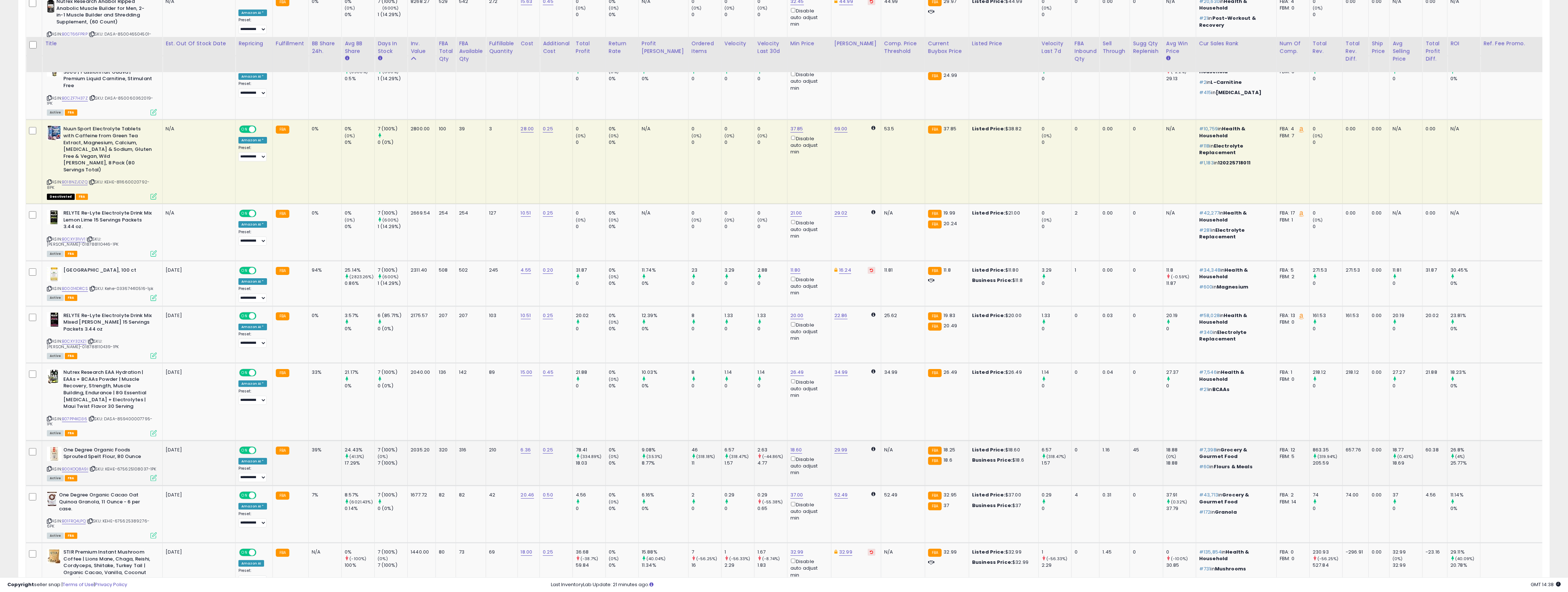
scroll to position [463, 0]
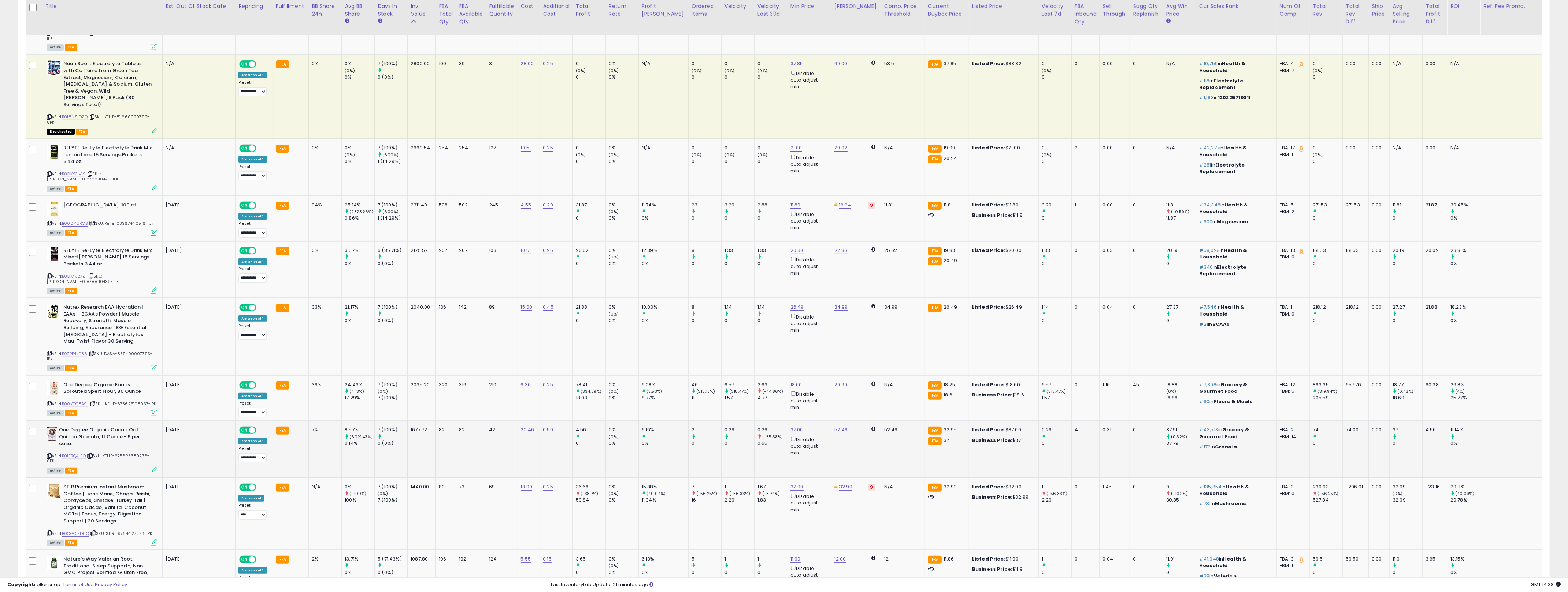
click at [787, 436] on td "37.00 Disable auto adjust min" at bounding box center [809, 448] width 44 height 57
click at [136, 453] on span "| SKU: KEHE-675625389276-6PK" at bounding box center [98, 458] width 103 height 11
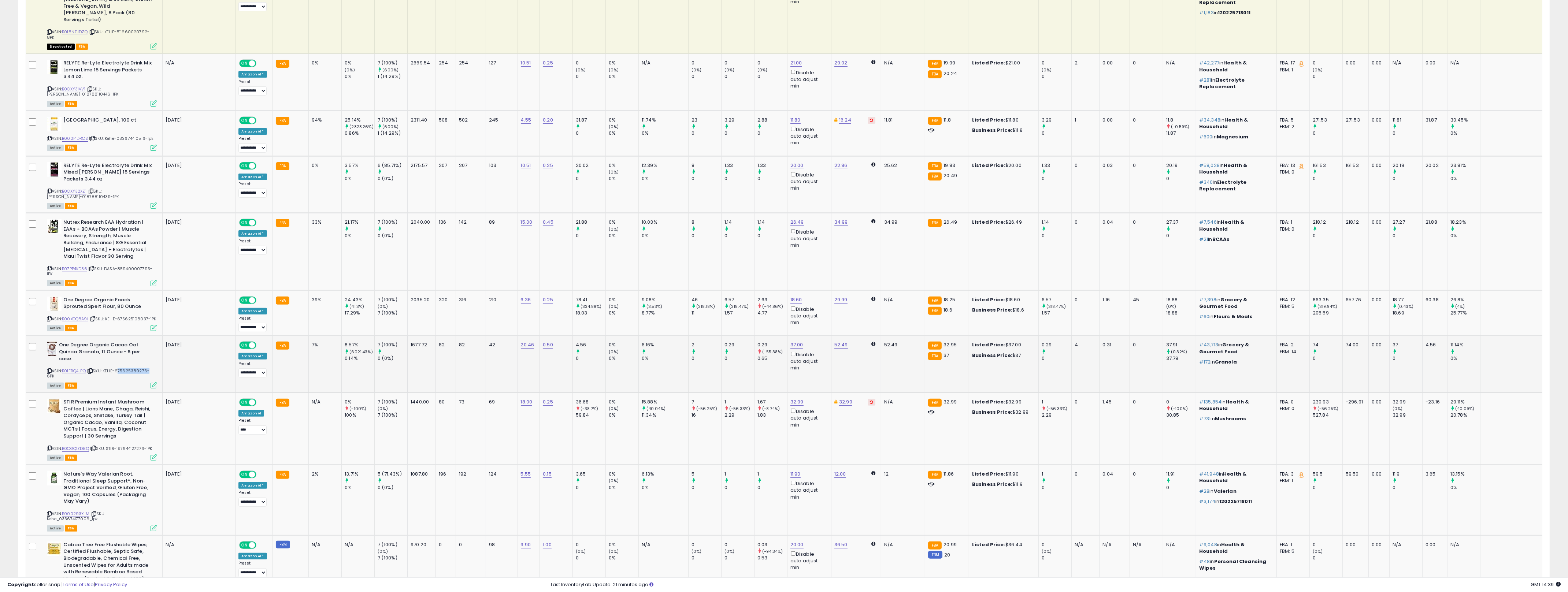
scroll to position [656, 0]
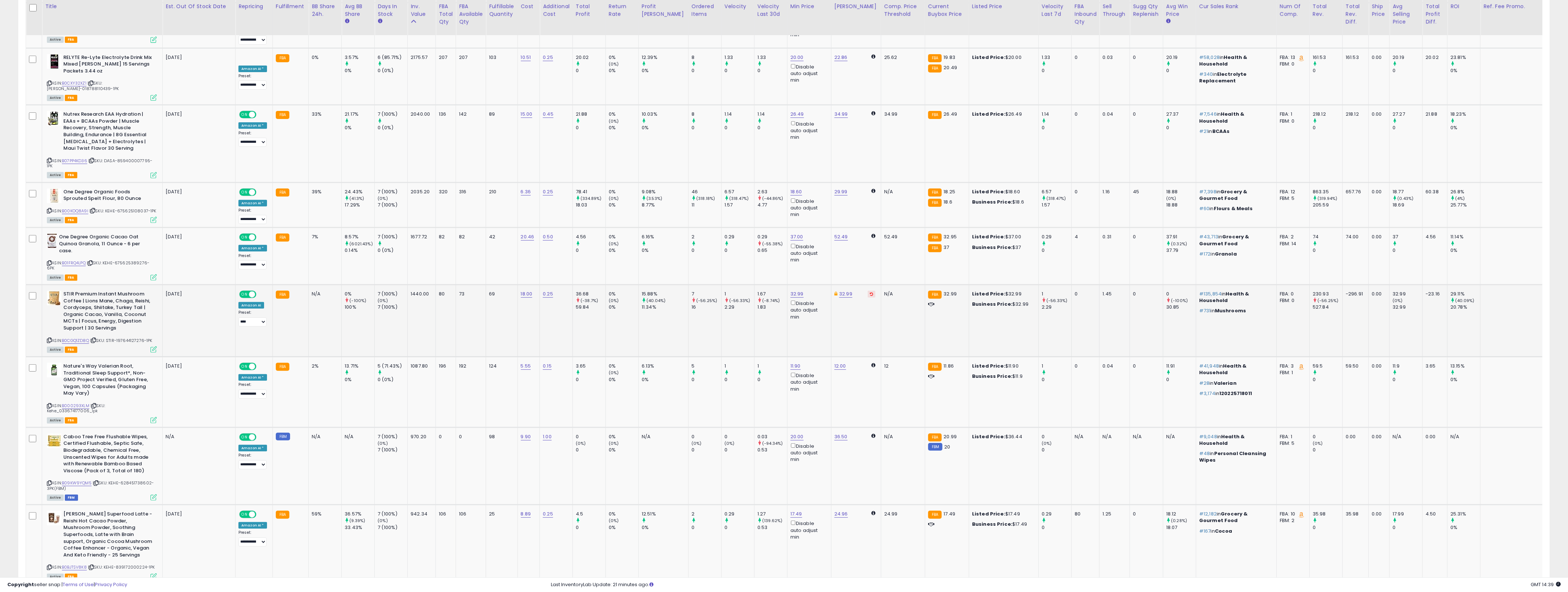
click at [329, 285] on td "N/A" at bounding box center [325, 321] width 33 height 72
drag, startPoint x: 329, startPoint y: 285, endPoint x: 724, endPoint y: 300, distance: 395.3
click at [724, 300] on tr "STIR Premium Instant Mushroom Coffee | Lions Mane, Chaga, Reishi, Cordyceps, Sh…" at bounding box center [821, 321] width 1590 height 72
click at [724, 300] on td "1 (-56.33%) 2.29" at bounding box center [738, 321] width 33 height 72
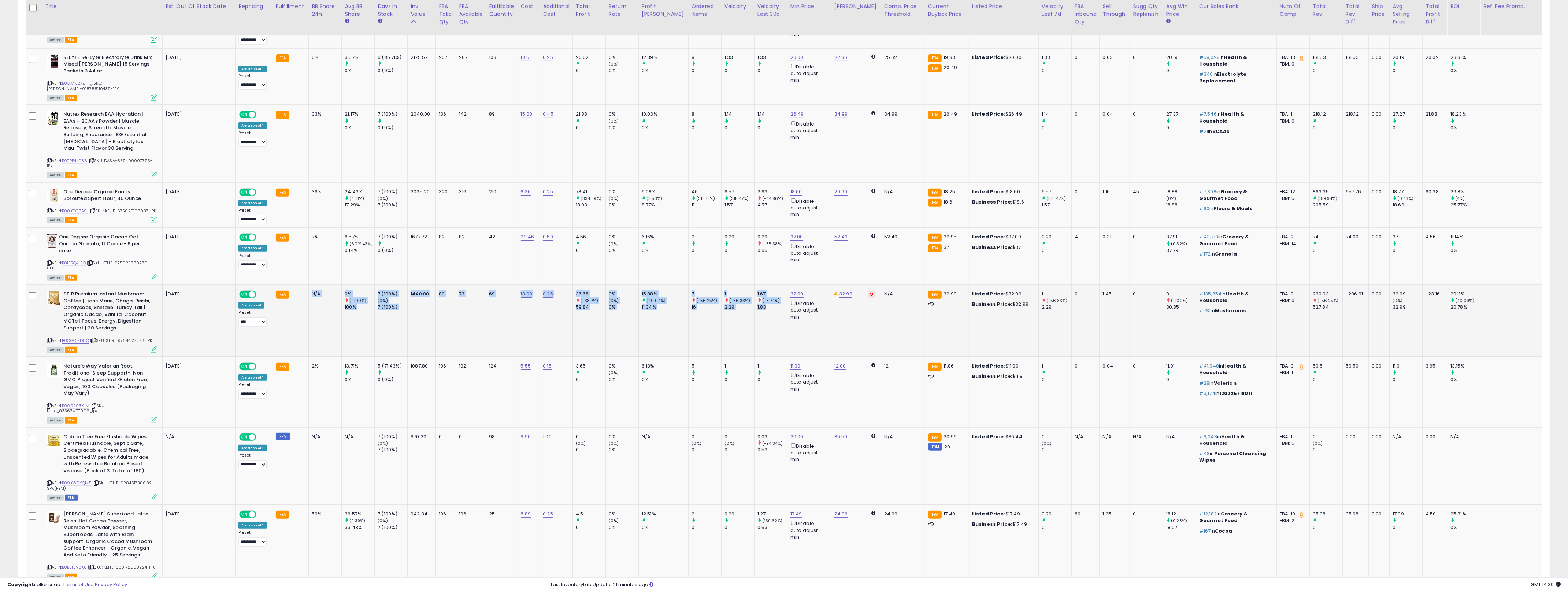
drag, startPoint x: 756, startPoint y: 291, endPoint x: 311, endPoint y: 268, distance: 445.6
click at [311, 285] on tr "STIR Premium Instant Mushroom Coffee | Lions Mane, Chaga, Reishi, Cordyceps, Sh…" at bounding box center [821, 321] width 1590 height 72
click at [311, 285] on td "N/A" at bounding box center [325, 321] width 33 height 72
click at [312, 291] on div "N/A" at bounding box center [324, 294] width 24 height 7
drag, startPoint x: 311, startPoint y: 268, endPoint x: 760, endPoint y: 291, distance: 449.6
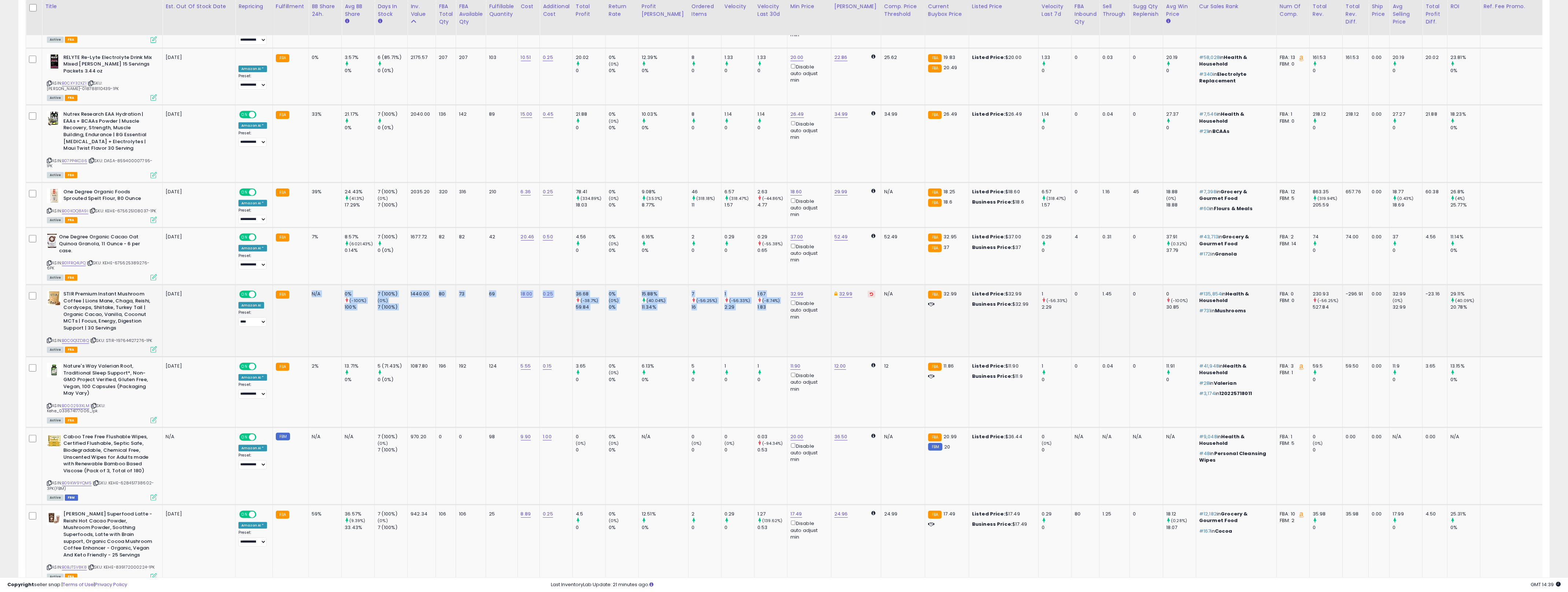
click at [760, 291] on tr "STIR Premium Instant Mushroom Coffee | Lions Mane, Chaga, Reishi, Cordyceps, Sh…" at bounding box center [821, 321] width 1590 height 72
click at [490, 315] on td "69" at bounding box center [502, 321] width 32 height 72
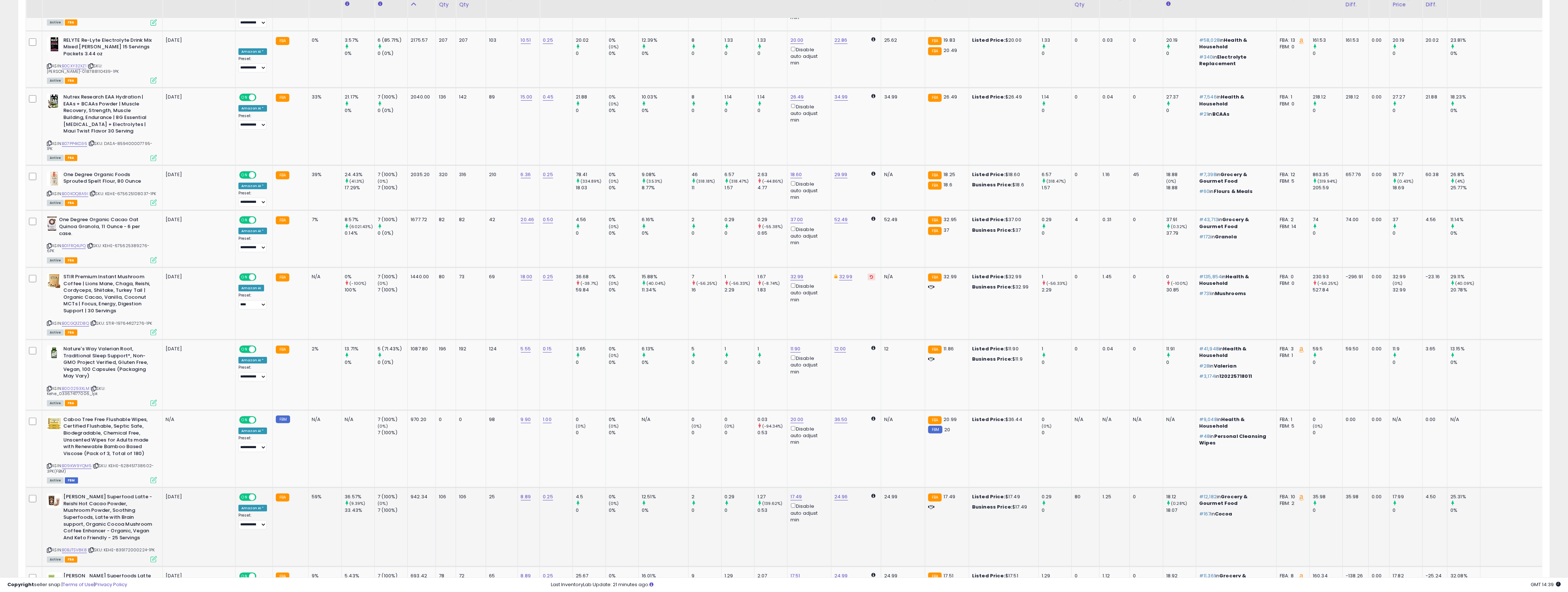
scroll to position [826, 0]
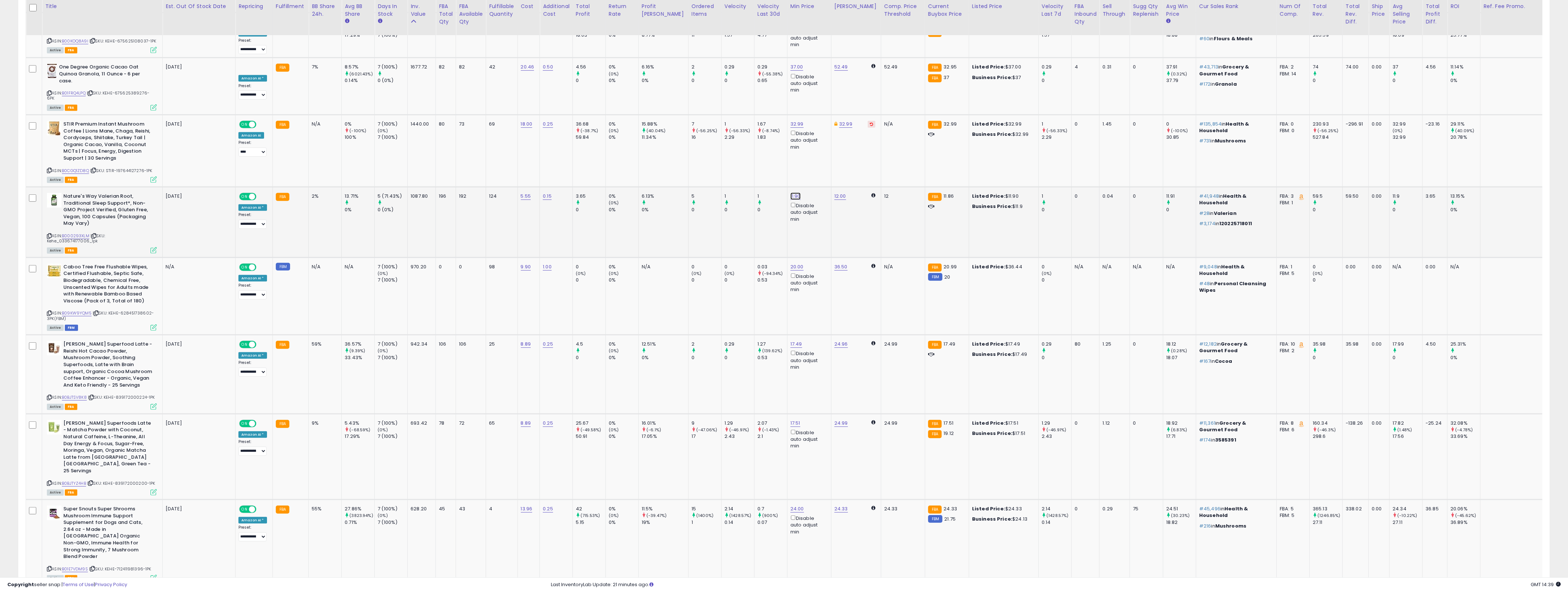
click at [787, 192] on link "11.90" at bounding box center [795, 196] width 10 height 7
type input "****"
click button "submit" at bounding box center [802, 141] width 12 height 11
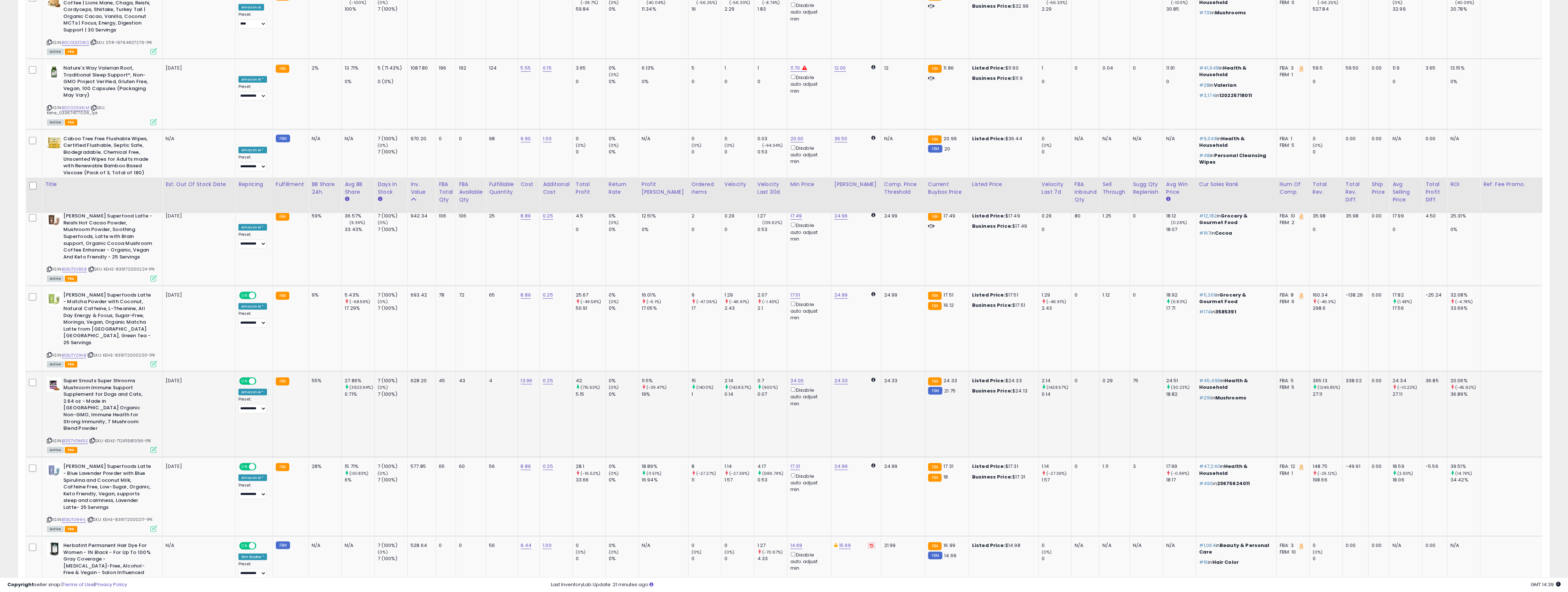
scroll to position [951, 0]
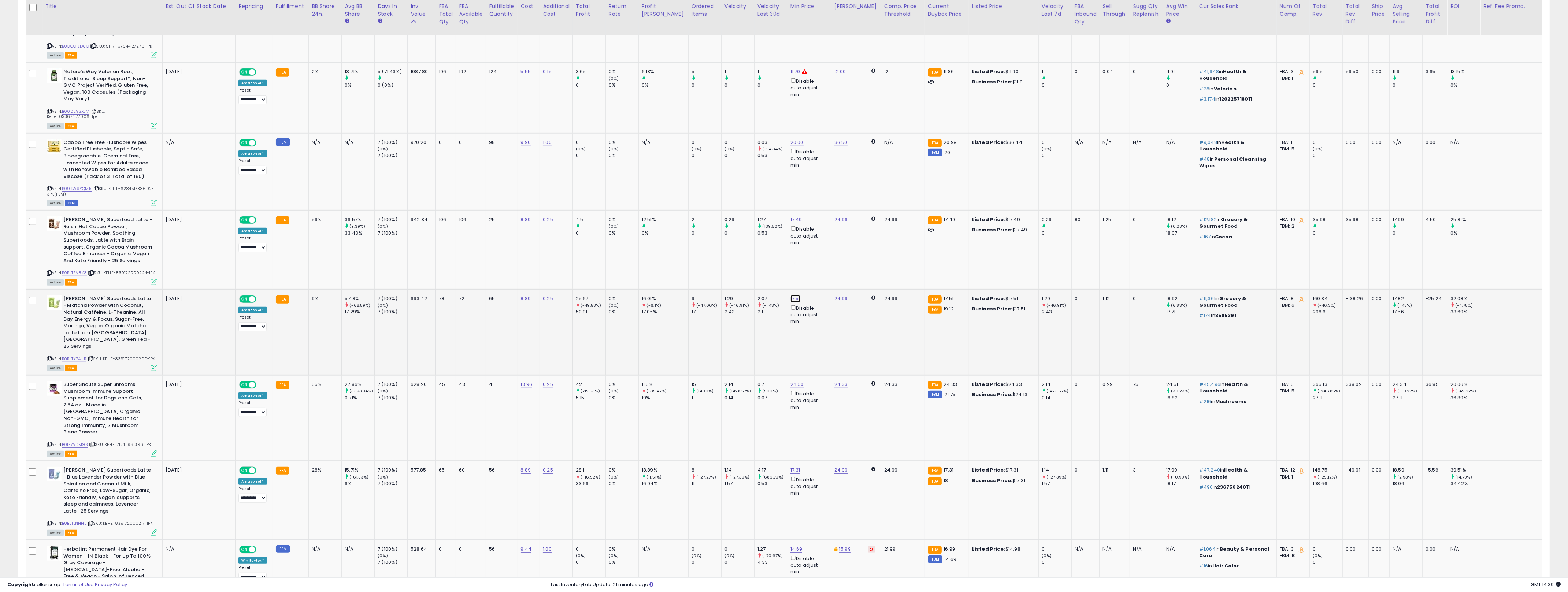
click at [787, 295] on link "17.51" at bounding box center [795, 299] width 10 height 7
click at [787, 243] on button "button" at bounding box center [817, 243] width 12 height 11
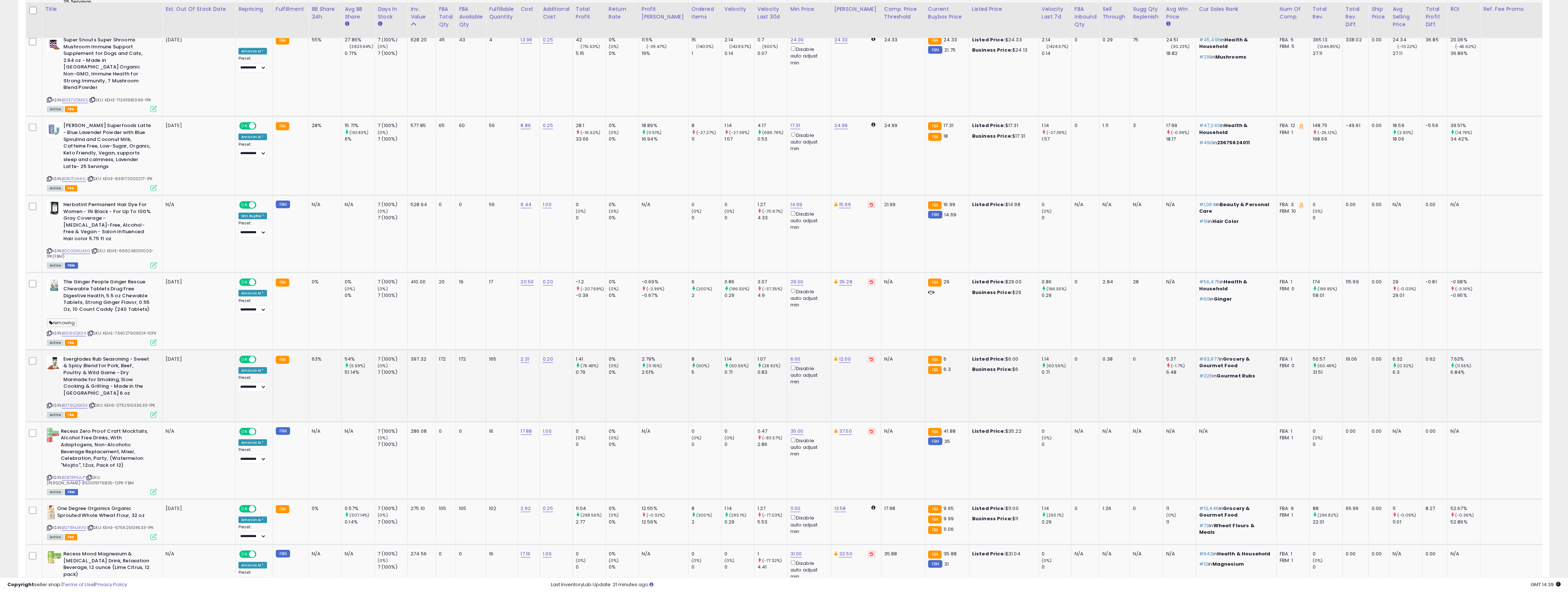
scroll to position [1302, 0]
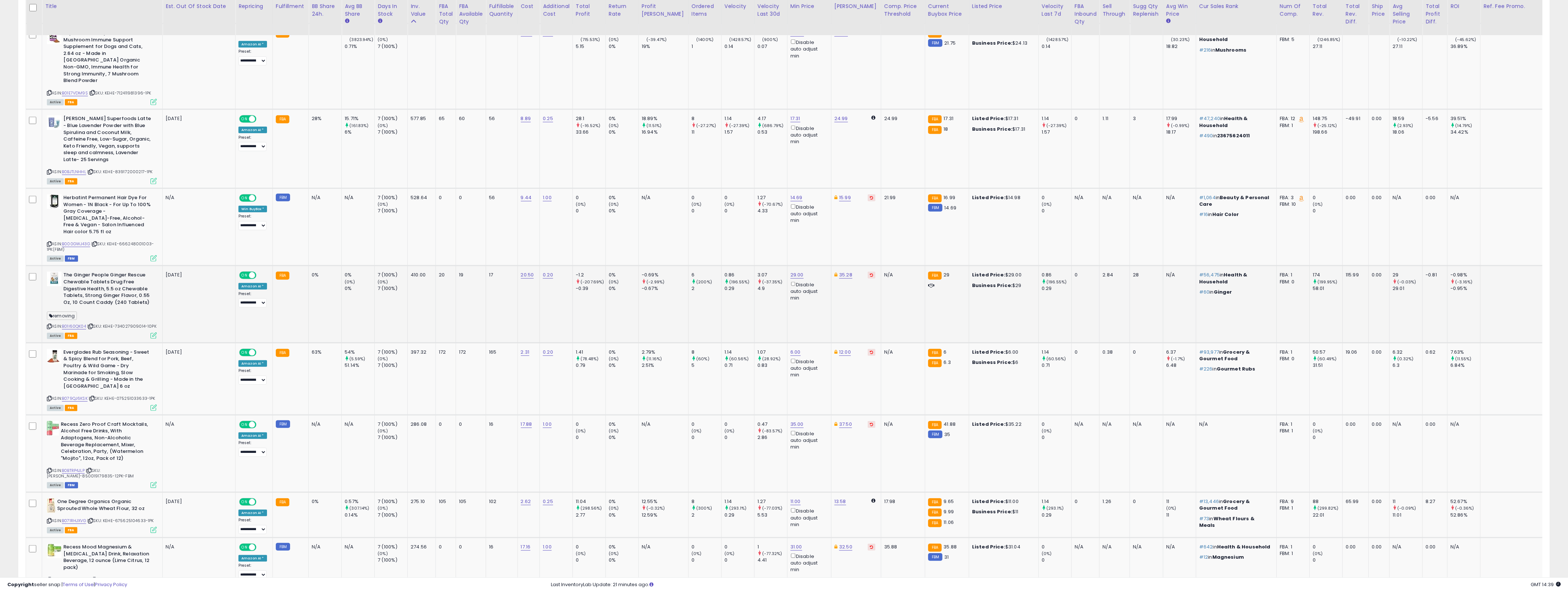
drag, startPoint x: 419, startPoint y: 267, endPoint x: 517, endPoint y: 286, distance: 99.8
click at [419, 267] on td "410.00" at bounding box center [422, 304] width 28 height 77
click at [787, 279] on td "29.00 Disable auto adjust min" at bounding box center [809, 304] width 44 height 77
click at [787, 271] on link "29.00" at bounding box center [797, 275] width 13 height 7
click at [758, 202] on input "*****" at bounding box center [762, 199] width 65 height 12
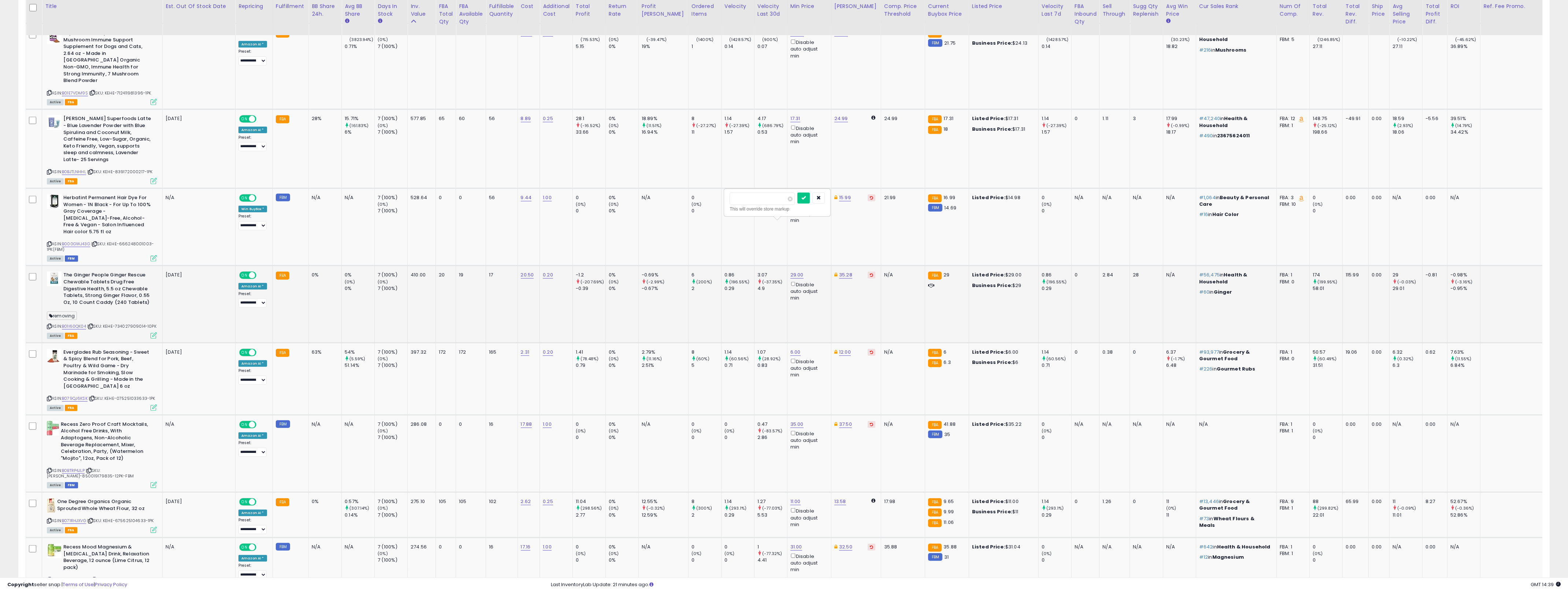
click at [758, 202] on input "*****" at bounding box center [762, 199] width 65 height 12
click at [787, 272] on button at bounding box center [871, 275] width 8 height 7
click at [787, 271] on link "31.36" at bounding box center [840, 275] width 12 height 7
click at [787, 199] on input "*****" at bounding box center [805, 199] width 65 height 12
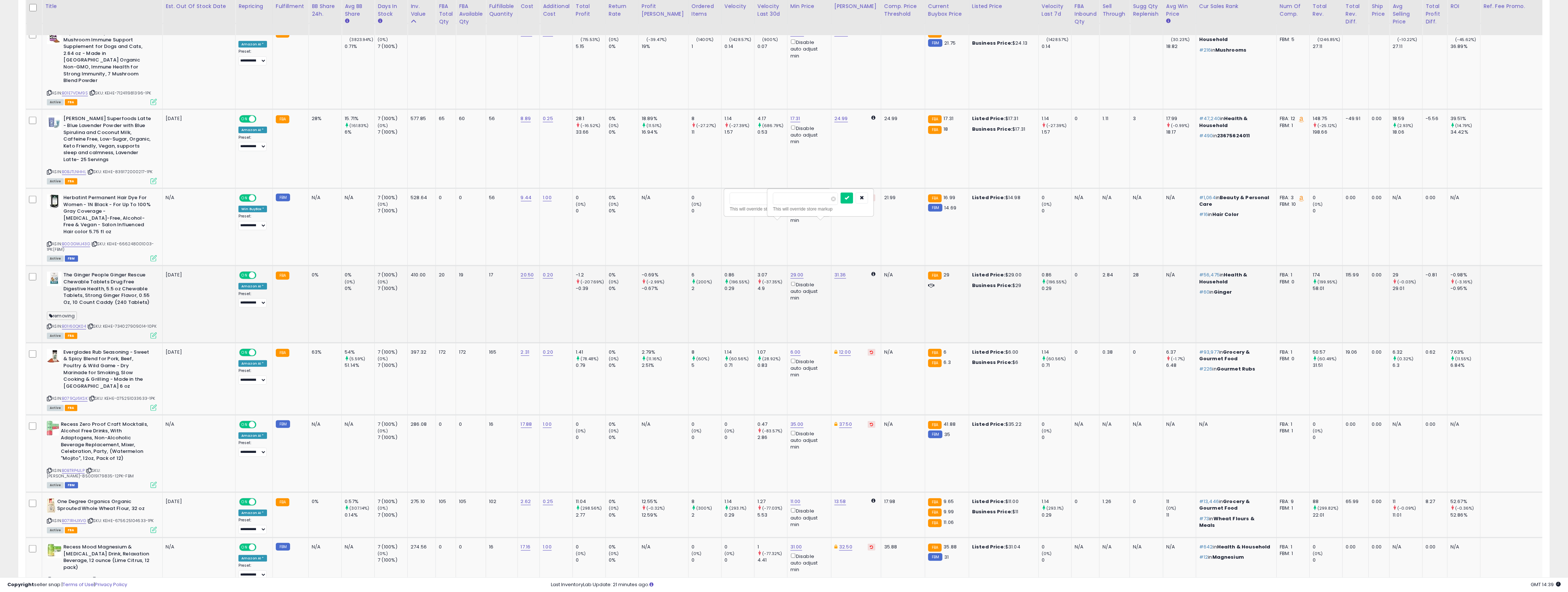
click at [787, 199] on input "*****" at bounding box center [805, 199] width 65 height 12
click at [787, 192] on button "submit" at bounding box center [847, 198] width 12 height 11
click at [783, 199] on input "*****" at bounding box center [805, 199] width 65 height 12
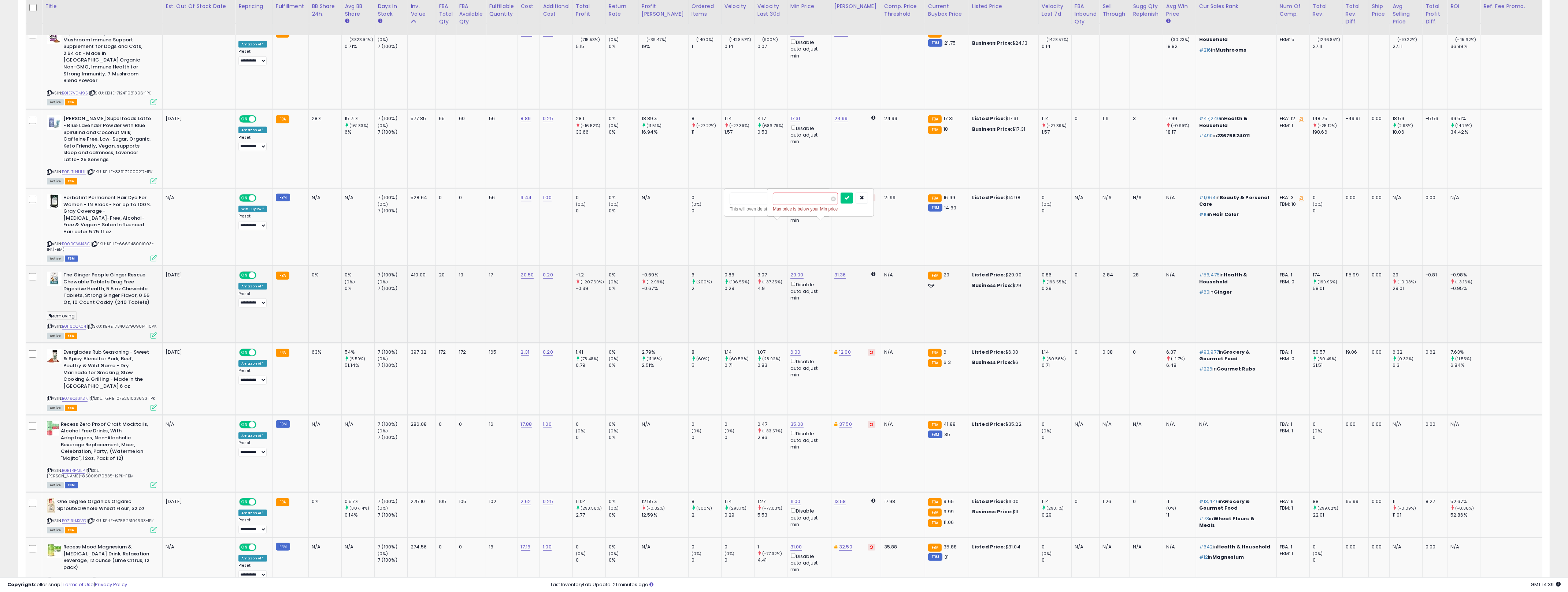
type input "*****"
click button "submit" at bounding box center [847, 198] width 12 height 11
drag, startPoint x: 823, startPoint y: 245, endPoint x: 767, endPoint y: 230, distance: 58.0
click at [787, 266] on td "34.99" at bounding box center [855, 304] width 50 height 77
click at [336, 266] on td "0%" at bounding box center [325, 304] width 33 height 77
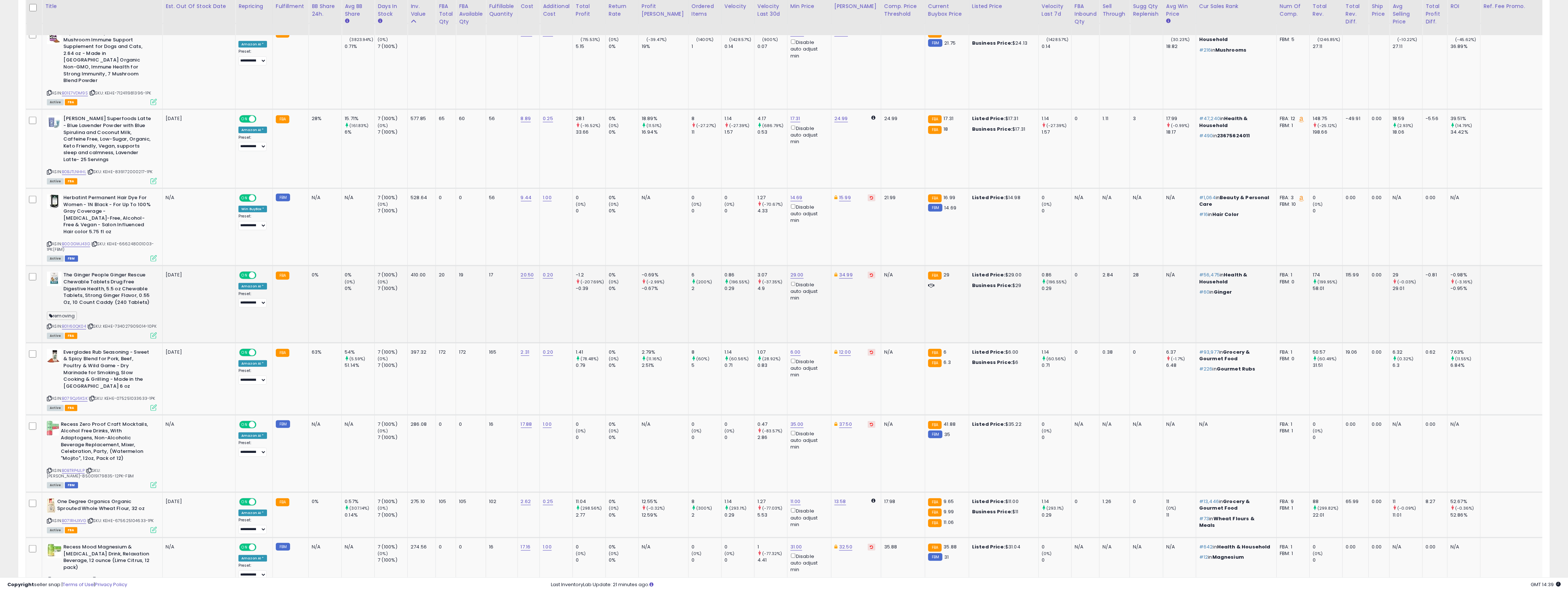
click at [309, 266] on td "0%" at bounding box center [325, 304] width 33 height 77
drag, startPoint x: 309, startPoint y: 224, endPoint x: 755, endPoint y: 252, distance: 446.9
click at [755, 266] on tr "The Ginger People Ginger Rescue Chewable Tablets Drug Free Digestive Health, 5.…" at bounding box center [821, 304] width 1590 height 77
click at [755, 266] on td "3.07 (-37.35%) 4.9" at bounding box center [770, 304] width 33 height 77
drag, startPoint x: 755, startPoint y: 252, endPoint x: 307, endPoint y: 224, distance: 448.9
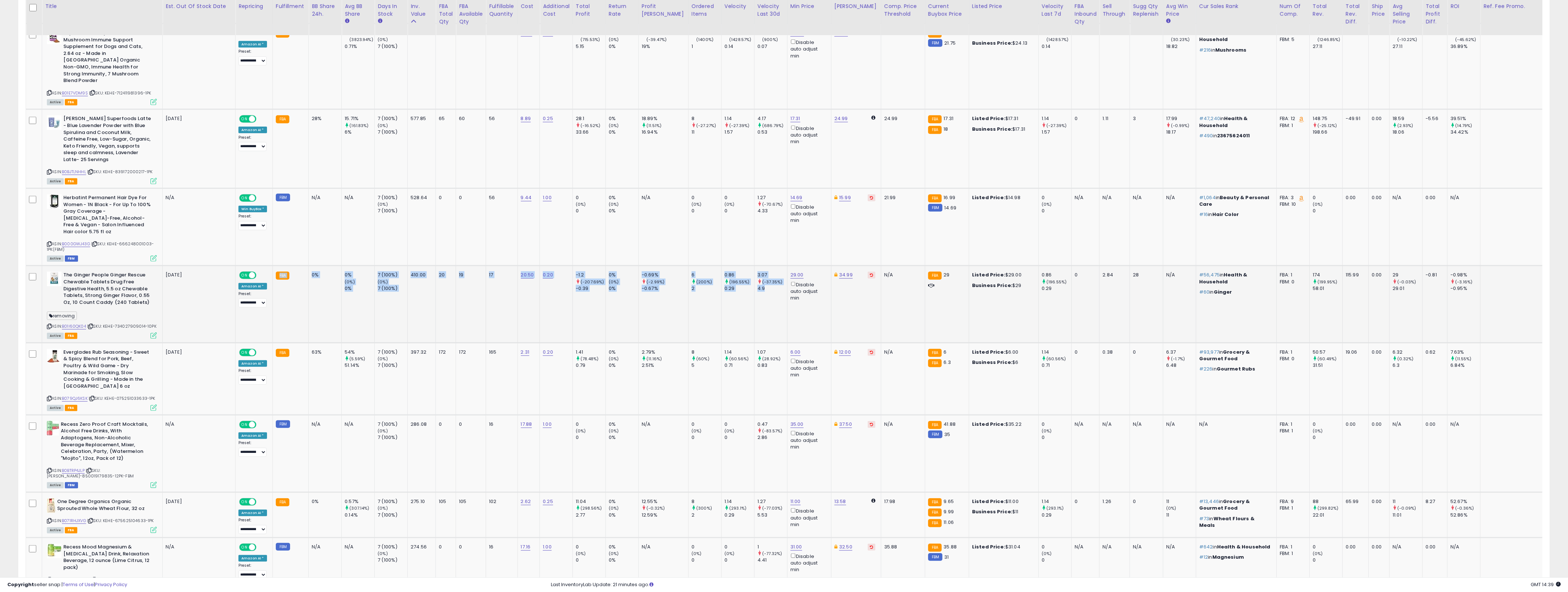
click at [307, 266] on tr "The Ginger People Ginger Rescue Chewable Tablets Drug Free Digestive Health, 5.…" at bounding box center [821, 304] width 1590 height 77
click at [314, 272] on div "0%" at bounding box center [324, 275] width 24 height 7
drag, startPoint x: 314, startPoint y: 227, endPoint x: 744, endPoint y: 258, distance: 431.1
click at [744, 266] on tr "The Ginger People Ginger Rescue Chewable Tablets Drug Free Digestive Health, 5.…" at bounding box center [821, 304] width 1590 height 77
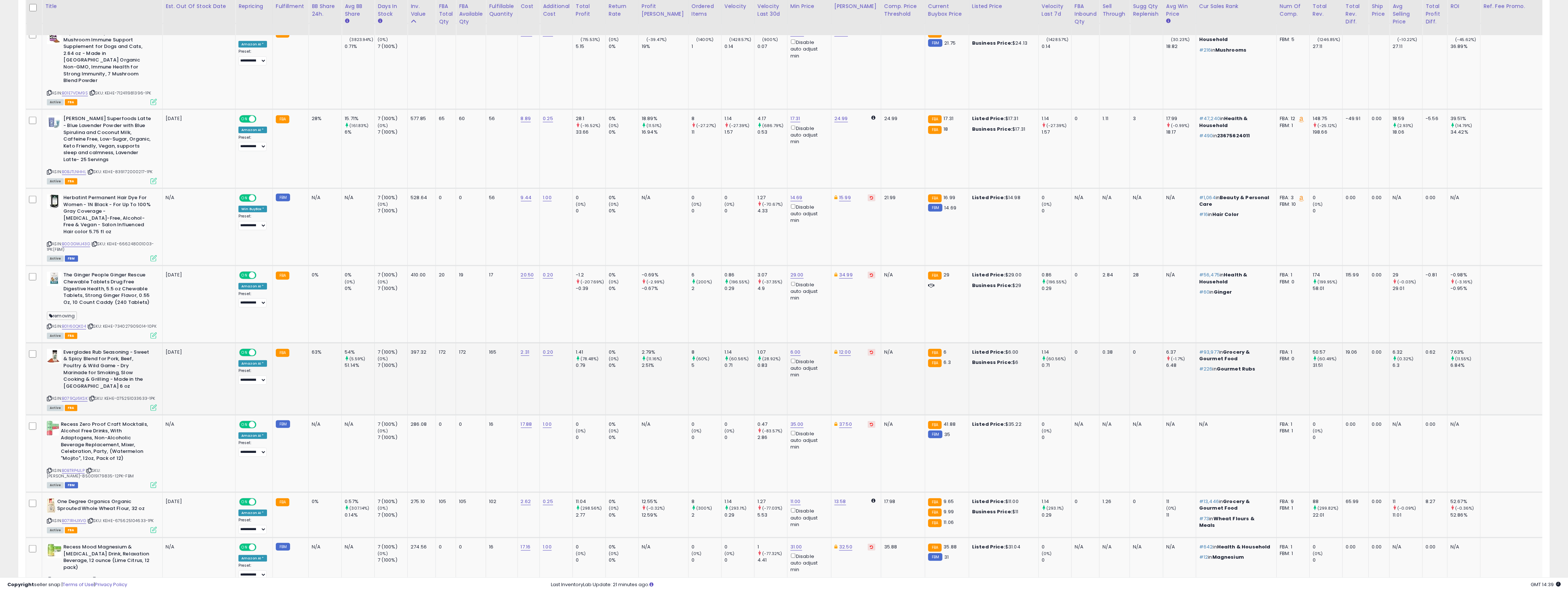
click at [320, 343] on td "63%" at bounding box center [325, 379] width 33 height 72
drag, startPoint x: 320, startPoint y: 310, endPoint x: 730, endPoint y: 331, distance: 410.5
click at [730, 343] on tr "Everglades Rub Seasoning - Sweet & Spicy Blend for Pork, Beef, Poultry & Wild G…" at bounding box center [821, 379] width 1590 height 72
click at [754, 343] on td "1.07 (28.92%) 0.83" at bounding box center [770, 379] width 33 height 72
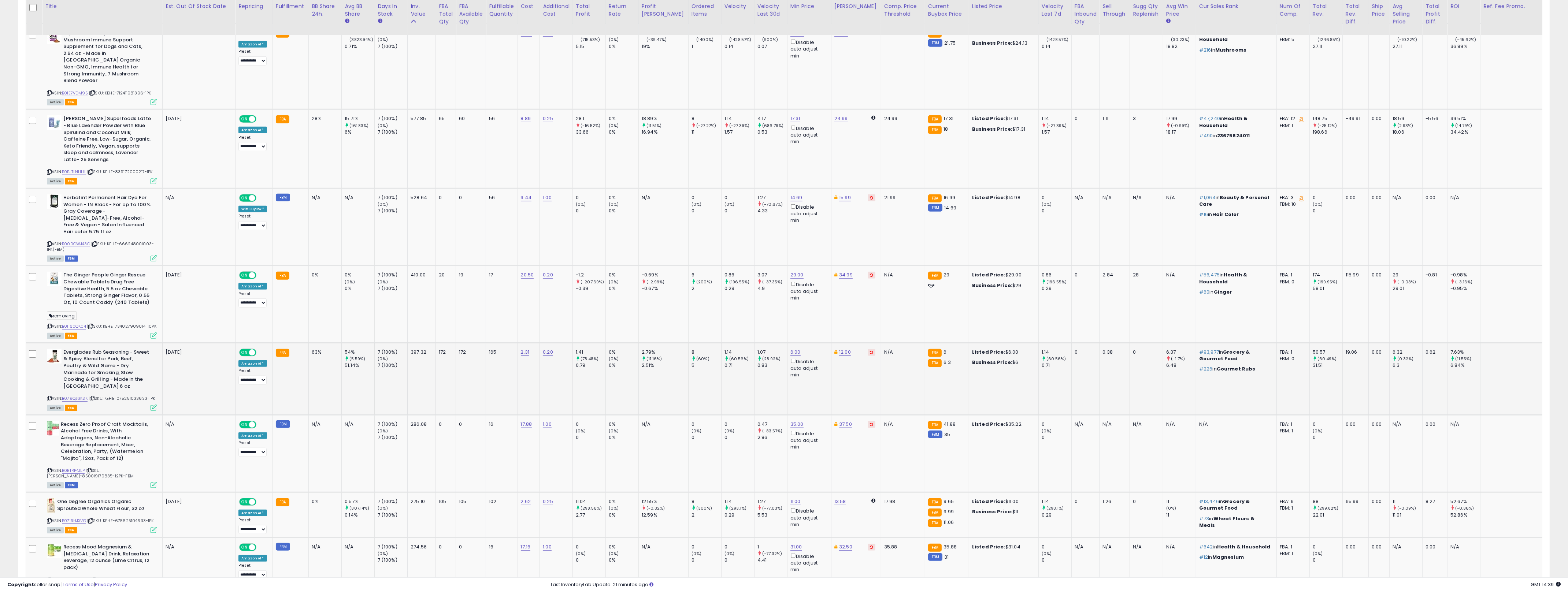
click at [754, 343] on td "1.07 (28.92%) 0.83" at bounding box center [770, 379] width 33 height 72
drag, startPoint x: 753, startPoint y: 332, endPoint x: 301, endPoint y: 309, distance: 452.6
click at [301, 343] on tr "Everglades Rub Seasoning - Sweet & Spicy Blend for Pork, Beef, Poultry & Wild G…" at bounding box center [821, 379] width 1590 height 72
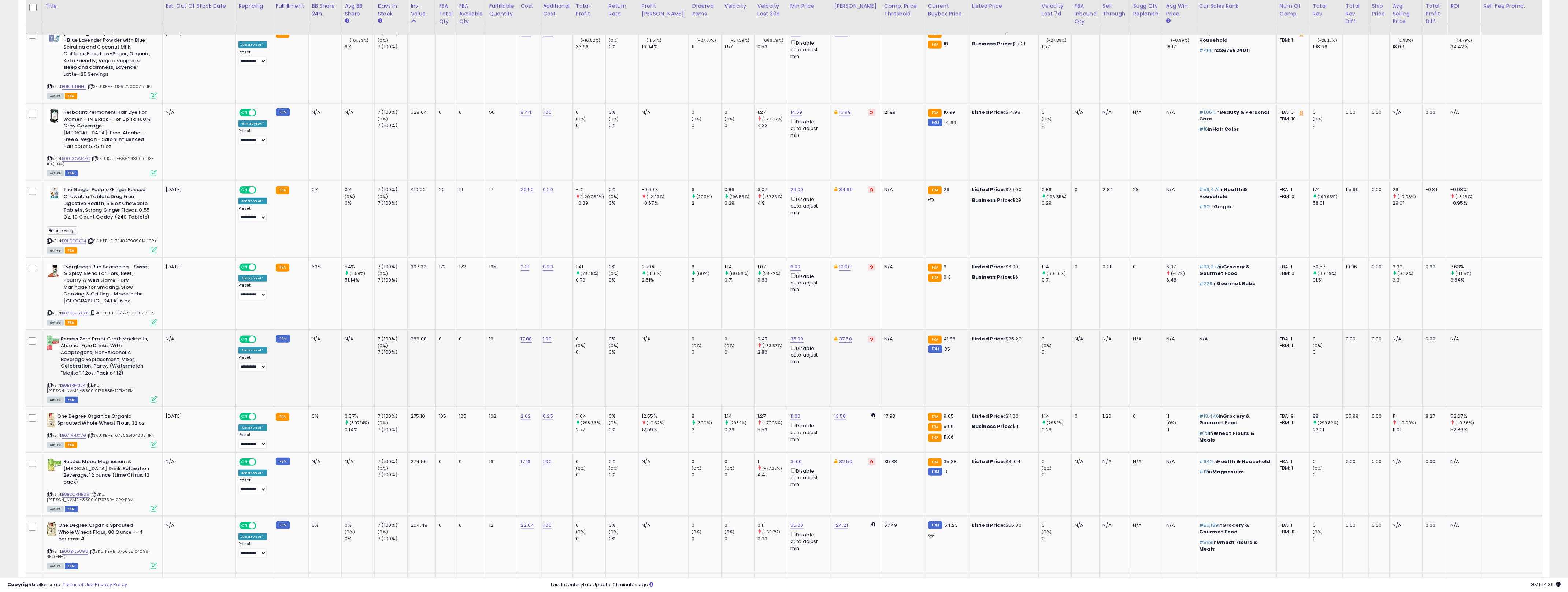
click at [323, 329] on td "N/A" at bounding box center [325, 368] width 33 height 77
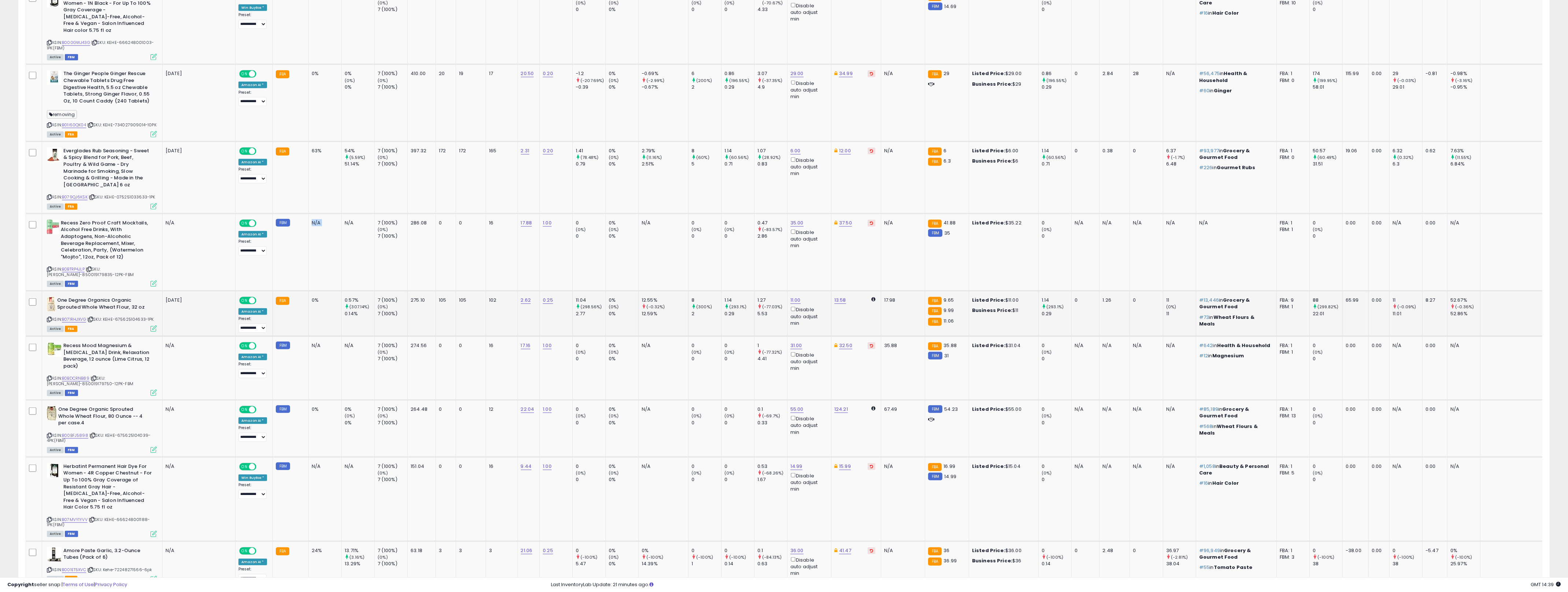
scroll to position [1504, 0]
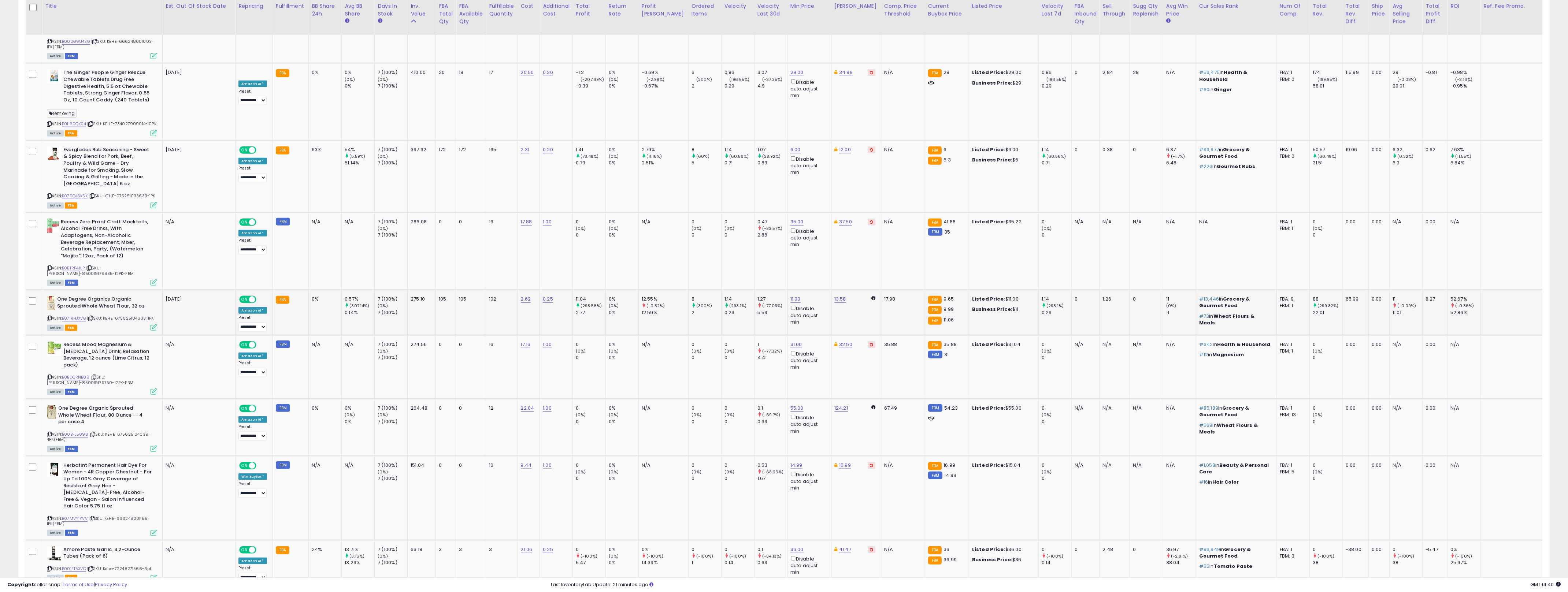
click at [314, 296] on div "0%" at bounding box center [324, 299] width 24 height 7
drag, startPoint x: 314, startPoint y: 244, endPoint x: 748, endPoint y: 269, distance: 434.7
click at [729, 290] on tr "One Degree Organics Organic Sprouted Whole Wheat Flour, 32 oz ASIN: B071RHJXVG …" at bounding box center [821, 312] width 1590 height 45
click at [764, 290] on td "1.27 (-77.03%) 5.53" at bounding box center [770, 312] width 33 height 45
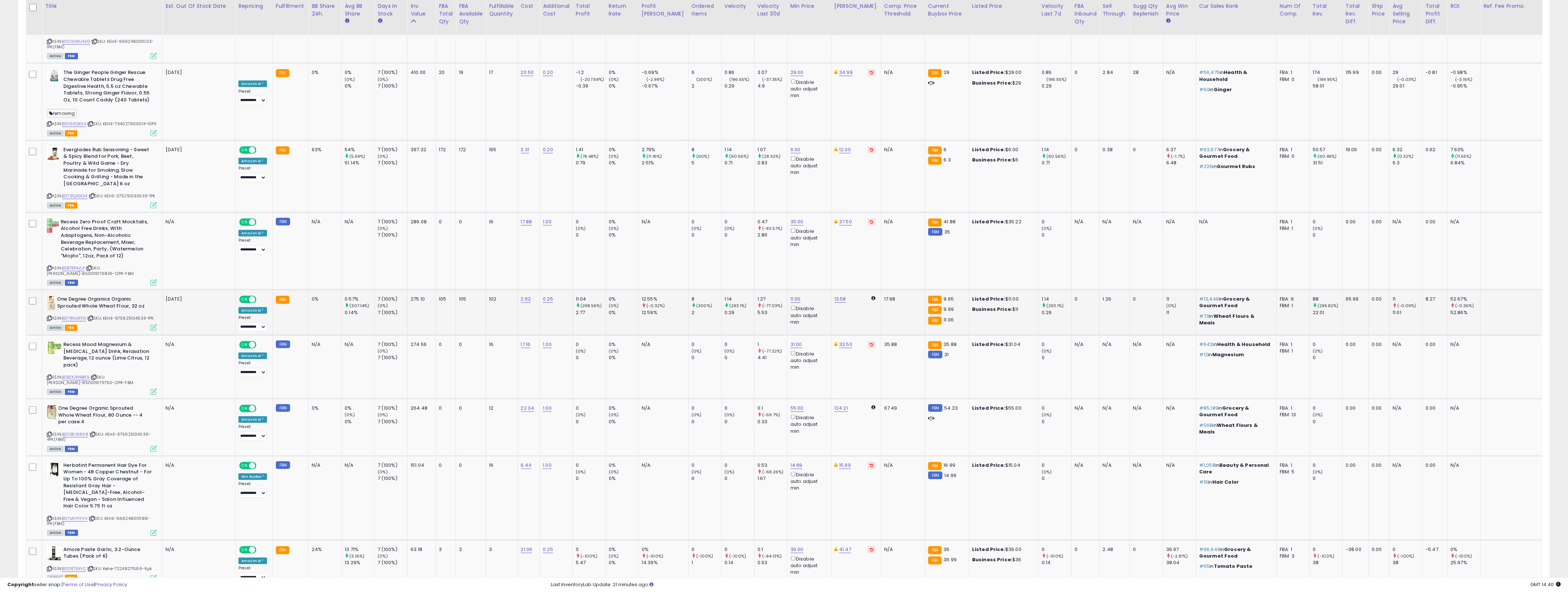
click at [764, 290] on td "1.27 (-77.03%) 5.53" at bounding box center [770, 312] width 33 height 45
drag, startPoint x: 764, startPoint y: 272, endPoint x: 759, endPoint y: 272, distance: 5.0
click at [759, 290] on td "1.27 (-77.03%) 5.53" at bounding box center [770, 312] width 33 height 45
click at [644, 290] on td "12.55% (-0.32%) 12.59%" at bounding box center [663, 312] width 50 height 45
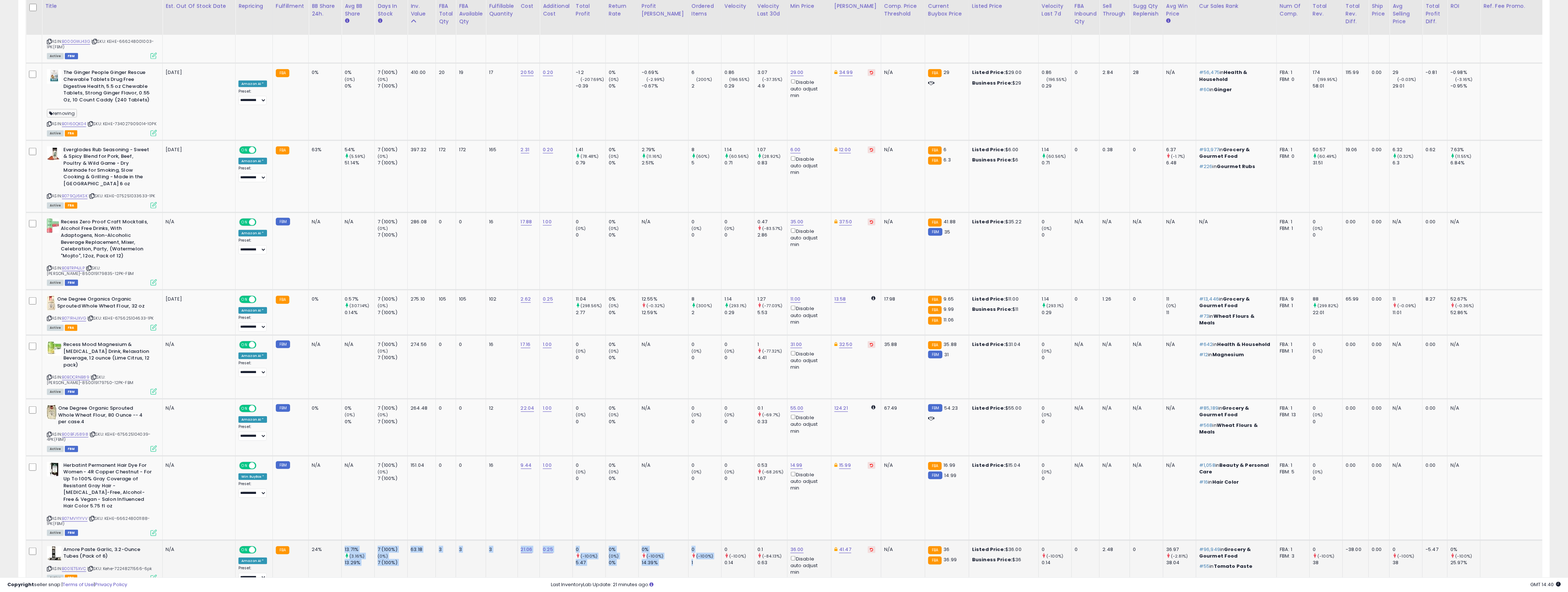
drag, startPoint x: 334, startPoint y: 494, endPoint x: 757, endPoint y: 514, distance: 423.5
click at [691, 540] on tr "Amore Paste Garlic, 3.2-Ounce Tubes (Pack of 6) ASIN: B001ET5XVC | SKU: Kehe-72…" at bounding box center [821, 563] width 1590 height 45
click at [757, 540] on td "0.1 (-84.13%) 0.63" at bounding box center [770, 563] width 33 height 45
click at [787, 591] on link "2" at bounding box center [1511, 599] width 12 height 12
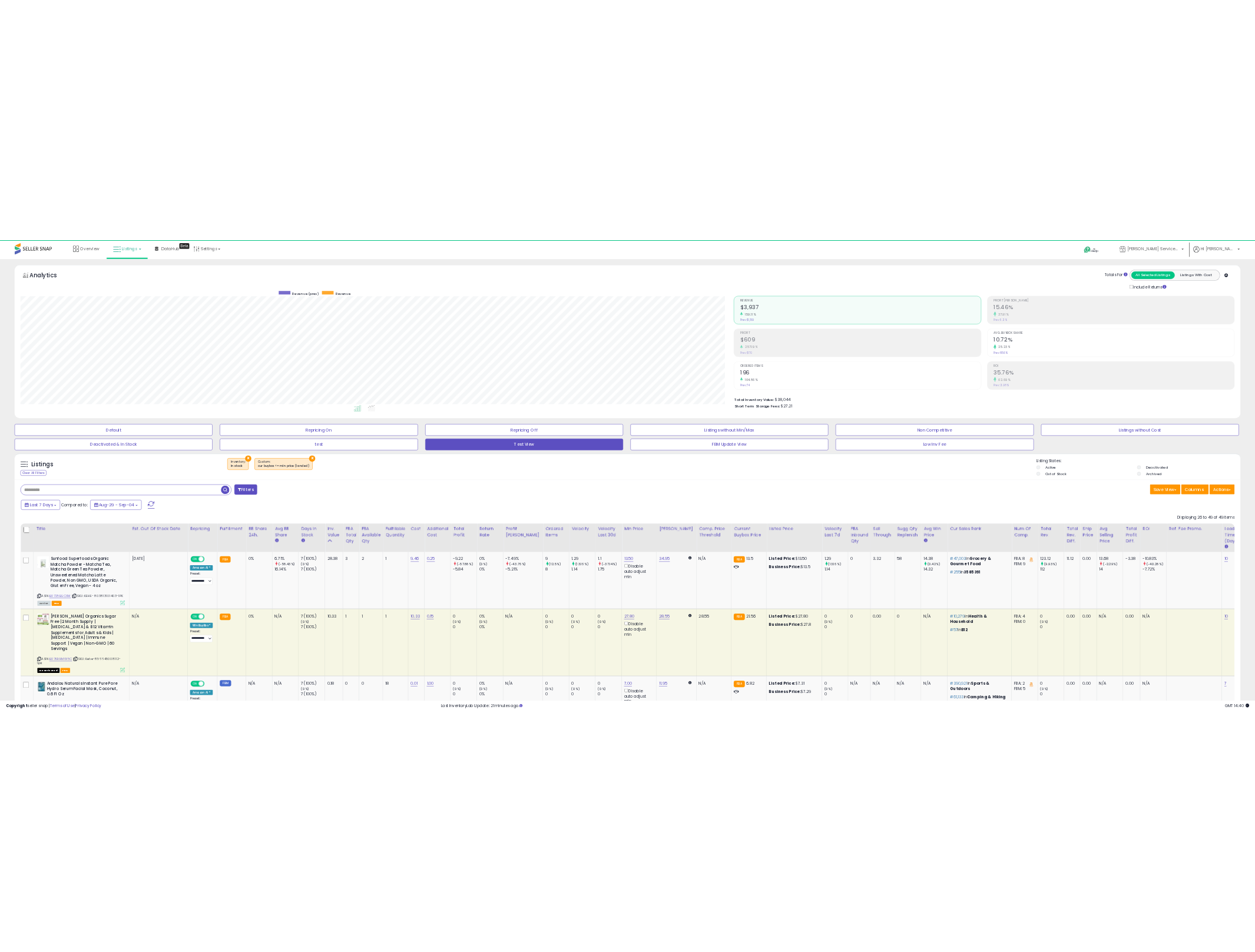
scroll to position [588318, 587316]
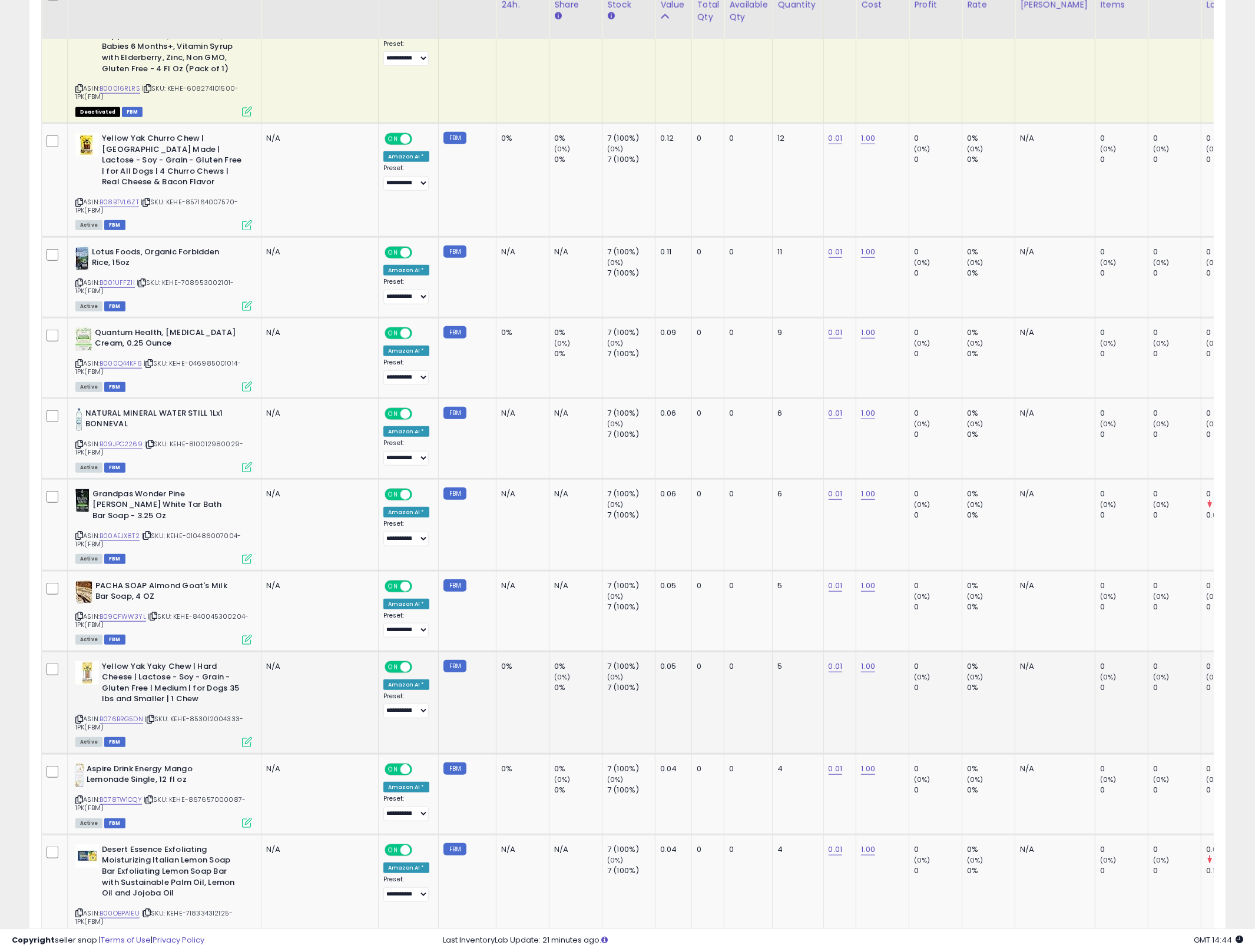
scroll to position [975, 0]
